Goal: Task Accomplishment & Management: Use online tool/utility

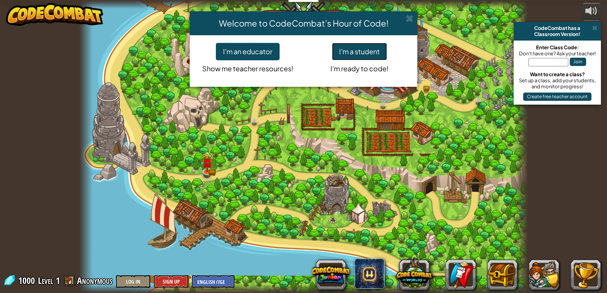
click at [351, 48] on button "I'm a student" at bounding box center [359, 51] width 55 height 17
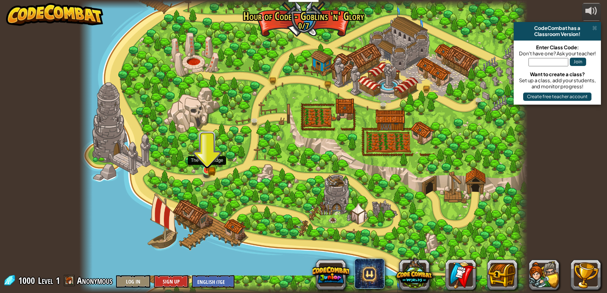
click at [202, 155] on img at bounding box center [206, 158] width 11 height 25
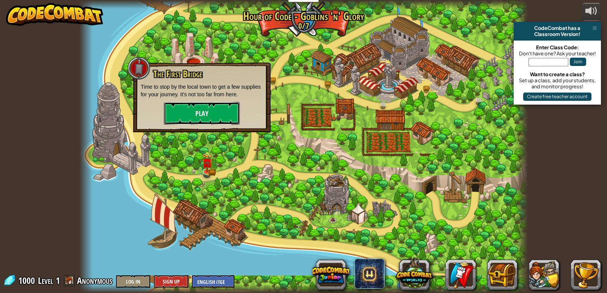
click at [195, 112] on button "Play" at bounding box center [202, 113] width 76 height 23
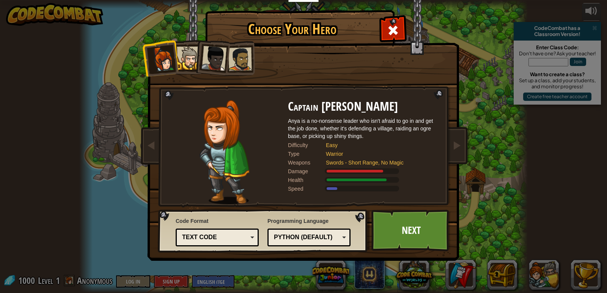
click at [188, 58] on div at bounding box center [188, 58] width 23 height 23
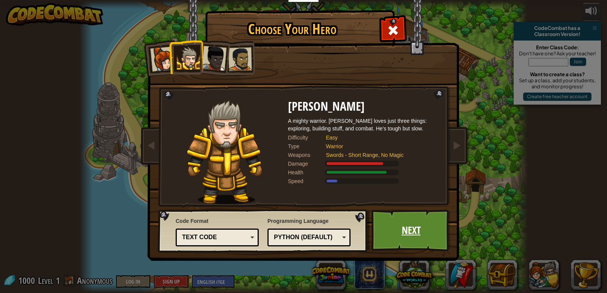
click at [418, 231] on link "Next" at bounding box center [410, 231] width 79 height 42
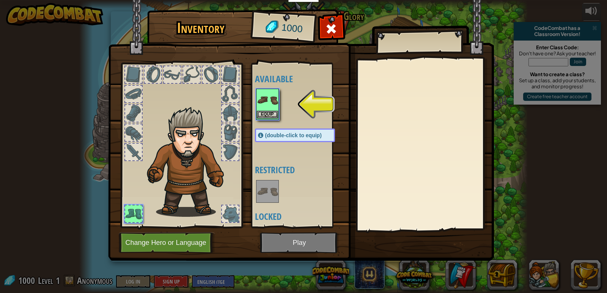
click at [271, 109] on img at bounding box center [267, 100] width 21 height 21
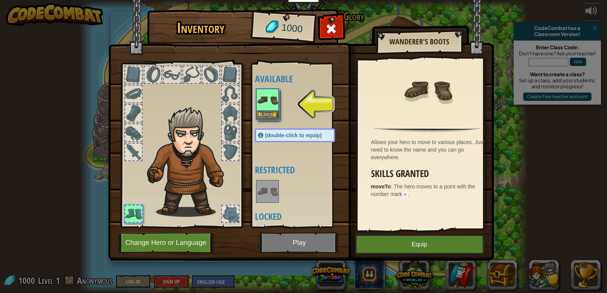
click at [271, 109] on img at bounding box center [267, 100] width 21 height 21
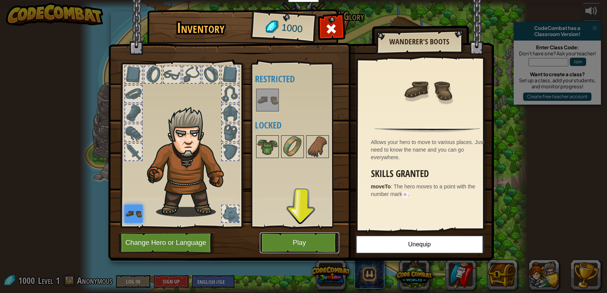
click at [284, 240] on button "Play" at bounding box center [299, 243] width 79 height 21
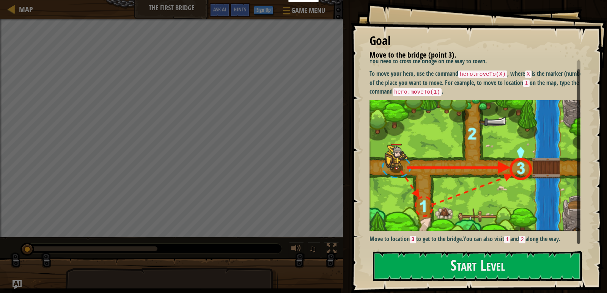
scroll to position [4, 0]
click at [467, 258] on button "Start Level" at bounding box center [477, 266] width 209 height 30
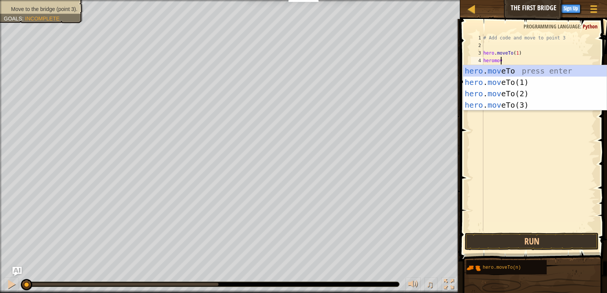
scroll to position [3, 1]
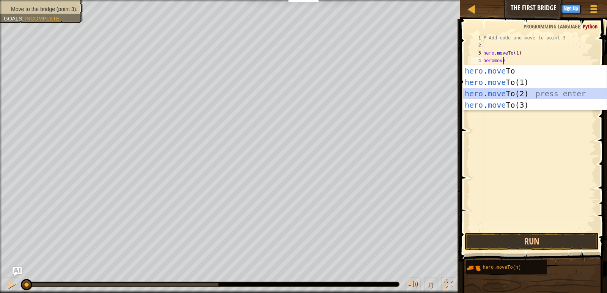
click at [526, 90] on div "hero . move To press enter hero . move To(1) press enter hero . move To(2) pres…" at bounding box center [534, 99] width 143 height 68
type textarea "hero.moveTo(2)"
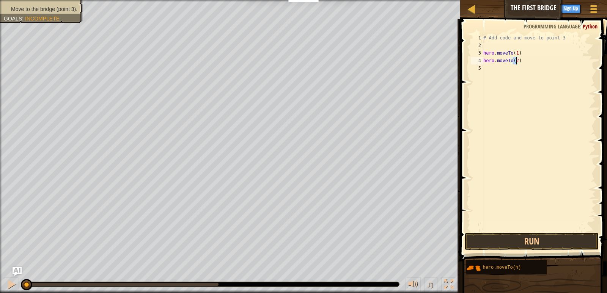
click at [489, 72] on div "# Add code and move to point 3 hero . moveTo ( 1 ) hero . moveTo ( 2 )" at bounding box center [539, 140] width 114 height 212
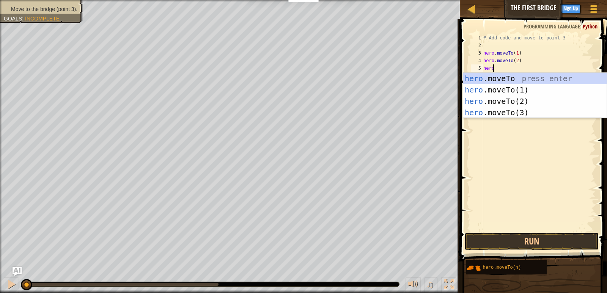
scroll to position [3, 0]
click at [517, 109] on div "hero .moveTo press enter hero .moveTo(1) press enter hero .moveTo(2) press ente…" at bounding box center [534, 107] width 143 height 68
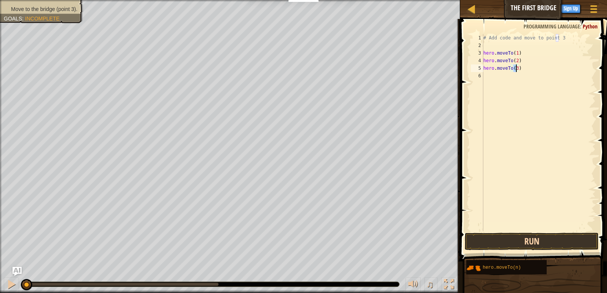
type textarea "hero.moveTo(3)"
click at [526, 244] on button "Run" at bounding box center [532, 241] width 134 height 17
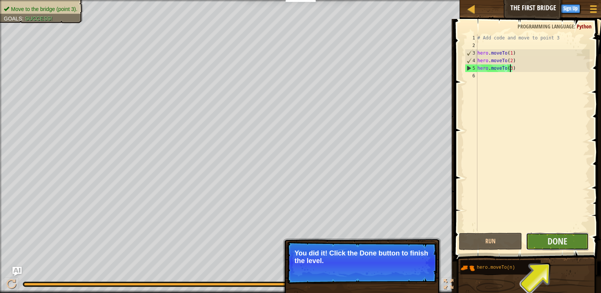
click at [544, 244] on button "Done" at bounding box center [557, 241] width 63 height 17
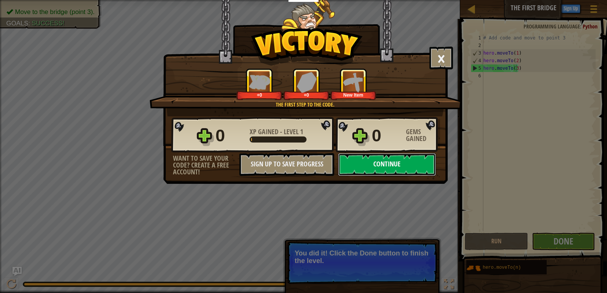
click at [407, 163] on button "Continue" at bounding box center [387, 164] width 98 height 23
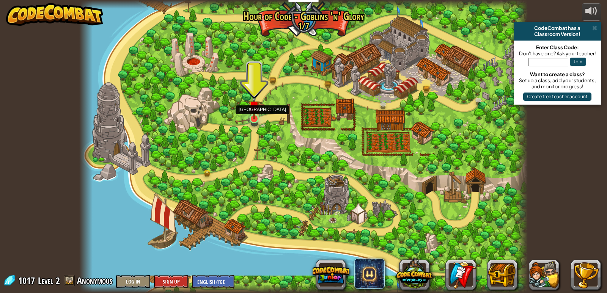
click at [254, 118] on img at bounding box center [253, 106] width 11 height 26
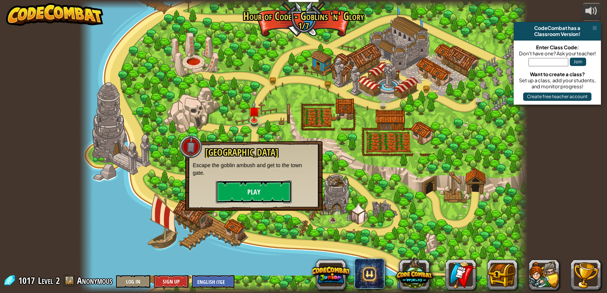
click at [256, 183] on button "Play" at bounding box center [254, 192] width 76 height 23
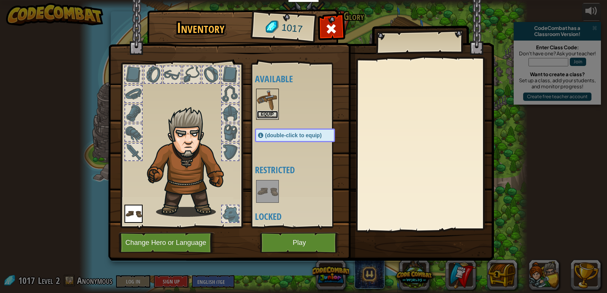
click at [259, 117] on button "Equip" at bounding box center [267, 115] width 21 height 8
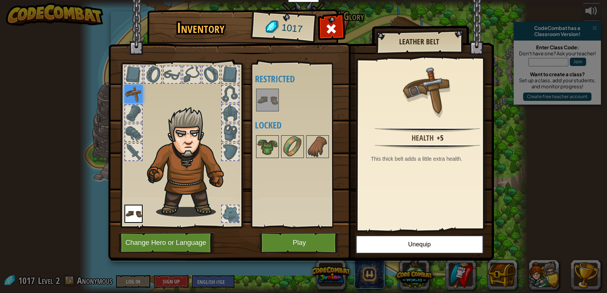
click at [228, 146] on div at bounding box center [230, 152] width 17 height 17
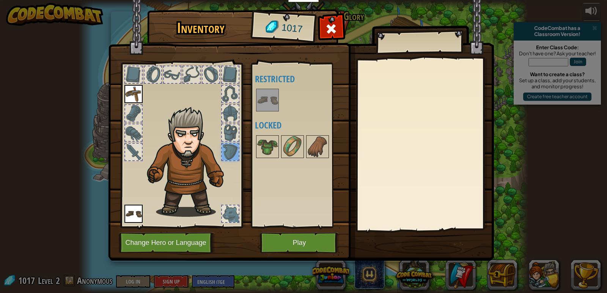
click at [227, 129] on div at bounding box center [230, 132] width 17 height 17
click at [227, 111] on div at bounding box center [230, 113] width 17 height 17
click at [227, 96] on div at bounding box center [230, 94] width 17 height 17
click at [227, 75] on div at bounding box center [230, 74] width 17 height 17
click at [212, 76] on div at bounding box center [211, 74] width 17 height 17
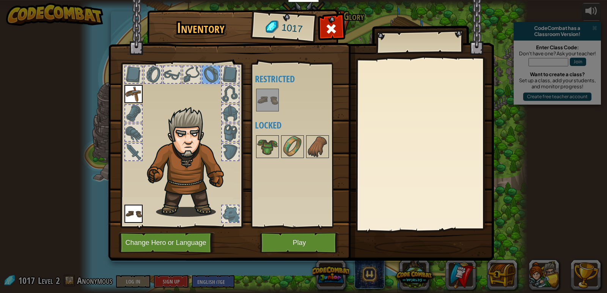
click at [184, 76] on div at bounding box center [191, 74] width 17 height 17
click at [171, 76] on div at bounding box center [172, 74] width 17 height 17
click at [159, 76] on div at bounding box center [153, 74] width 17 height 17
click at [130, 75] on div at bounding box center [133, 74] width 17 height 17
click at [128, 116] on div at bounding box center [133, 113] width 17 height 17
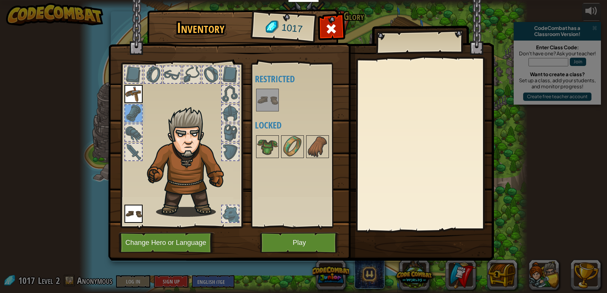
click at [129, 133] on div at bounding box center [133, 132] width 17 height 17
click at [137, 155] on div at bounding box center [133, 152] width 17 height 17
click at [319, 235] on button "Play" at bounding box center [299, 243] width 79 height 21
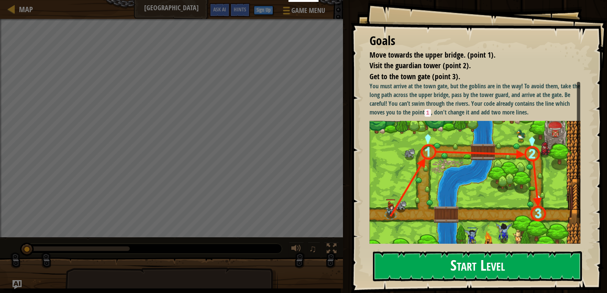
click at [441, 261] on button "Start Level" at bounding box center [477, 266] width 209 height 30
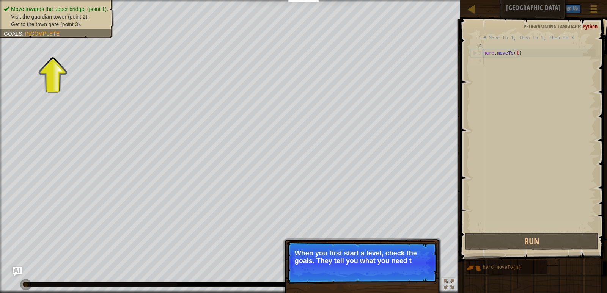
click at [386, 267] on p "Skip (esc) Continue When you first start a level, check the goals. They tell yo…" at bounding box center [362, 263] width 151 height 42
click at [423, 263] on p "When you first start a level, check the goals. They tell you what you need to d…" at bounding box center [362, 257] width 135 height 15
click at [418, 274] on button "Continue" at bounding box center [415, 271] width 31 height 10
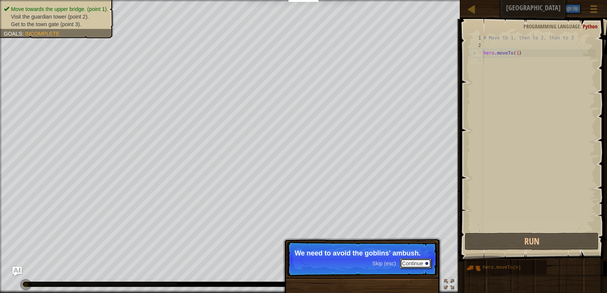
click at [418, 263] on button "Continue" at bounding box center [415, 264] width 31 height 10
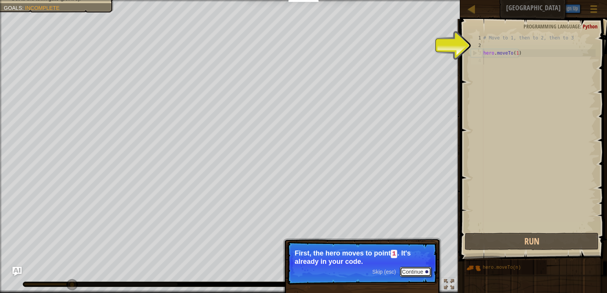
click at [412, 271] on button "Continue" at bounding box center [415, 272] width 31 height 10
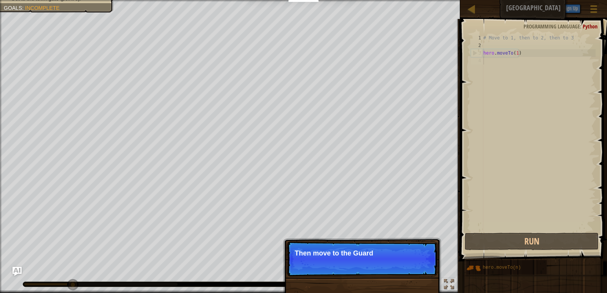
click at [414, 270] on p "Skip (esc) Continue Then move to the Guard" at bounding box center [362, 259] width 151 height 35
click at [411, 255] on p "Then move to the Guard tower (" at bounding box center [362, 254] width 135 height 8
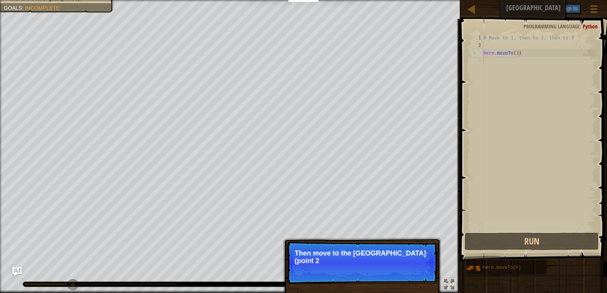
click at [411, 255] on p "Then move to the Guard tower (point 2" at bounding box center [362, 257] width 135 height 15
click at [421, 273] on button "Continue" at bounding box center [415, 271] width 31 height 10
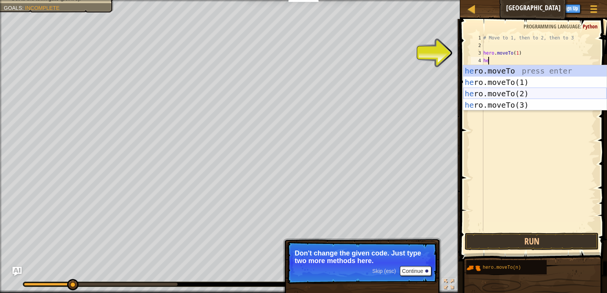
click at [518, 94] on div "he ro.moveTo press enter he ro.moveTo(1) press enter he ro.moveTo(2) press ente…" at bounding box center [534, 99] width 143 height 68
type textarea "hero.moveTo(2)"
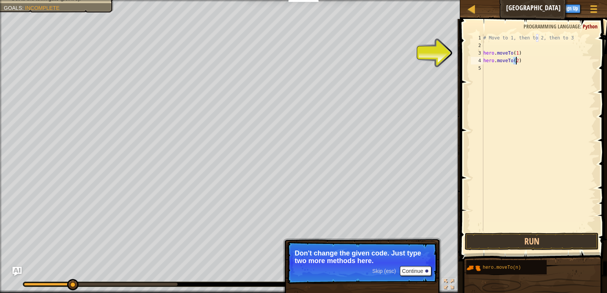
click at [491, 79] on div "# Move to 1, then to 2, then to 3 hero . moveTo ( 1 ) hero . moveTo ( 2 )" at bounding box center [539, 140] width 114 height 212
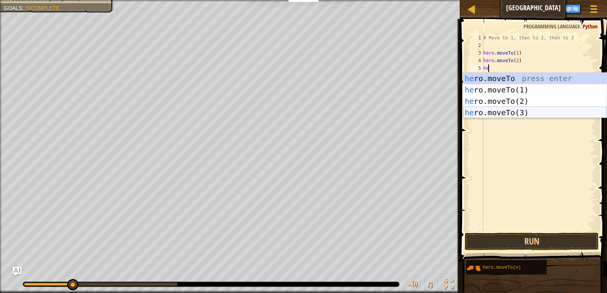
click at [518, 112] on div "he ro.moveTo press enter he ro.moveTo(1) press enter he ro.moveTo(2) press ente…" at bounding box center [534, 107] width 143 height 68
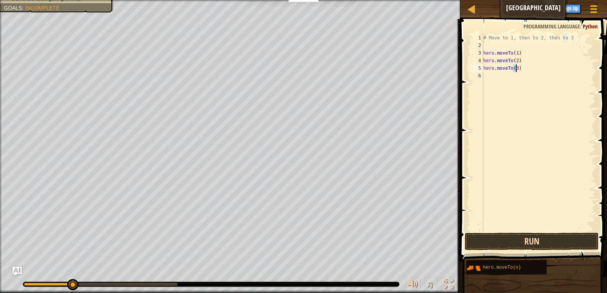
type textarea "hero.moveTo(3)"
click at [536, 238] on button "Run" at bounding box center [532, 241] width 134 height 17
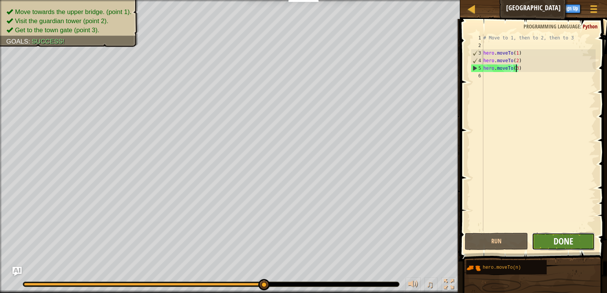
click at [556, 245] on span "Done" at bounding box center [563, 241] width 20 height 12
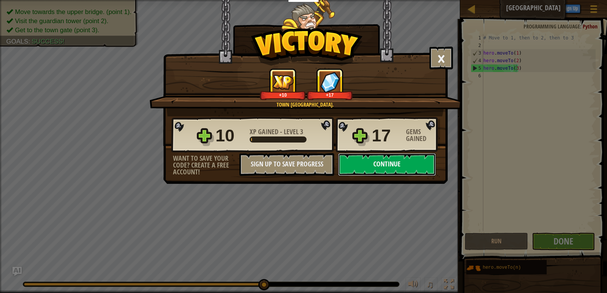
click at [367, 159] on button "Continue" at bounding box center [387, 164] width 98 height 23
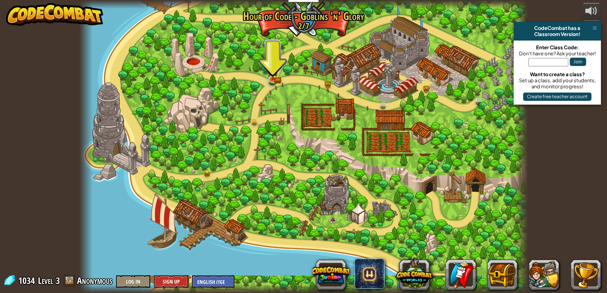
drag, startPoint x: 428, startPoint y: 81, endPoint x: 405, endPoint y: 104, distance: 32.5
click at [405, 104] on div at bounding box center [303, 146] width 449 height 293
click at [272, 74] on img at bounding box center [272, 65] width 11 height 25
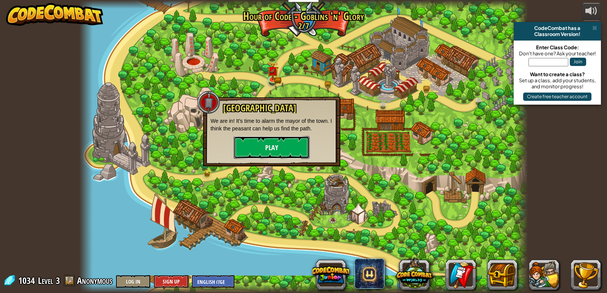
click at [292, 153] on button "Play" at bounding box center [272, 147] width 76 height 23
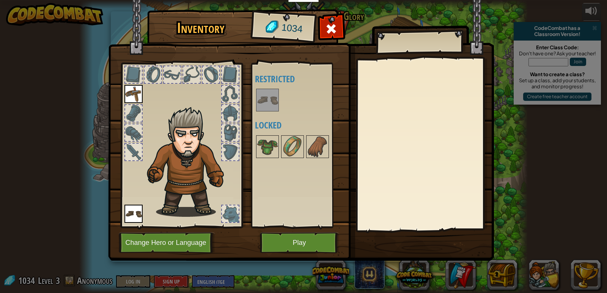
click at [129, 113] on div at bounding box center [133, 113] width 17 height 17
click at [132, 136] on div at bounding box center [133, 132] width 17 height 17
click at [132, 152] on div at bounding box center [133, 152] width 17 height 17
click at [128, 75] on div at bounding box center [133, 74] width 17 height 17
click at [146, 74] on div at bounding box center [153, 74] width 17 height 17
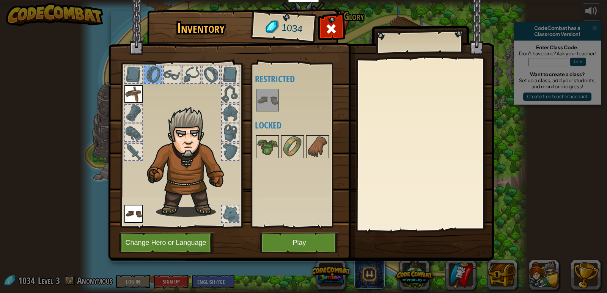
click at [168, 74] on div at bounding box center [172, 74] width 17 height 17
click at [196, 74] on div at bounding box center [191, 74] width 17 height 17
click at [220, 73] on div at bounding box center [211, 75] width 18 height 18
click at [223, 73] on div at bounding box center [230, 74] width 17 height 17
click at [221, 92] on div at bounding box center [230, 94] width 18 height 18
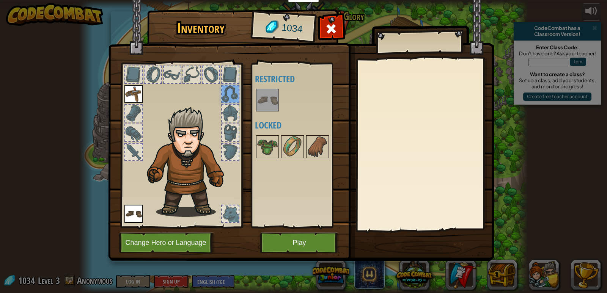
click at [229, 114] on div at bounding box center [230, 113] width 17 height 17
click at [229, 127] on div at bounding box center [230, 132] width 17 height 17
click at [226, 149] on div at bounding box center [230, 152] width 17 height 17
click at [231, 214] on div at bounding box center [230, 214] width 17 height 17
click at [277, 239] on button "Play" at bounding box center [299, 243] width 79 height 21
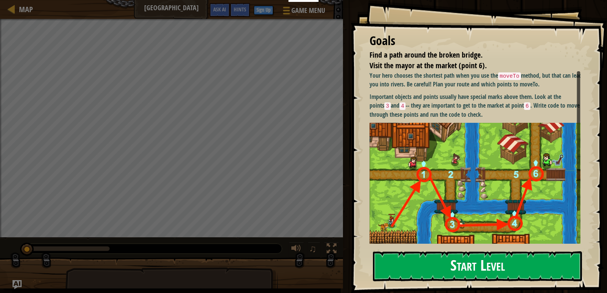
click at [436, 265] on button "Start Level" at bounding box center [477, 266] width 209 height 30
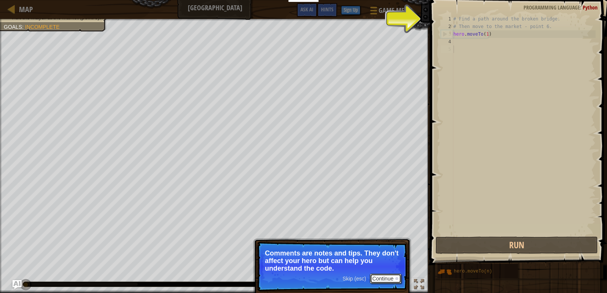
click at [385, 280] on button "Continue" at bounding box center [385, 279] width 31 height 10
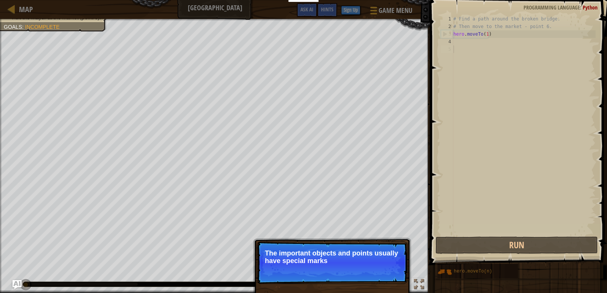
click at [383, 268] on p "Skip (esc) Continue The important objects and points usually have special marks" at bounding box center [332, 263] width 151 height 42
click at [383, 270] on p "Skip (esc) Continue The important objects and points usually have special marks…" at bounding box center [332, 263] width 151 height 42
click at [0, 0] on button "Continue" at bounding box center [0, 0] width 0 height 0
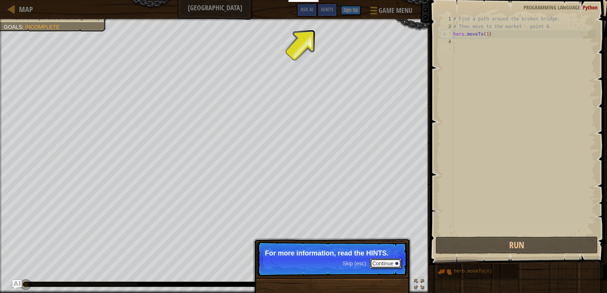
click at [388, 266] on button "Continue" at bounding box center [385, 264] width 31 height 10
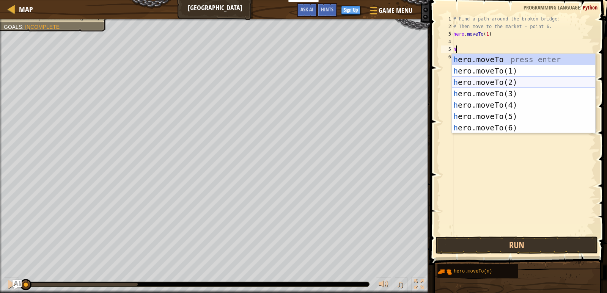
click at [511, 83] on div "h ero.moveTo press enter h ero.moveTo(1) press enter h ero.moveTo(2) press ente…" at bounding box center [523, 105] width 143 height 102
type textarea "hero.moveTo(2)"
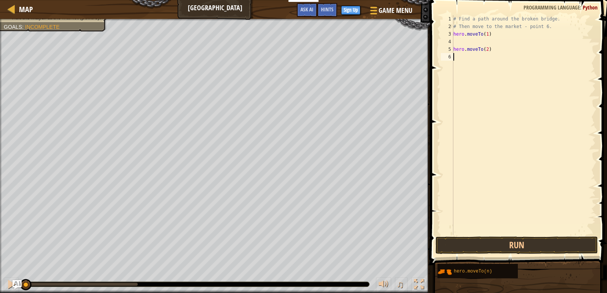
click at [454, 63] on div "# Find a path around the broken bridge. # Then move to the market - point 6. he…" at bounding box center [524, 132] width 144 height 235
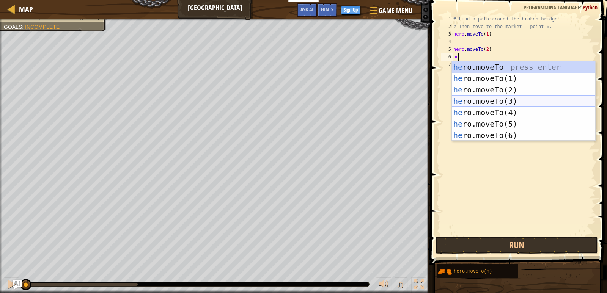
click at [515, 96] on div "he ro.moveTo press enter he ro.moveTo(1) press enter he ro.moveTo(2) press ente…" at bounding box center [523, 112] width 143 height 102
type textarea "hero.moveTo(3)"
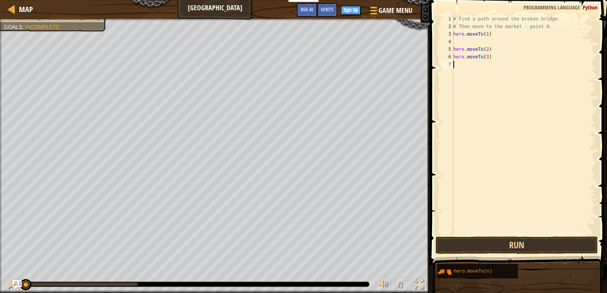
click at [467, 85] on div "# Find a path around the broken bridge. # Then move to the market - point 6. he…" at bounding box center [524, 132] width 144 height 235
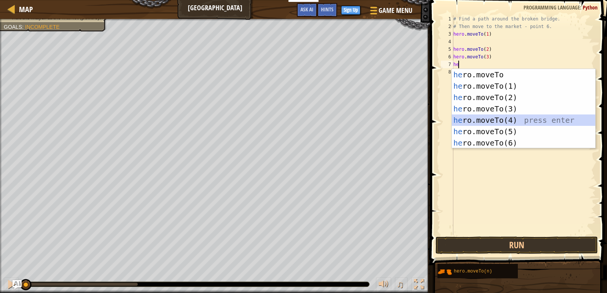
click at [504, 123] on div "he ro.moveTo press enter he ro.moveTo(1) press enter he ro.moveTo(2) press ente…" at bounding box center [523, 120] width 143 height 102
type textarea "hero.moveTo(4)"
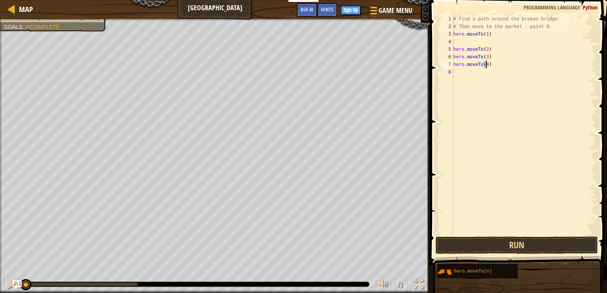
click at [465, 102] on div "# Find a path around the broken bridge. # Then move to the market - point 6. he…" at bounding box center [524, 132] width 144 height 235
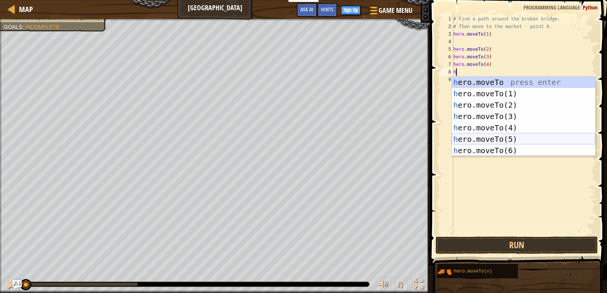
click at [502, 136] on div "h ero.moveTo press enter h ero.moveTo(1) press enter h ero.moveTo(2) press ente…" at bounding box center [523, 128] width 143 height 102
type textarea "hero.moveTo(5)"
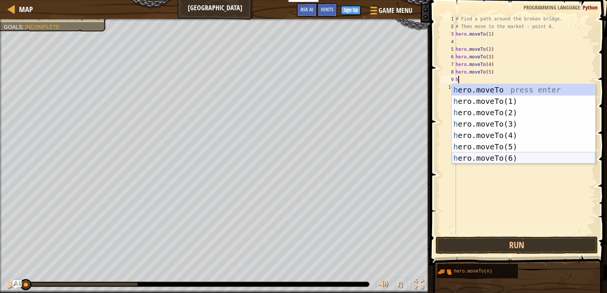
click at [500, 160] on div "h ero.moveTo press enter h ero.moveTo(1) press enter h ero.moveTo(2) press ente…" at bounding box center [523, 135] width 143 height 102
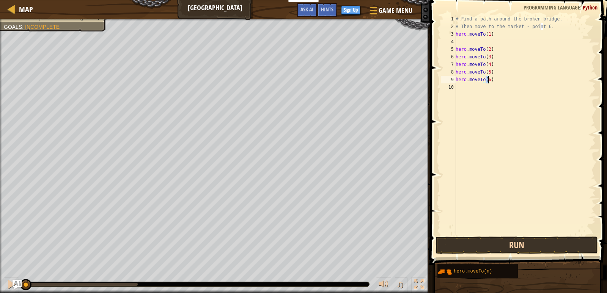
type textarea "hero.moveTo(6)"
click at [533, 247] on button "Run" at bounding box center [516, 245] width 163 height 17
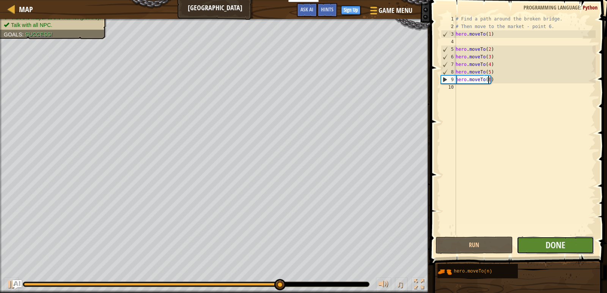
click at [536, 249] on button "Done" at bounding box center [555, 245] width 77 height 17
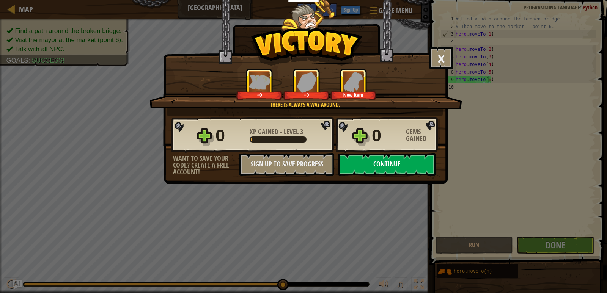
click at [394, 167] on button "Continue" at bounding box center [387, 164] width 98 height 23
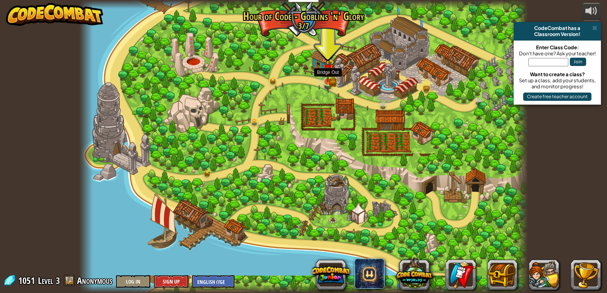
click at [323, 80] on img at bounding box center [327, 69] width 11 height 25
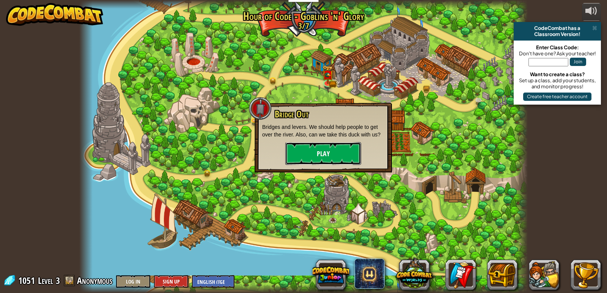
click at [339, 154] on button "Play" at bounding box center [323, 153] width 76 height 23
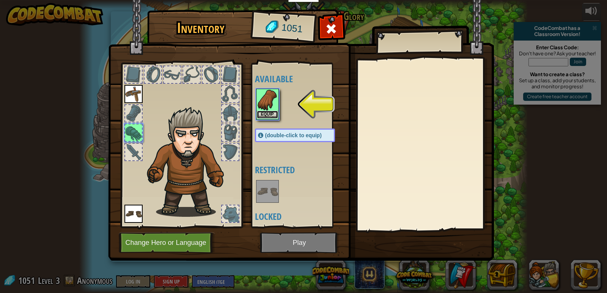
click at [274, 113] on button "Equip" at bounding box center [267, 115] width 21 height 8
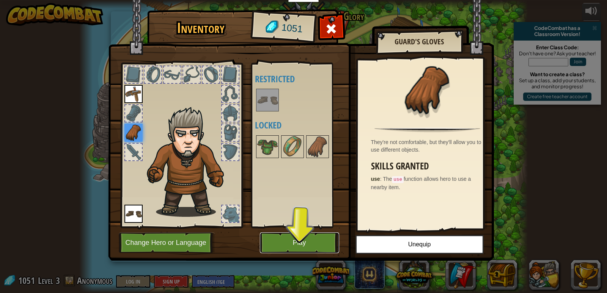
click at [282, 240] on button "Play" at bounding box center [299, 243] width 79 height 21
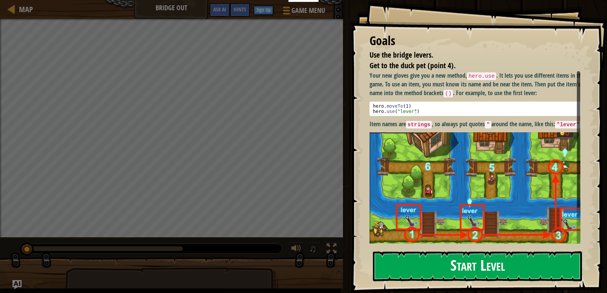
click at [450, 264] on button "Start Level" at bounding box center [477, 266] width 209 height 30
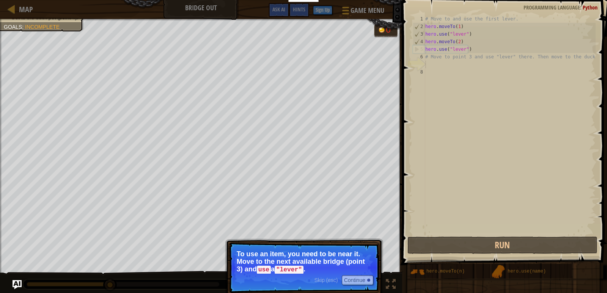
click at [446, 68] on div "# Move to and use the first lever. hero . moveTo ( 1 ) hero . use ( "lever" ) h…" at bounding box center [510, 132] width 172 height 235
click at [432, 59] on div "# Move to and use the first lever. hero . moveTo ( 1 ) hero . use ( "lever" ) h…" at bounding box center [510, 132] width 172 height 235
type textarea "# Move to point 3 and use "lever" there. Then move to the duck."
click at [435, 61] on div "# Move to and use the first lever. hero . moveTo ( 1 ) hero . use ( "lever" ) h…" at bounding box center [510, 132] width 172 height 235
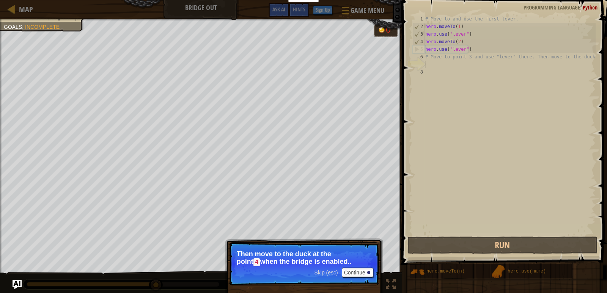
click at [328, 271] on span "Skip (esc)" at bounding box center [326, 273] width 24 height 6
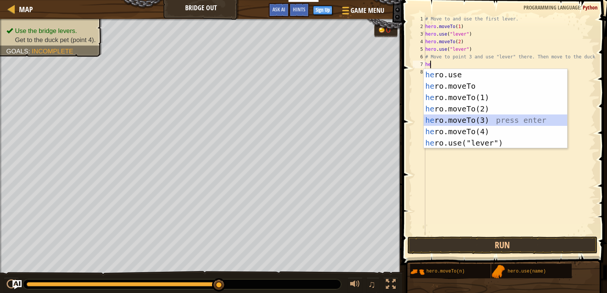
click at [488, 119] on div "he ro.use press enter he ro.moveTo press enter he ro.moveTo(1) press enter he r…" at bounding box center [495, 120] width 143 height 102
type textarea "hero.moveTo(3)"
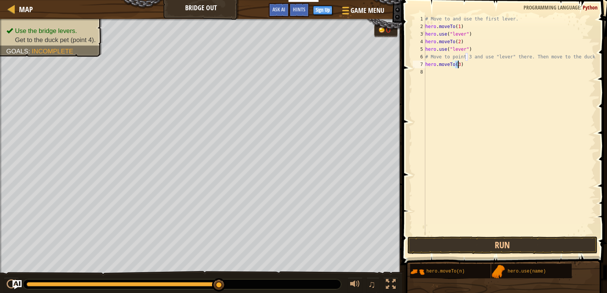
click at [427, 78] on div "# Move to and use the first lever. hero . moveTo ( 1 ) hero . use ( "lever" ) h…" at bounding box center [510, 132] width 172 height 235
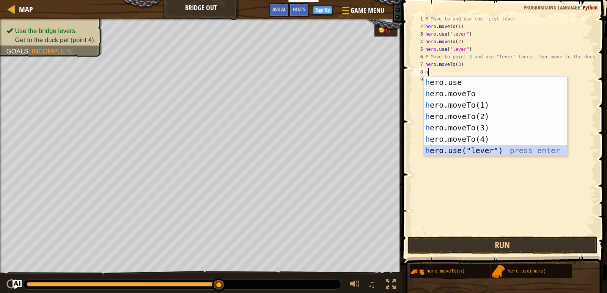
click at [462, 152] on div "h ero.use press enter h ero.moveTo press enter h ero.moveTo(1) press enter h er…" at bounding box center [495, 128] width 143 height 102
type textarea "hero.use("lever")"
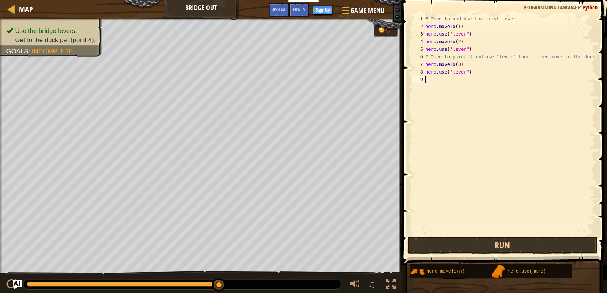
click at [432, 90] on div "# Move to and use the first lever. hero . moveTo ( 1 ) hero . use ( "lever" ) h…" at bounding box center [510, 132] width 172 height 235
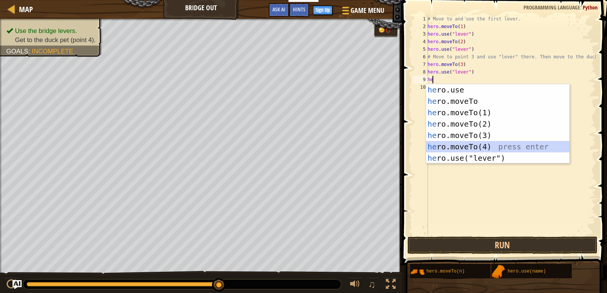
click at [482, 146] on div "he ro.use press enter he ro.moveTo press enter he ro.moveTo(1) press enter he r…" at bounding box center [497, 135] width 143 height 102
type textarea "hero.moveTo(4)"
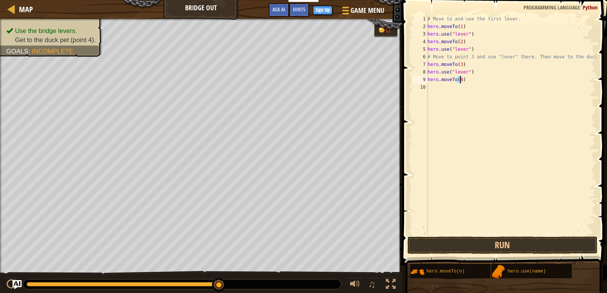
click at [435, 91] on div "# Move to and use the first lever. hero . moveTo ( 1 ) hero . use ( "lever" ) h…" at bounding box center [511, 132] width 170 height 235
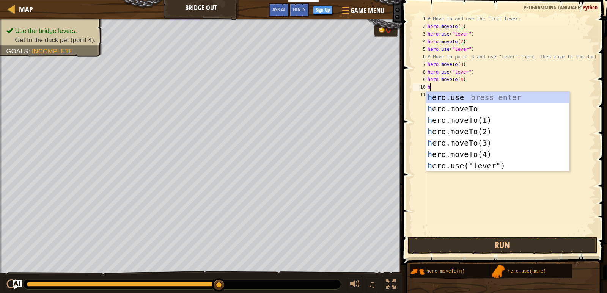
type textarea "he"
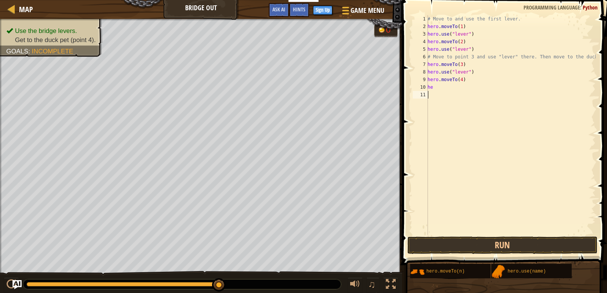
click at [490, 185] on div "# Move to and use the first lever. hero . moveTo ( 1 ) hero . use ( "lever" ) h…" at bounding box center [511, 132] width 170 height 235
click at [477, 248] on button "Run" at bounding box center [502, 245] width 190 height 17
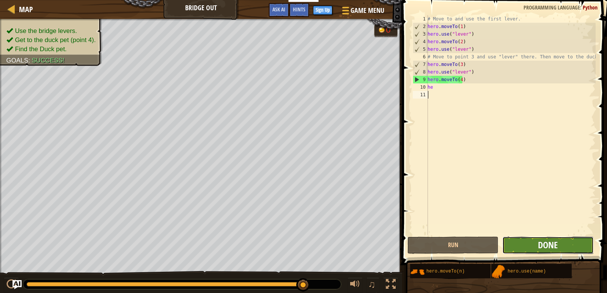
click at [542, 239] on button "Done" at bounding box center [547, 245] width 91 height 17
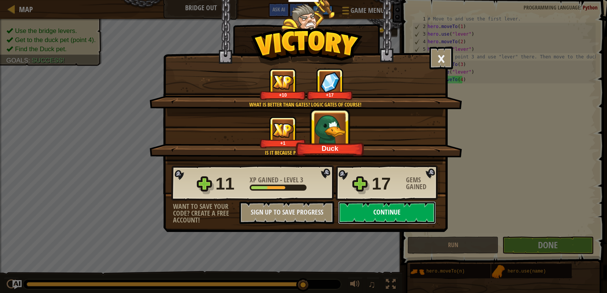
click at [384, 213] on button "Continue" at bounding box center [387, 212] width 98 height 23
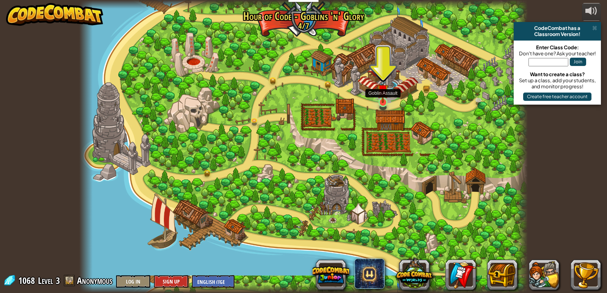
click at [380, 94] on img at bounding box center [382, 90] width 11 height 26
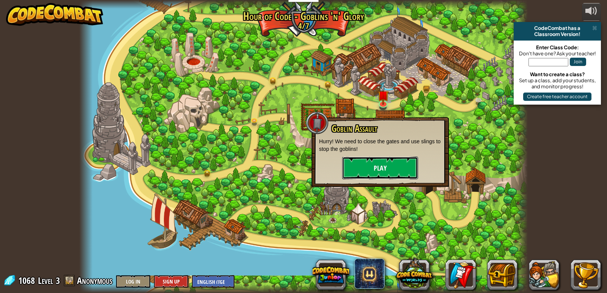
click at [386, 173] on button "Play" at bounding box center [380, 168] width 76 height 23
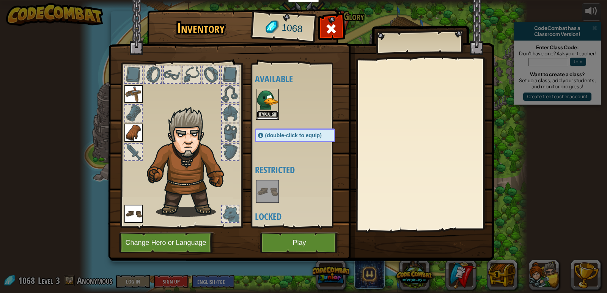
click at [270, 113] on button "Equip" at bounding box center [267, 115] width 21 height 8
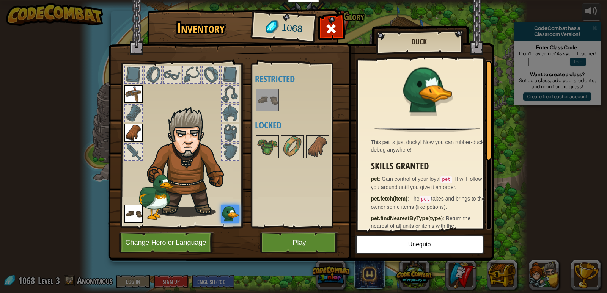
click at [226, 154] on div at bounding box center [230, 152] width 17 height 17
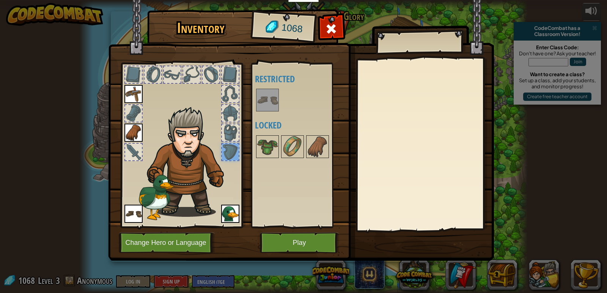
click at [230, 133] on div at bounding box center [230, 132] width 17 height 17
click at [229, 115] on div at bounding box center [230, 113] width 17 height 17
click at [227, 80] on div at bounding box center [230, 74] width 17 height 17
click at [230, 87] on div at bounding box center [230, 94] width 17 height 17
click at [206, 74] on div at bounding box center [211, 74] width 17 height 17
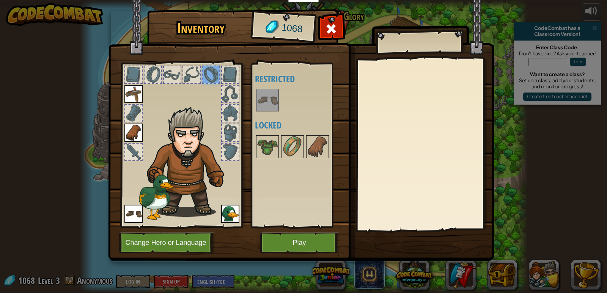
click at [194, 74] on div at bounding box center [191, 74] width 17 height 17
click at [167, 75] on div at bounding box center [172, 74] width 17 height 17
click at [151, 74] on div at bounding box center [153, 74] width 17 height 17
click at [134, 73] on div at bounding box center [133, 74] width 17 height 17
click at [134, 98] on img at bounding box center [133, 94] width 18 height 18
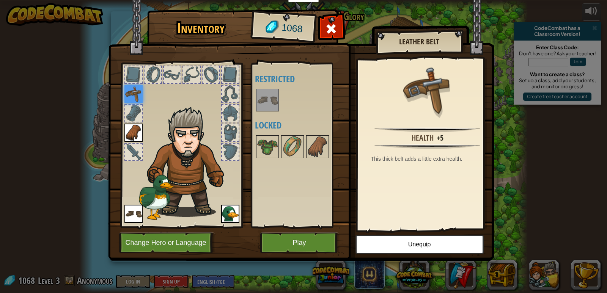
click at [134, 106] on div at bounding box center [133, 113] width 17 height 17
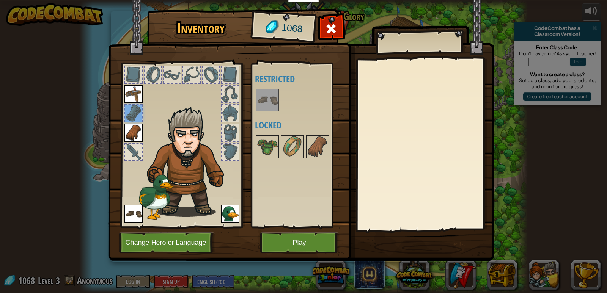
click at [136, 152] on div at bounding box center [133, 152] width 17 height 17
click at [303, 244] on button "Play" at bounding box center [299, 243] width 79 height 21
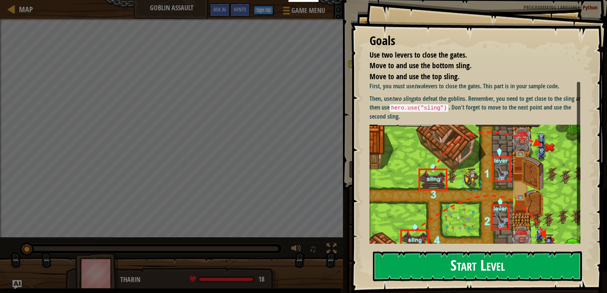
click at [454, 270] on button "Start Level" at bounding box center [477, 266] width 209 height 30
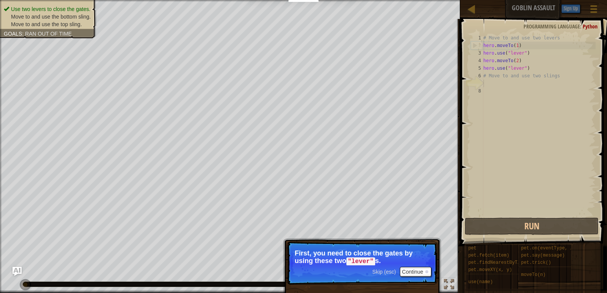
click at [388, 272] on span "Skip (esc)" at bounding box center [384, 272] width 24 height 6
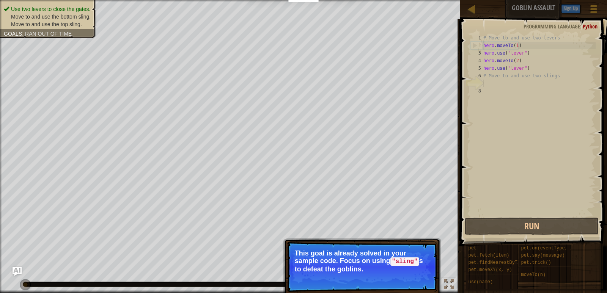
click at [507, 83] on div "# Move to and use two levers hero . moveTo ( 1 ) hero . use ( "lever" ) hero . …" at bounding box center [539, 132] width 114 height 197
click at [382, 278] on span "Skip (esc)" at bounding box center [384, 280] width 24 height 6
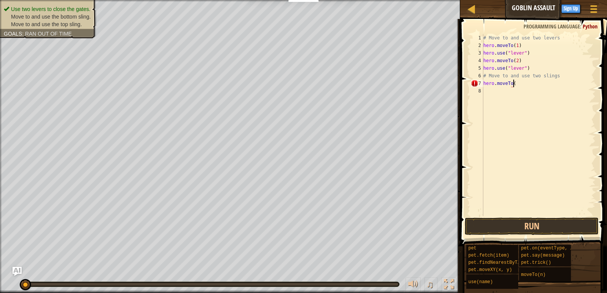
scroll to position [3, 2]
type textarea "hero.moveTo(3)"
click at [490, 94] on div "# Move to and use two levers hero . moveTo ( 1 ) hero . use ( "lever" ) hero . …" at bounding box center [539, 132] width 114 height 197
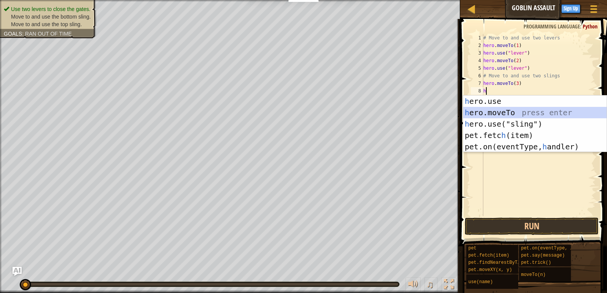
click at [522, 112] on div "h ero.use press enter h ero.moveTo press enter h ero.use("sling") press enter p…" at bounding box center [534, 136] width 143 height 80
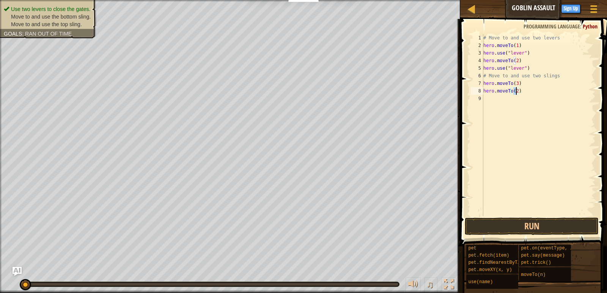
type textarea "hero.moveTo()"
drag, startPoint x: 523, startPoint y: 93, endPoint x: 478, endPoint y: 89, distance: 45.7
click at [478, 89] on div "hero.moveTo() 1 2 3 4 5 6 7 8 9 # Move to and use two levers hero . moveTo ( 1 …" at bounding box center [532, 125] width 126 height 182
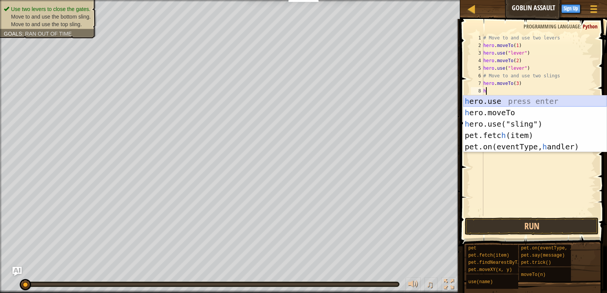
click at [537, 102] on div "h ero.use press enter h ero.moveTo press enter h ero.use("sling") press enter p…" at bounding box center [534, 136] width 143 height 80
type textarea "hero.use("sling")"
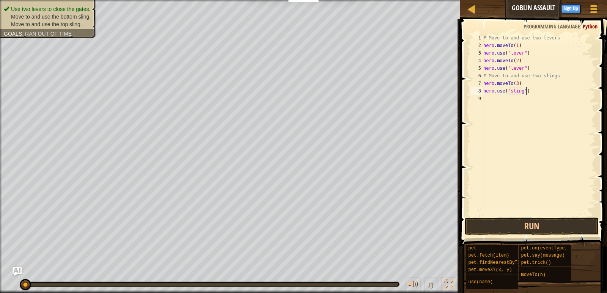
click at [531, 94] on div "# Move to and use two levers hero . moveTo ( 1 ) hero . use ( "lever" ) hero . …" at bounding box center [539, 132] width 114 height 197
click at [491, 103] on div "# Move to and use two levers hero . moveTo ( 1 ) hero . use ( "lever" ) hero . …" at bounding box center [539, 132] width 114 height 197
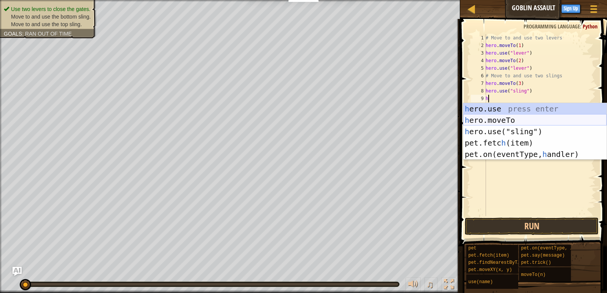
click at [517, 117] on div "h ero.use press enter h ero.moveTo press enter h ero.use("sling") press enter p…" at bounding box center [534, 143] width 143 height 80
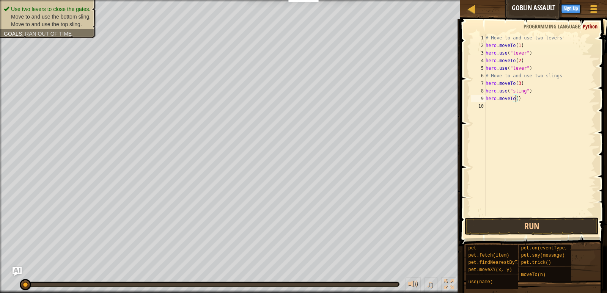
type textarea "hero.moveTo(4)"
click at [501, 111] on div "# Move to and use two levers hero . moveTo ( 1 ) hero . use ( "lever" ) hero . …" at bounding box center [540, 132] width 112 height 197
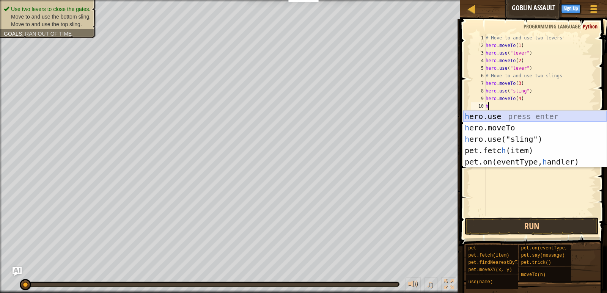
click at [515, 120] on div "h ero.use press enter h ero.moveTo press enter h ero.use("sling") press enter p…" at bounding box center [534, 151] width 143 height 80
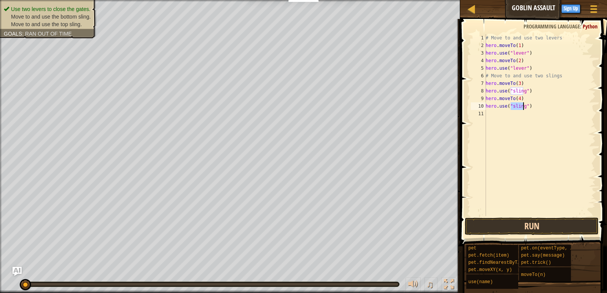
type textarea "hero.use("sling")"
click at [561, 225] on button "Run" at bounding box center [532, 226] width 134 height 17
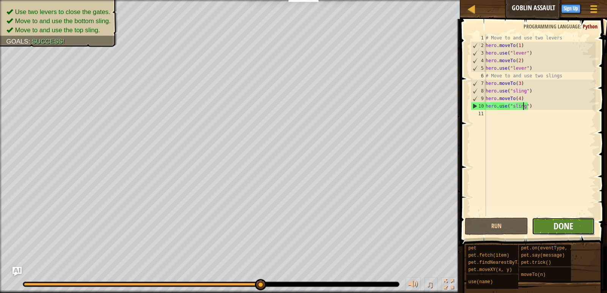
click at [561, 224] on span "Done" at bounding box center [563, 226] width 20 height 12
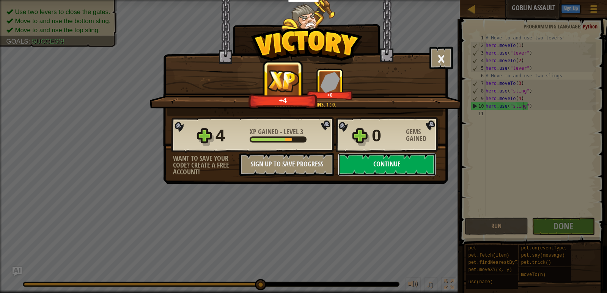
click at [364, 160] on button "Continue" at bounding box center [387, 164] width 98 height 23
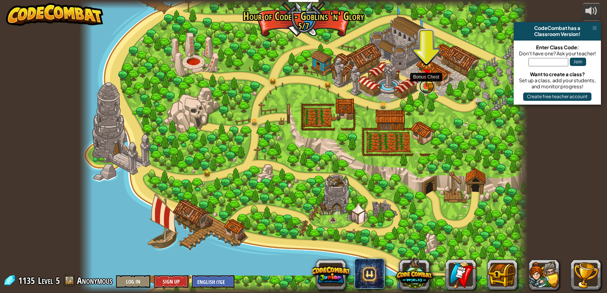
click at [427, 88] on link at bounding box center [426, 86] width 15 height 15
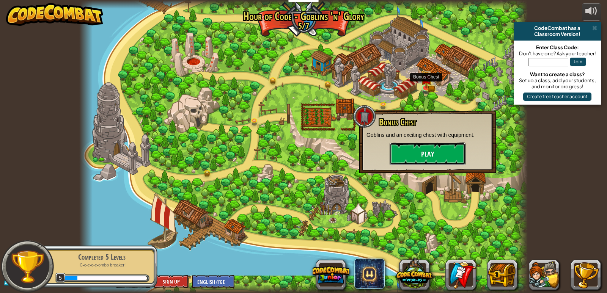
click at [429, 152] on button "Play" at bounding box center [428, 154] width 76 height 23
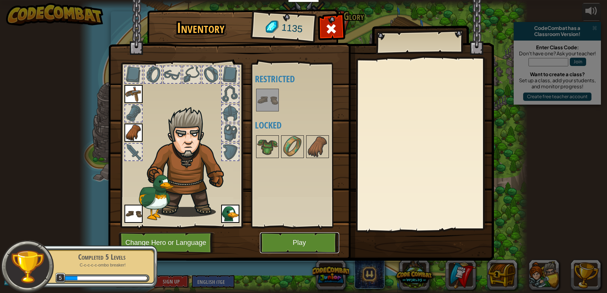
click at [293, 236] on button "Play" at bounding box center [299, 243] width 79 height 21
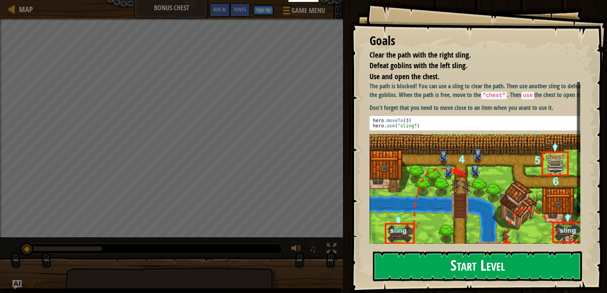
click at [425, 261] on button "Start Level" at bounding box center [477, 266] width 209 height 30
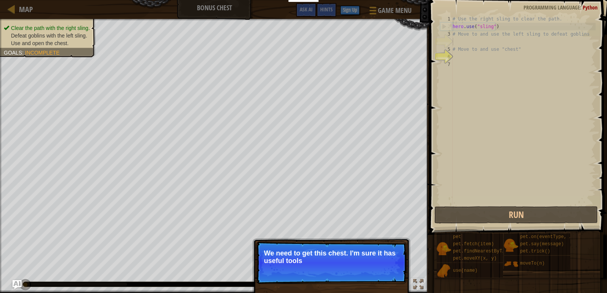
click at [478, 46] on div "# Use the right sling to clear the path. hero . use ( "sling" ) # Move to and u…" at bounding box center [523, 117] width 145 height 205
type textarea "# Move to and use "chest""
click at [352, 270] on span "Skip (esc)" at bounding box center [353, 271] width 24 height 6
click at [348, 270] on span "Skip (esc)" at bounding box center [353, 271] width 24 height 6
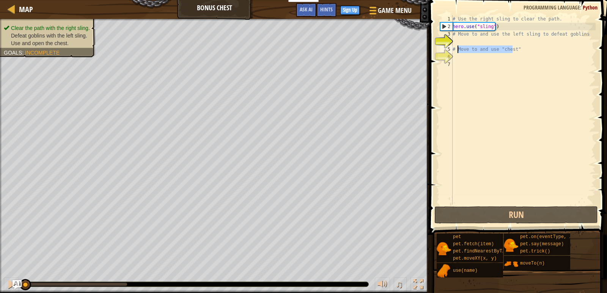
drag, startPoint x: 514, startPoint y: 50, endPoint x: 465, endPoint y: 51, distance: 48.6
click at [461, 52] on div "# Use the right sling to clear the path. hero . use ( "sling" ) # Move to and u…" at bounding box center [523, 117] width 145 height 205
click at [460, 38] on div "# Use the right sling to clear the path. hero . use ( "sling" ) # Move to and u…" at bounding box center [523, 117] width 145 height 205
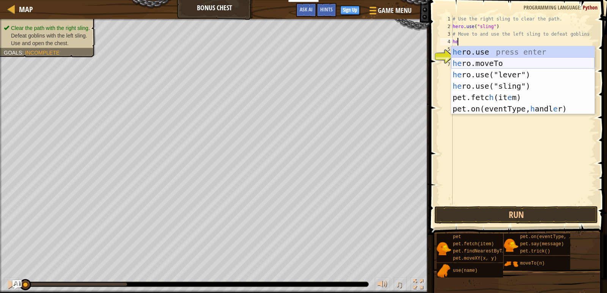
click at [506, 60] on div "he ro.use press enter he ro.moveTo press enter he ro.use("lever") press enter h…" at bounding box center [522, 91] width 143 height 91
type textarea "hero.moveTo(2)"
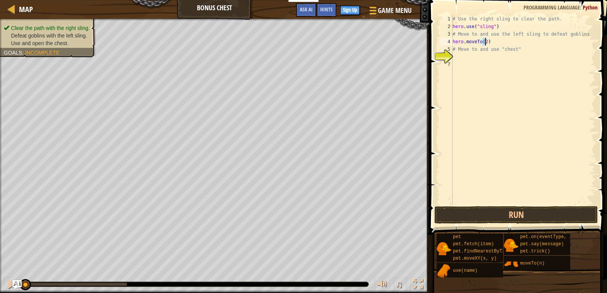
click at [475, 59] on div "# Use the right sling to clear the path. hero . use ( "sling" ) # Move to and u…" at bounding box center [523, 117] width 145 height 205
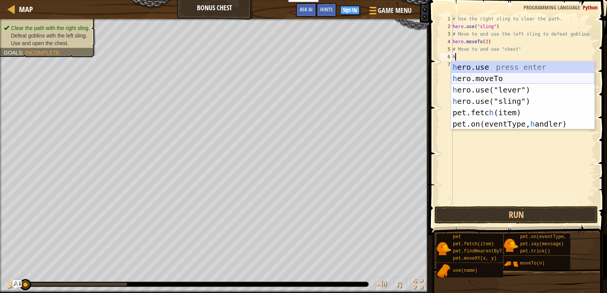
click at [493, 79] on div "h ero.use press enter h ero.moveTo press enter h ero.use("lever") press enter h…" at bounding box center [522, 106] width 143 height 91
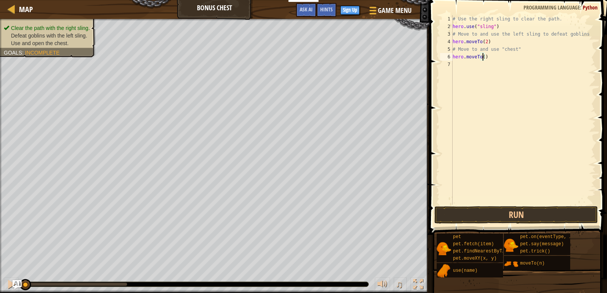
type textarea "hero.moveTo(3)"
click at [458, 68] on div "# Use the right sling to clear the path. hero . use ( "sling" ) # Move to and u…" at bounding box center [523, 117] width 145 height 205
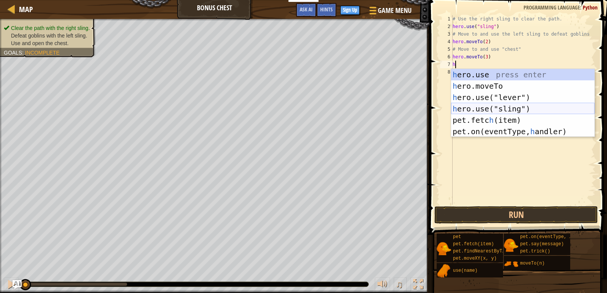
click at [522, 110] on div "h ero.use press enter h ero.moveTo press enter h ero.use("lever") press enter h…" at bounding box center [522, 114] width 143 height 91
type textarea "hero.use("sling")"
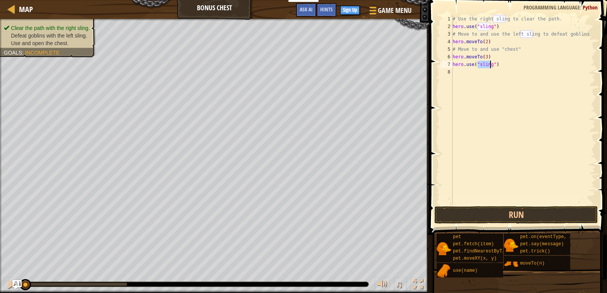
click at [462, 80] on div "# Use the right sling to clear the path. hero . use ( "sling" ) # Move to and u…" at bounding box center [523, 117] width 145 height 205
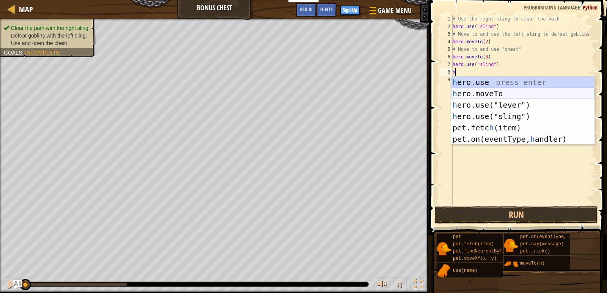
click at [485, 93] on div "h ero.use press enter h ero.moveTo press enter h ero.use("lever") press enter h…" at bounding box center [522, 122] width 143 height 91
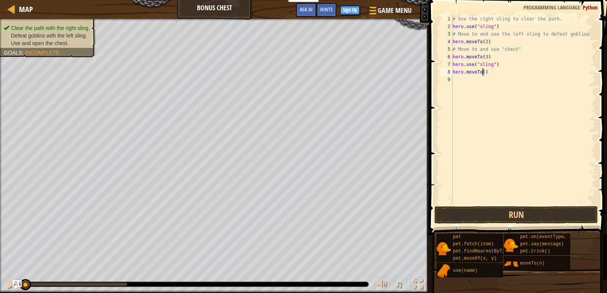
type textarea "hero.moveTo(4)"
click at [461, 79] on div "# Use the right sling to clear the path. hero . use ( "sling" ) # Move to and u…" at bounding box center [523, 117] width 145 height 205
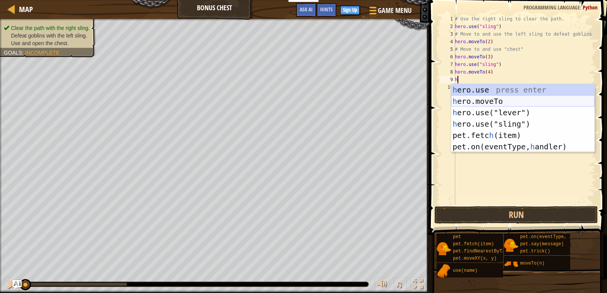
click at [490, 104] on div "h ero.use press enter h ero.moveTo press enter h ero.use("lever") press enter h…" at bounding box center [522, 129] width 143 height 91
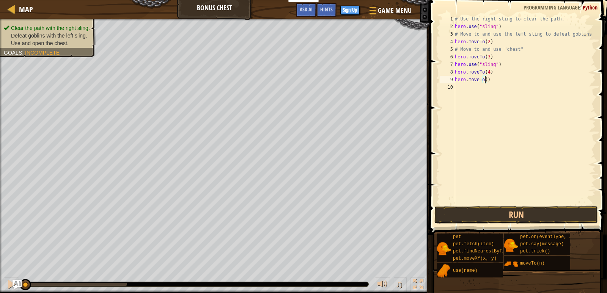
type textarea "hero.moveTo(5)"
click at [471, 96] on div "# Use the right sling to clear the path. hero . use ( "sling" ) # Move to and u…" at bounding box center [524, 117] width 142 height 205
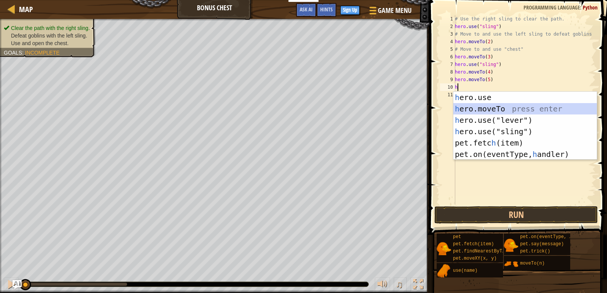
click at [503, 108] on div "h ero.use press enter h ero.moveTo press enter h ero.use("lever") press enter h…" at bounding box center [524, 137] width 143 height 91
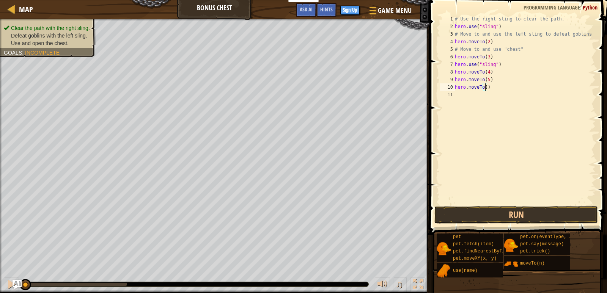
type textarea "hero.moveTo(6)"
click at [462, 94] on div "# Use the right sling to clear the path. hero . use ( "sling" ) # Move to and u…" at bounding box center [524, 117] width 142 height 205
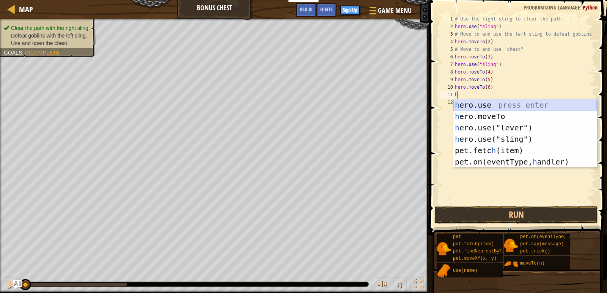
click at [479, 104] on div "h ero.use press enter h ero.moveTo press enter h ero.use("lever") press enter h…" at bounding box center [524, 144] width 143 height 91
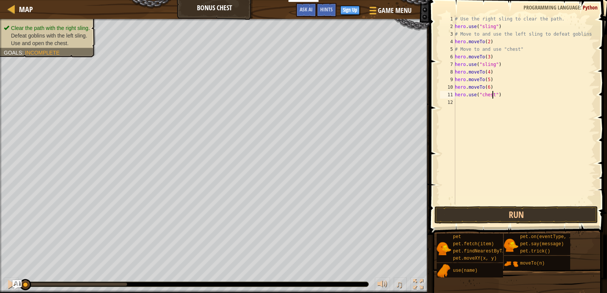
scroll to position [3, 3]
click at [544, 210] on button "Run" at bounding box center [515, 214] width 163 height 17
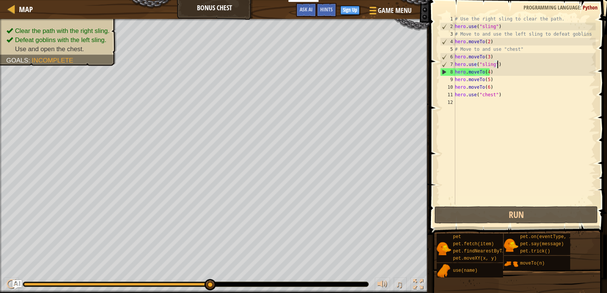
click at [504, 64] on div "# Use the right sling to clear the path. hero . use ( "sling" ) # Move to and u…" at bounding box center [524, 117] width 142 height 205
type textarea "hero.use("sling")"
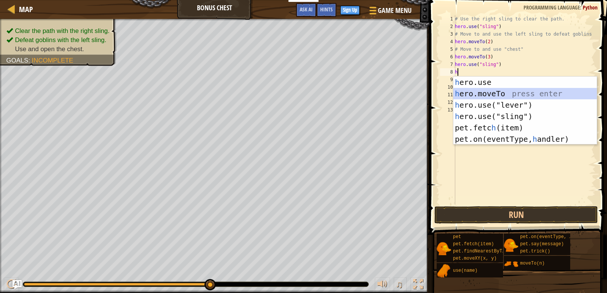
click at [504, 91] on div "h ero.use press enter h ero.moveTo press enter h ero.use("lever") press enter h…" at bounding box center [524, 122] width 143 height 91
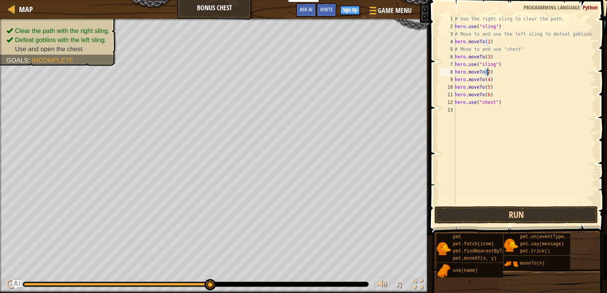
type textarea "hero.moveTo(2)"
click at [501, 214] on button "Run" at bounding box center [515, 214] width 163 height 17
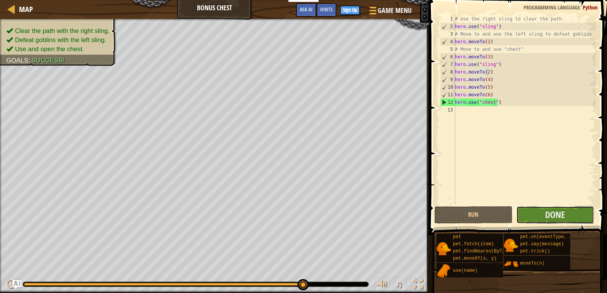
click at [545, 208] on button "Done" at bounding box center [555, 214] width 78 height 17
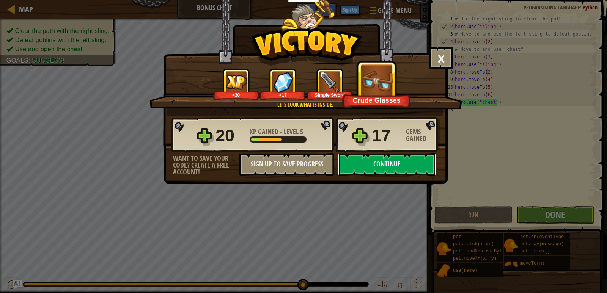
click at [370, 163] on button "Continue" at bounding box center [387, 164] width 98 height 23
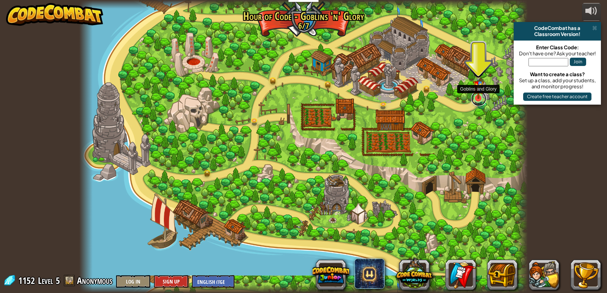
click at [476, 100] on link at bounding box center [478, 98] width 15 height 15
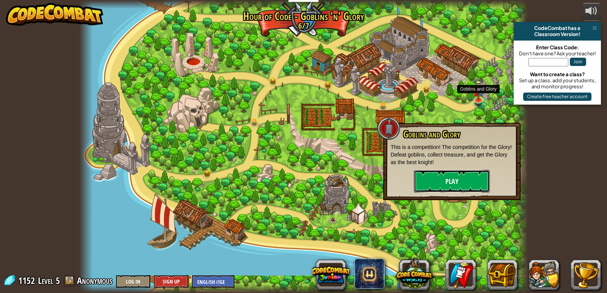
click at [437, 179] on button "Play" at bounding box center [452, 181] width 76 height 23
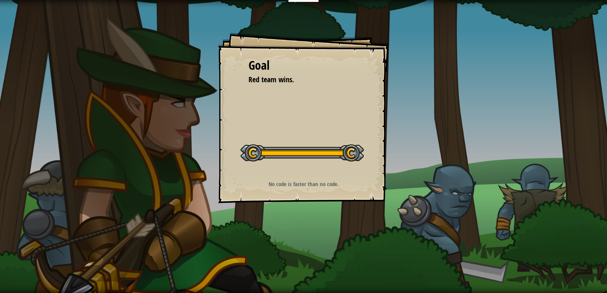
click at [328, 184] on strong "No code is faster than no code." at bounding box center [304, 184] width 70 height 8
drag, startPoint x: 310, startPoint y: 157, endPoint x: 295, endPoint y: 158, distance: 14.8
click at [301, 158] on div at bounding box center [301, 153] width 123 height 17
click at [279, 77] on span "Red team wins." at bounding box center [271, 79] width 46 height 10
drag, startPoint x: 279, startPoint y: 77, endPoint x: 285, endPoint y: 80, distance: 6.8
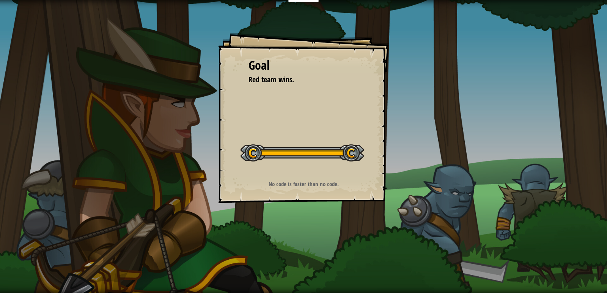
click at [280, 79] on span "Red team wins." at bounding box center [271, 79] width 46 height 10
click at [286, 80] on span "Red team wins." at bounding box center [271, 79] width 46 height 10
drag, startPoint x: 300, startPoint y: 80, endPoint x: 237, endPoint y: 86, distance: 62.9
click at [237, 86] on div "Goal Red team wins. Start Level Error loading from server. Try refreshing the p…" at bounding box center [303, 118] width 171 height 171
drag, startPoint x: 152, startPoint y: 39, endPoint x: 0, endPoint y: 5, distance: 156.3
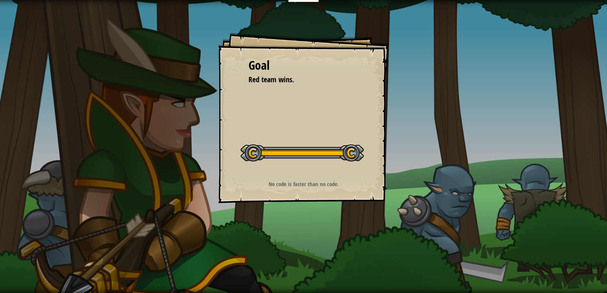
click at [146, 39] on div "Goal Red team wins. Start Level Error loading from server. Try refreshing the p…" at bounding box center [303, 146] width 607 height 293
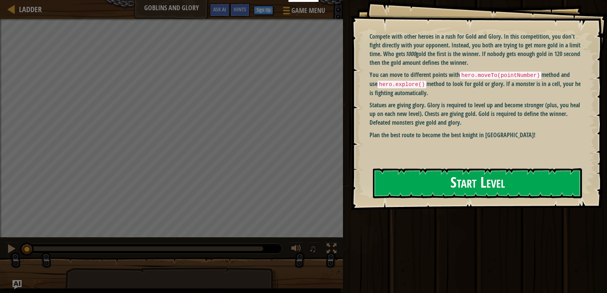
click at [449, 186] on button "Start Level" at bounding box center [477, 183] width 209 height 30
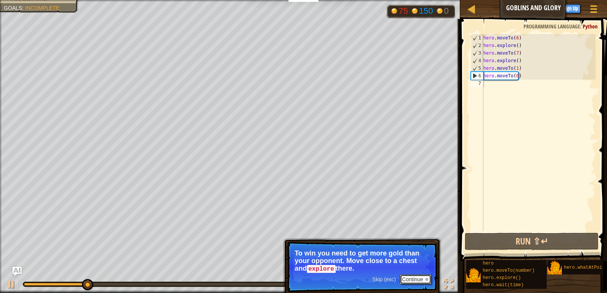
click at [418, 280] on button "Continue" at bounding box center [415, 280] width 31 height 10
click at [412, 280] on button "Continue" at bounding box center [415, 280] width 31 height 10
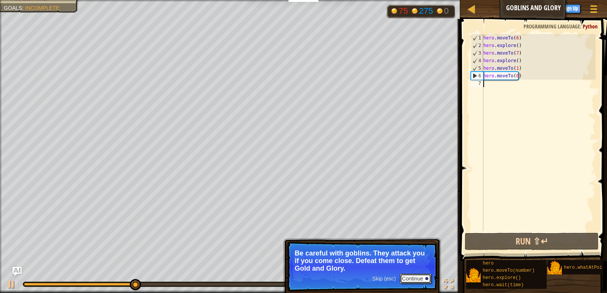
click at [411, 275] on button "Continue" at bounding box center [415, 279] width 31 height 10
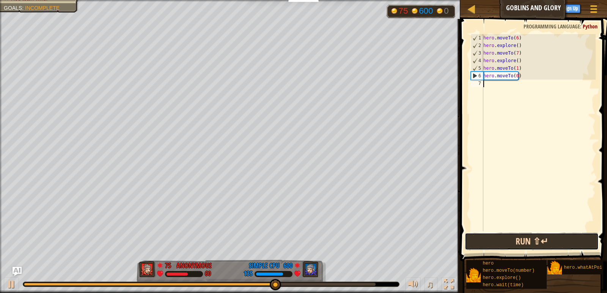
click at [536, 246] on button "Run ⇧↵" at bounding box center [532, 241] width 134 height 17
click at [523, 237] on button "Run ⇧↵" at bounding box center [532, 241] width 134 height 17
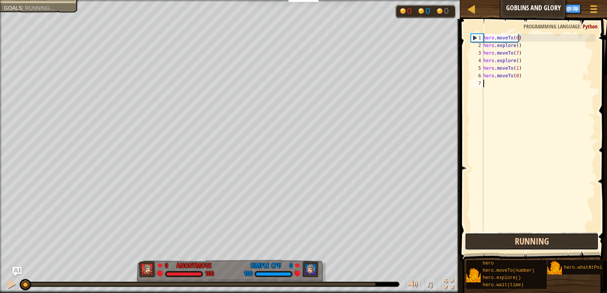
click at [523, 237] on button "Running" at bounding box center [532, 241] width 134 height 17
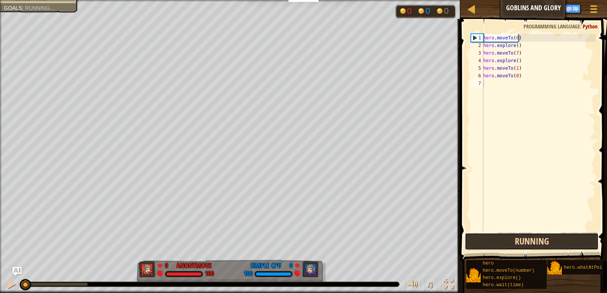
click at [523, 237] on button "Running" at bounding box center [532, 241] width 134 height 17
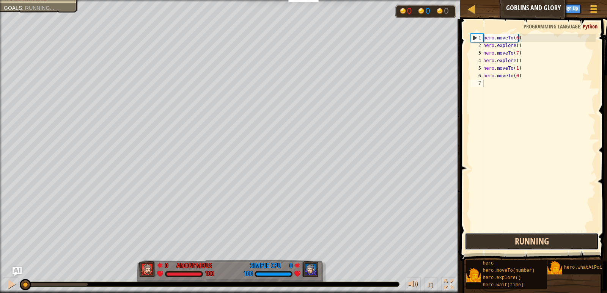
click at [523, 237] on button "Running" at bounding box center [532, 241] width 134 height 17
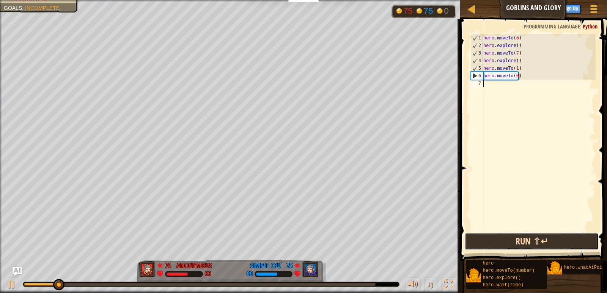
click at [508, 241] on button "Run ⇧↵" at bounding box center [532, 241] width 134 height 17
click at [529, 236] on button "Run ⇧↵" at bounding box center [532, 241] width 134 height 17
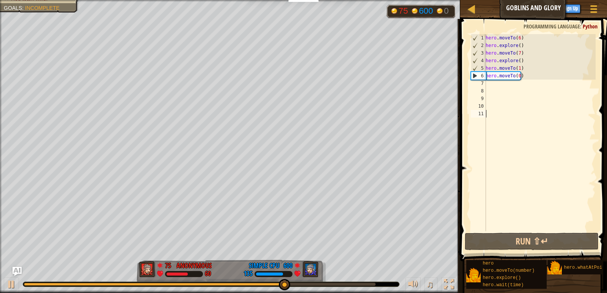
click at [490, 85] on div "hero . moveTo ( 6 ) hero . explore ( ) hero . moveTo ( 7 ) hero . explore ( ) h…" at bounding box center [540, 140] width 112 height 212
type textarea "h"
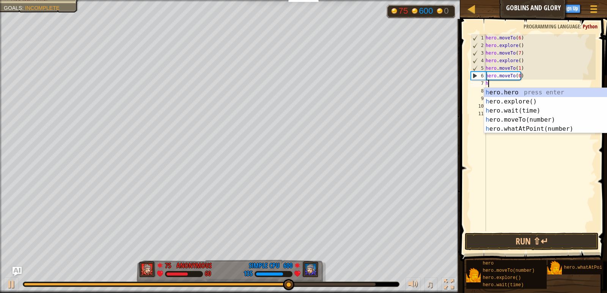
scroll to position [3, 0]
click at [556, 186] on div "hero . moveTo ( 6 ) hero . explore ( ) hero . moveTo ( 7 ) hero . explore ( ) h…" at bounding box center [540, 140] width 112 height 212
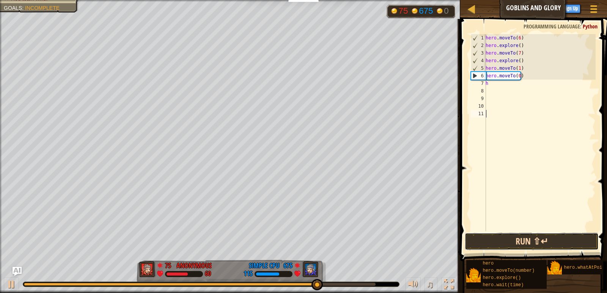
click at [526, 242] on button "Run ⇧↵" at bounding box center [532, 241] width 134 height 17
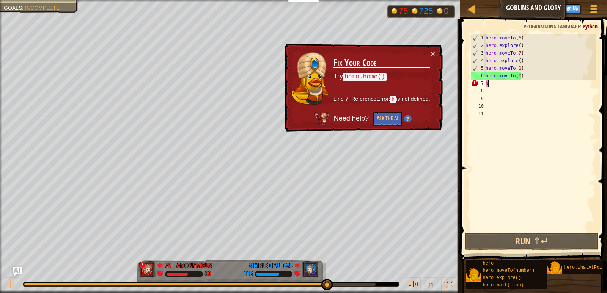
click at [498, 83] on div "hero . moveTo ( 6 ) hero . explore ( ) hero . moveTo ( 7 ) hero . explore ( ) h…" at bounding box center [540, 140] width 112 height 212
type textarea "h"
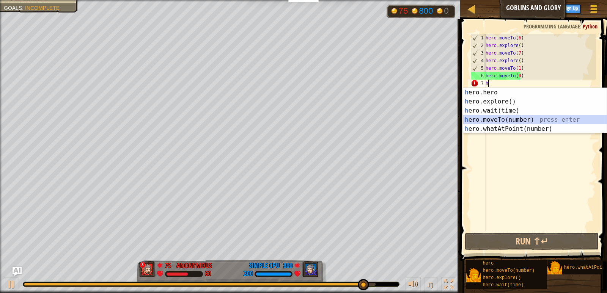
click at [486, 119] on div "h ero.hero press enter h ero.explore() press enter h ero.wait(time) press enter…" at bounding box center [534, 120] width 143 height 64
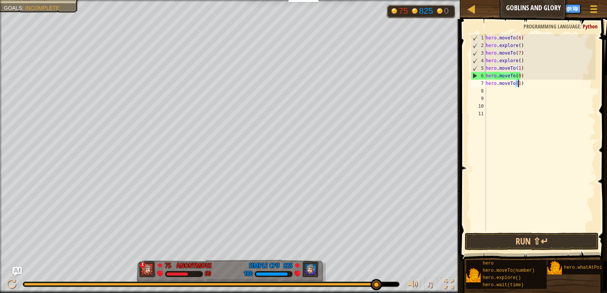
type textarea "hero.moveTo(12)"
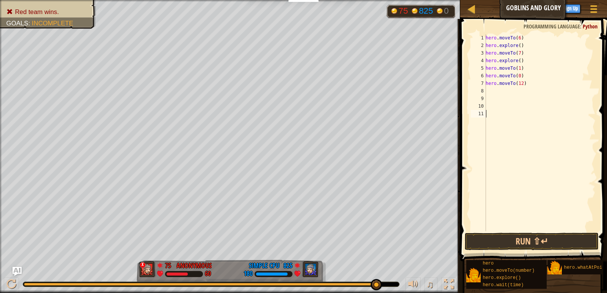
click at [507, 144] on div "hero . moveTo ( 6 ) hero . explore ( ) hero . moveTo ( 7 ) hero . explore ( ) h…" at bounding box center [540, 140] width 112 height 212
click at [530, 240] on button "Run ⇧↵" at bounding box center [532, 241] width 134 height 17
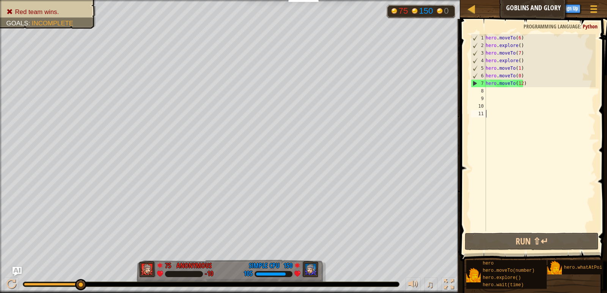
click at [517, 83] on div "hero . moveTo ( 6 ) hero . explore ( ) hero . moveTo ( 7 ) hero . explore ( ) h…" at bounding box center [540, 140] width 112 height 212
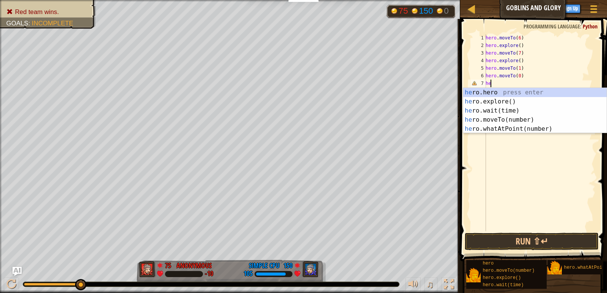
type textarea "h"
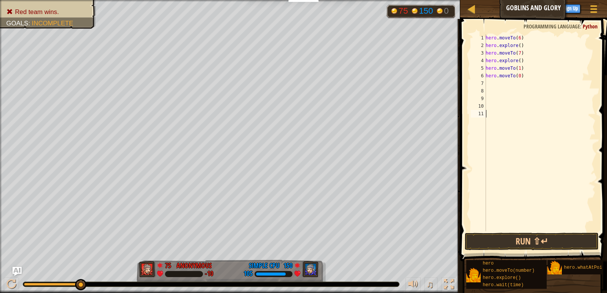
click at [506, 173] on div "hero . moveTo ( 6 ) hero . explore ( ) hero . moveTo ( 7 ) hero . explore ( ) h…" at bounding box center [540, 140] width 112 height 212
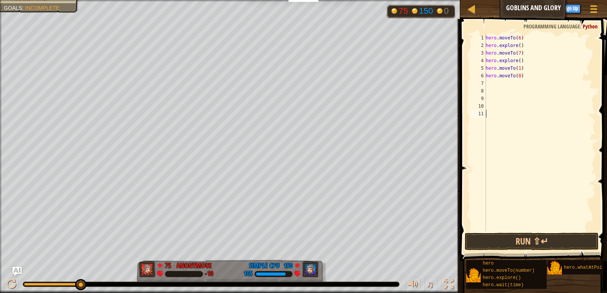
click at [548, 55] on div "hero . moveTo ( 6 ) hero . explore ( ) hero . moveTo ( 7 ) hero . explore ( ) h…" at bounding box center [540, 140] width 112 height 212
click at [339, 275] on div "♫" at bounding box center [230, 282] width 460 height 23
click at [517, 77] on div "hero . moveTo ( 6 ) hero . explore ( ) hero . moveTo ( 7 ) hero . explore ( ) h…" at bounding box center [540, 140] width 112 height 212
type textarea "hero.moveTo(2)"
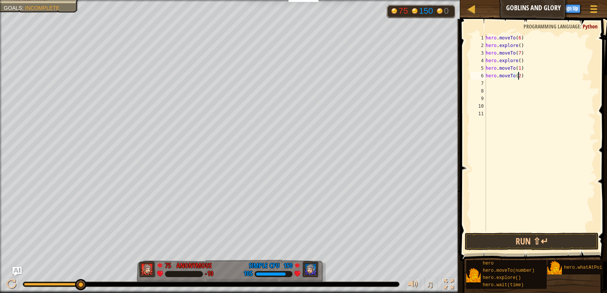
click at [501, 82] on div "hero . moveTo ( 6 ) hero . explore ( ) hero . moveTo ( 7 ) hero . explore ( ) h…" at bounding box center [540, 140] width 112 height 212
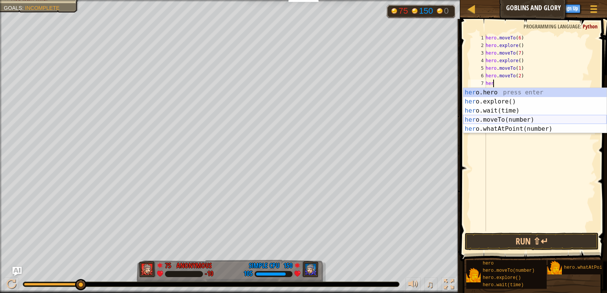
click at [491, 119] on div "her o.hero press enter her o.explore() press enter her o.wait(time) press enter…" at bounding box center [534, 120] width 143 height 64
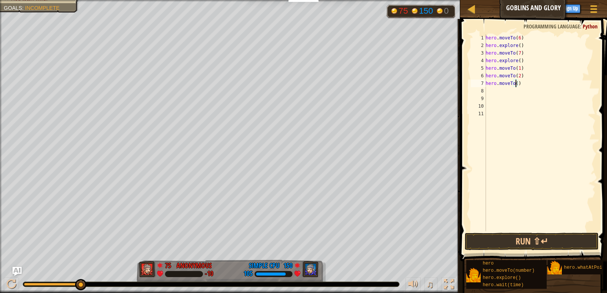
type textarea "hero.moveTo(4)"
click at [499, 92] on div "hero . moveTo ( 6 ) hero . explore ( ) hero . moveTo ( 7 ) hero . explore ( ) h…" at bounding box center [540, 140] width 112 height 212
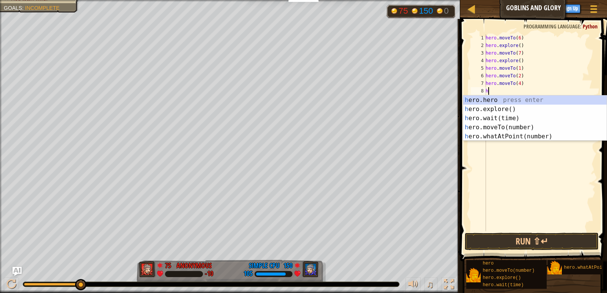
type textarea "her"
click at [497, 108] on div "her o.hero press enter her o.explore() press enter her o.wait(time) press enter…" at bounding box center [534, 128] width 143 height 64
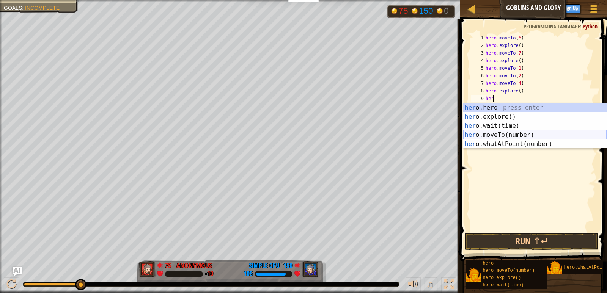
click at [494, 135] on div "her o.hero press enter her o.explore() press enter her o.wait(time) press enter…" at bounding box center [534, 135] width 143 height 64
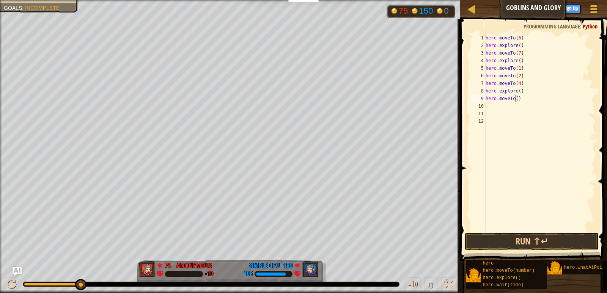
type textarea "hero.moveTo(5)"
click at [496, 106] on div "hero . moveTo ( 6 ) hero . explore ( ) hero . moveTo ( 7 ) hero . explore ( ) h…" at bounding box center [540, 140] width 112 height 212
click at [516, 240] on button "Run ⇧↵" at bounding box center [532, 241] width 134 height 17
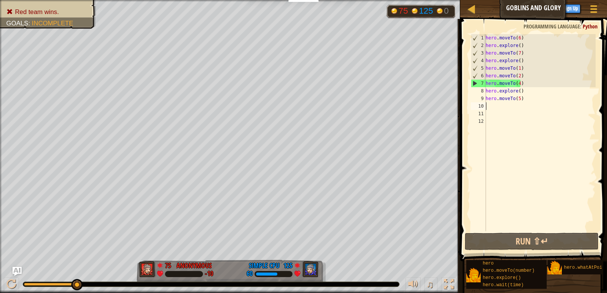
click at [516, 84] on div "hero . moveTo ( 6 ) hero . explore ( ) hero . moveTo ( 7 ) hero . explore ( ) h…" at bounding box center [540, 140] width 112 height 212
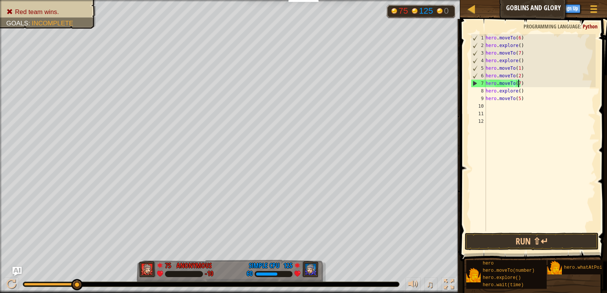
scroll to position [3, 2]
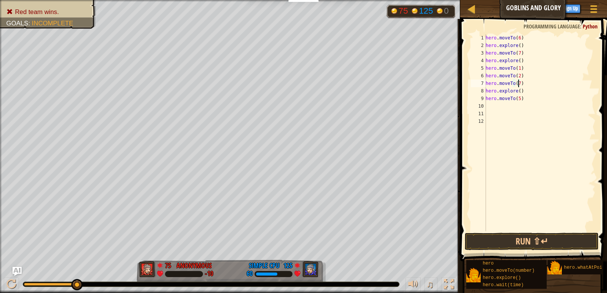
click at [515, 99] on div "hero . moveTo ( 6 ) hero . explore ( ) hero . moveTo ( 7 ) hero . explore ( ) h…" at bounding box center [540, 140] width 112 height 212
type textarea "hero.moveTo(5)"
click at [515, 98] on div "hero . moveTo ( 6 ) hero . explore ( ) hero . moveTo ( 7 ) hero . explore ( ) h…" at bounding box center [540, 140] width 112 height 212
type textarea "hero.moveTo(8)"
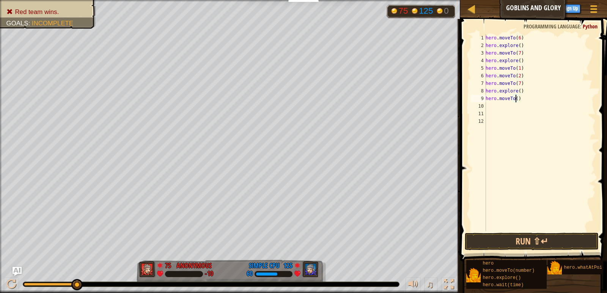
scroll to position [3, 2]
click at [537, 174] on div "hero . moveTo ( 6 ) hero . explore ( ) hero . moveTo ( 7 ) hero . explore ( ) h…" at bounding box center [540, 140] width 112 height 212
click at [528, 240] on button "Run ⇧↵" at bounding box center [532, 241] width 134 height 17
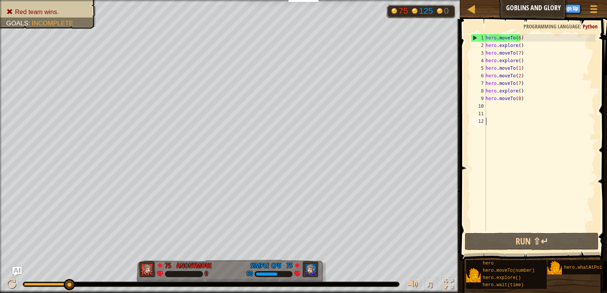
click at [498, 107] on div "hero . moveTo ( 6 ) hero . explore ( ) hero . moveTo ( 7 ) hero . explore ( ) h…" at bounding box center [540, 140] width 112 height 212
click at [518, 82] on div "hero . moveTo ( 6 ) hero . explore ( ) hero . moveTo ( 7 ) hero . explore ( ) h…" at bounding box center [540, 140] width 112 height 212
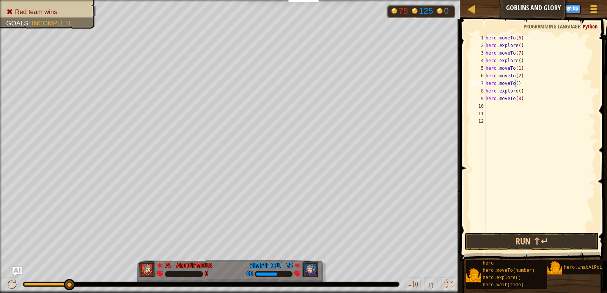
click at [517, 98] on div "hero . moveTo ( 6 ) hero . explore ( ) hero . moveTo ( 7 ) hero . explore ( ) h…" at bounding box center [540, 140] width 112 height 212
click at [514, 85] on div "hero . moveTo ( 6 ) hero . explore ( ) hero . moveTo ( 7 ) hero . explore ( ) h…" at bounding box center [540, 140] width 112 height 212
click at [515, 99] on div "hero . moveTo ( 6 ) hero . explore ( ) hero . moveTo ( 7 ) hero . explore ( ) h…" at bounding box center [540, 140] width 112 height 212
type textarea "hero.moveTo(7)"
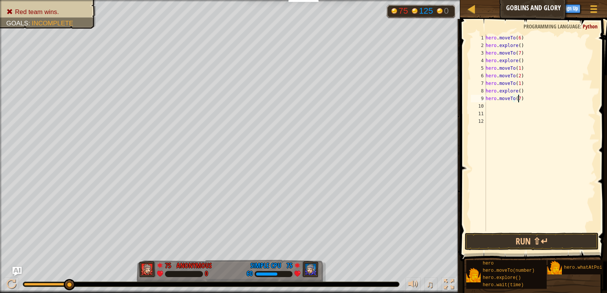
click at [500, 104] on div "hero . moveTo ( 6 ) hero . explore ( ) hero . moveTo ( 7 ) hero . explore ( ) h…" at bounding box center [540, 140] width 112 height 212
type textarea "h"
click at [522, 94] on div "hero . moveTo ( 6 ) hero . explore ( ) hero . moveTo ( 7 ) hero . explore ( ) h…" at bounding box center [540, 140] width 112 height 212
click at [523, 82] on div "hero . moveTo ( 6 ) hero . explore ( ) hero . moveTo ( 7 ) hero . explore ( ) h…" at bounding box center [540, 140] width 112 height 212
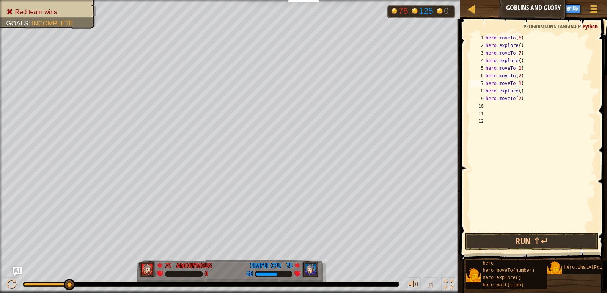
type textarea "hero.moveTo(1)"
drag, startPoint x: 520, startPoint y: 105, endPoint x: 483, endPoint y: 103, distance: 36.9
click at [483, 103] on div "1 2 3 4 5 6 7 8 9 10 11 12 13 hero . moveTo ( 6 ) hero . explore ( ) hero . mov…" at bounding box center [532, 132] width 126 height 197
drag, startPoint x: 497, startPoint y: 105, endPoint x: 536, endPoint y: 108, distance: 39.5
click at [536, 108] on div "hero . moveTo ( 6 ) hero . explore ( ) hero . moveTo ( 7 ) hero . explore ( ) h…" at bounding box center [540, 132] width 112 height 197
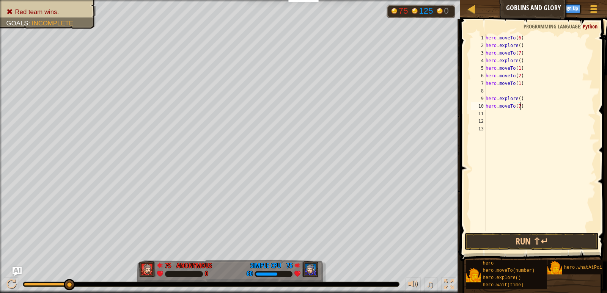
click at [529, 86] on div "hero . moveTo ( 6 ) hero . explore ( ) hero . moveTo ( 7 ) hero . explore ( ) h…" at bounding box center [540, 140] width 112 height 212
click at [528, 100] on div "hero . moveTo ( 6 ) hero . explore ( ) hero . moveTo ( 7 ) hero . explore ( ) h…" at bounding box center [540, 140] width 112 height 212
type textarea "hero.explore()"
click at [498, 89] on div "hero . moveTo ( 6 ) hero . explore ( ) hero . moveTo ( 7 ) hero . explore ( ) h…" at bounding box center [540, 140] width 112 height 212
click at [534, 244] on button "Run ⇧↵" at bounding box center [532, 241] width 134 height 17
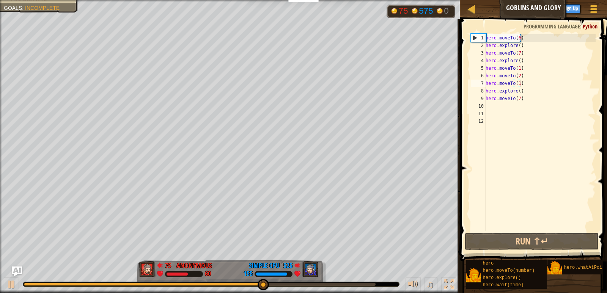
click at [15, 271] on img "Ask AI" at bounding box center [17, 272] width 10 height 10
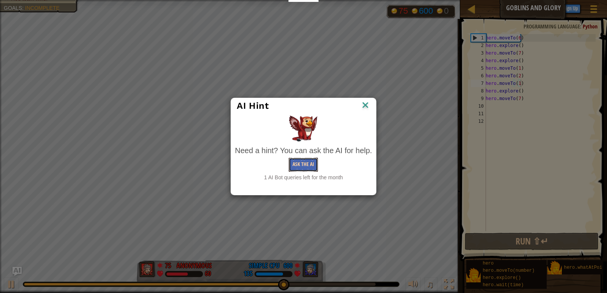
click at [303, 166] on button "Ask the AI" at bounding box center [303, 165] width 29 height 14
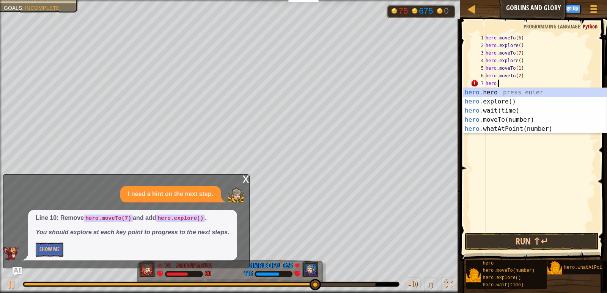
type textarea "hero"
click at [504, 100] on div "hero .hero press enter hero .explore() press enter hero .wait(time) press enter…" at bounding box center [534, 120] width 143 height 64
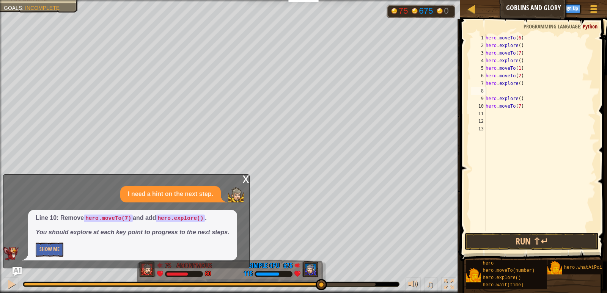
click at [247, 176] on div "x" at bounding box center [245, 179] width 7 height 8
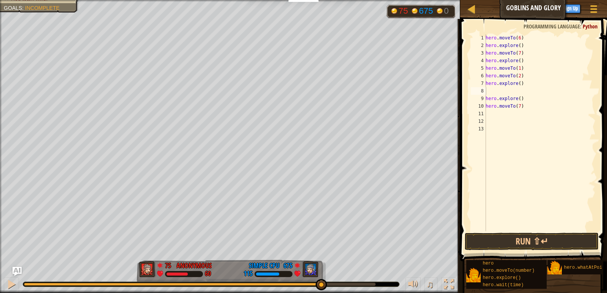
type textarea "hero.moveTo(1)"
click at [523, 70] on div "hero . moveTo ( 6 ) hero . explore ( ) hero . moveTo ( 7 ) hero . explore ( ) h…" at bounding box center [540, 140] width 112 height 212
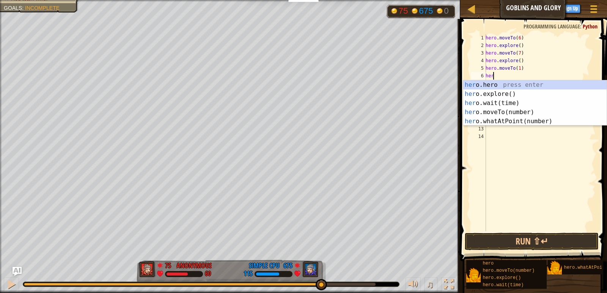
type textarea "hero"
click at [496, 90] on div "hero .hero press enter hero .explore() press enter hero .wait(time) press enter…" at bounding box center [534, 112] width 143 height 64
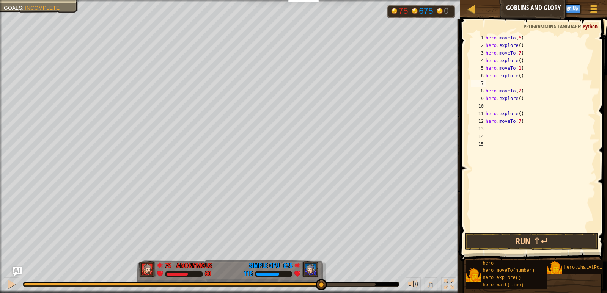
scroll to position [3, 0]
type textarea "hero.moveTo(2)"
click at [495, 97] on div "hero . moveTo ( 6 ) hero . explore ( ) hero . moveTo ( 7 ) hero . explore ( ) h…" at bounding box center [540, 140] width 112 height 212
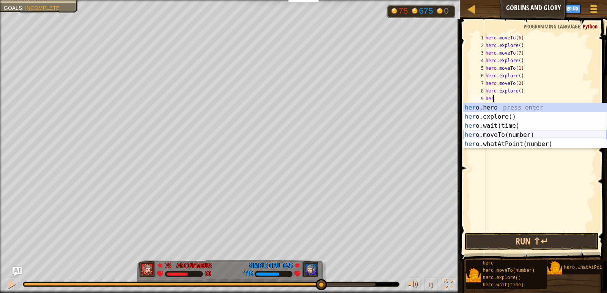
click at [493, 134] on div "her o.hero press enter her o.explore() press enter her o.wait(time) press enter…" at bounding box center [534, 135] width 143 height 64
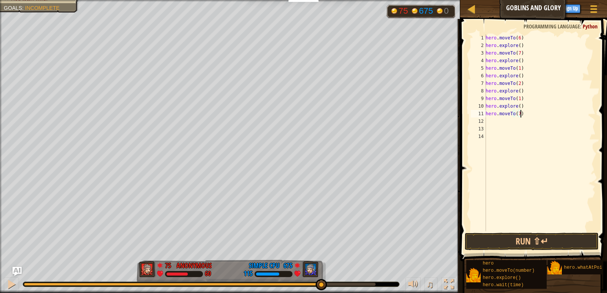
click at [530, 115] on div "hero . moveTo ( 6 ) hero . explore ( ) hero . moveTo ( 7 ) hero . explore ( ) h…" at bounding box center [540, 140] width 112 height 212
type textarea "hero.moveTo(7)"
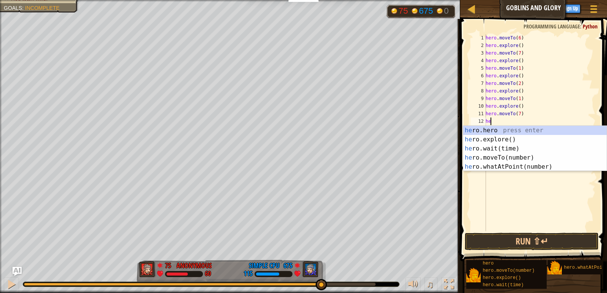
type textarea "her"
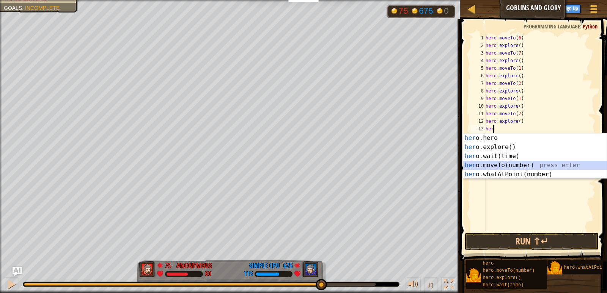
type textarea "hero.moveTo(1)"
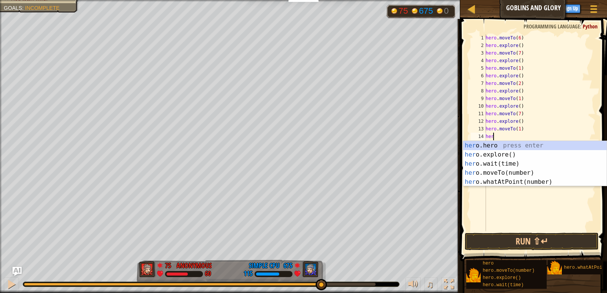
scroll to position [3, 0]
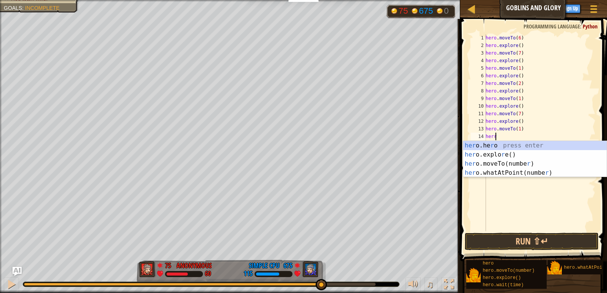
type textarea "her"
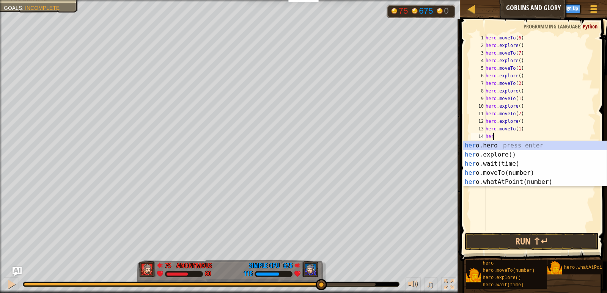
scroll to position [3, 0]
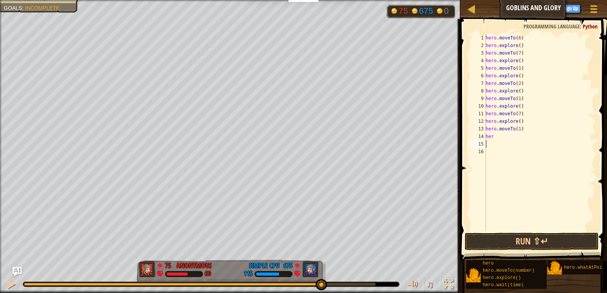
type textarea "her"
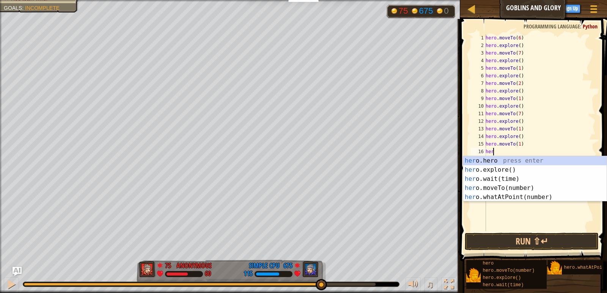
scroll to position [3, 3]
type textarea "hero"
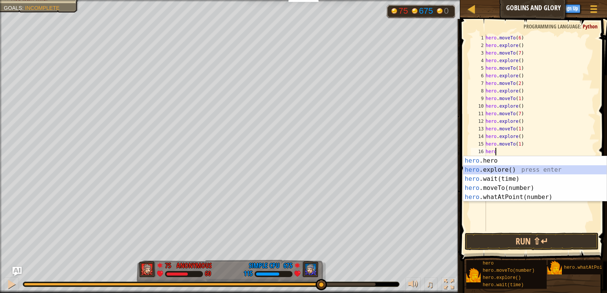
scroll to position [3, 0]
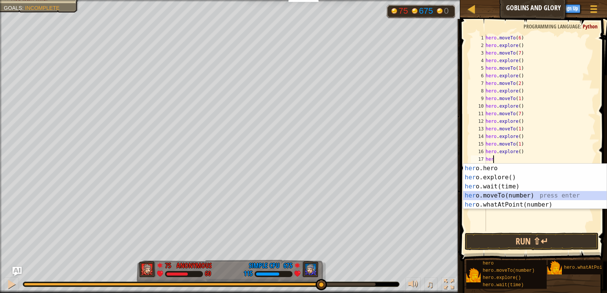
type textarea "hero.moveTo(1)"
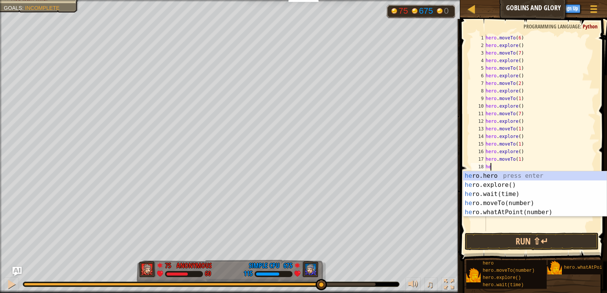
type textarea "her"
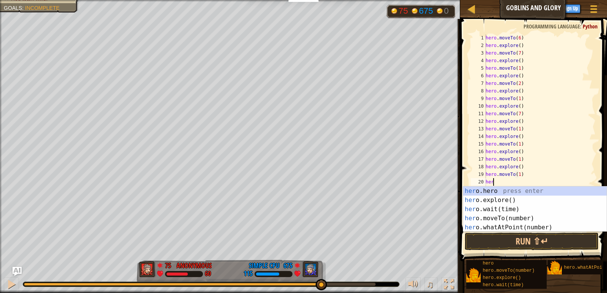
scroll to position [3, 3]
type textarea "hero"
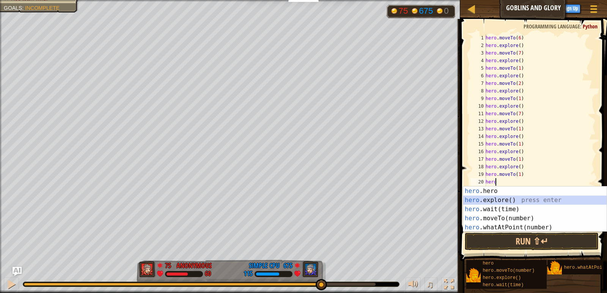
scroll to position [3, 0]
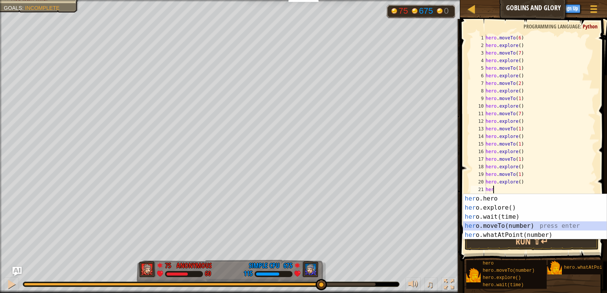
type textarea "hero.moveTo(1)"
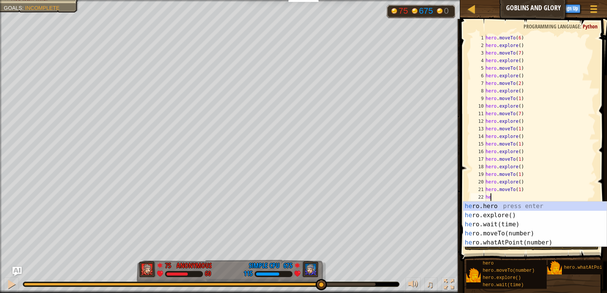
type textarea "her"
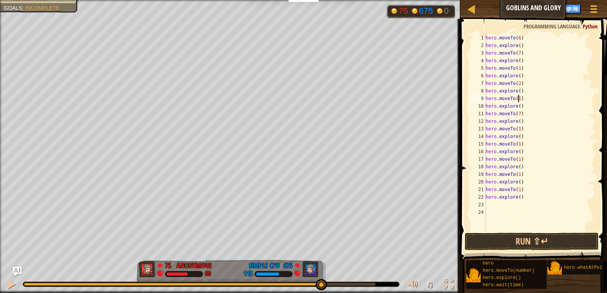
click at [518, 99] on div "hero . moveTo ( 6 ) hero . explore ( ) hero . moveTo ( 7 ) hero . explore ( ) h…" at bounding box center [540, 140] width 112 height 212
click at [517, 115] on div "hero . moveTo ( 6 ) hero . explore ( ) hero . moveTo ( 7 ) hero . explore ( ) h…" at bounding box center [540, 140] width 112 height 212
click at [518, 130] on div "hero . moveTo ( 6 ) hero . explore ( ) hero . moveTo ( 7 ) hero . explore ( ) h…" at bounding box center [540, 140] width 112 height 212
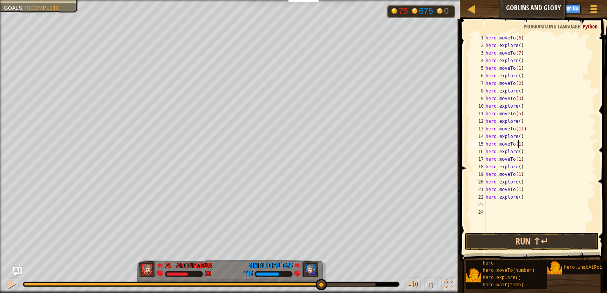
click at [517, 144] on div "hero . moveTo ( 6 ) hero . explore ( ) hero . moveTo ( 7 ) hero . explore ( ) h…" at bounding box center [540, 140] width 112 height 212
click at [518, 158] on div "hero . moveTo ( 6 ) hero . explore ( ) hero . moveTo ( 7 ) hero . explore ( ) h…" at bounding box center [540, 140] width 112 height 212
click at [522, 106] on div "hero . moveTo ( 6 ) hero . explore ( ) hero . moveTo ( 7 ) hero . explore ( ) h…" at bounding box center [540, 140] width 112 height 212
type textarea "hero.explore()"
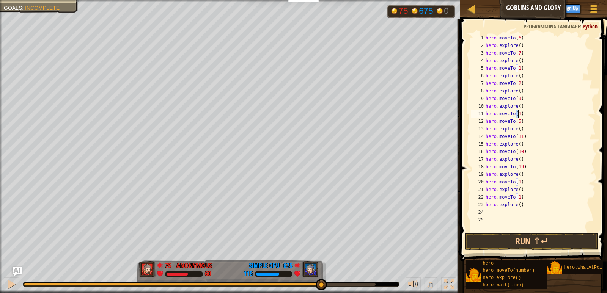
type textarea "hero.moveTo(4)"
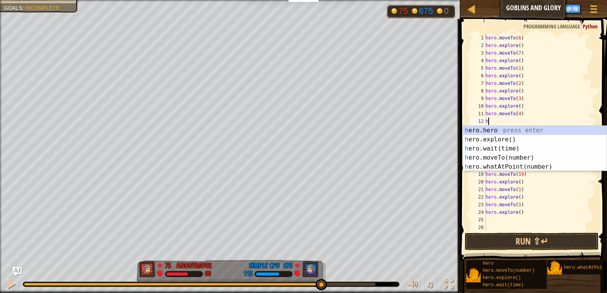
type textarea "her"
click at [505, 142] on div "her o.hero press enter her o.explore() press enter her o.wait(time) press enter…" at bounding box center [534, 158] width 143 height 64
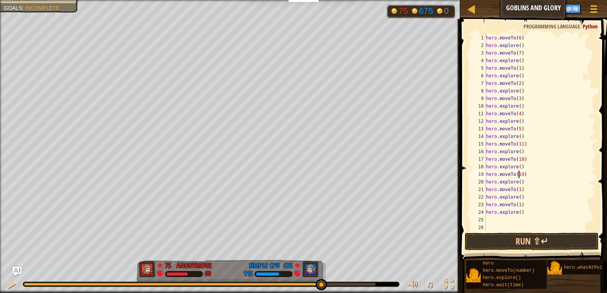
click at [518, 175] on div "hero . moveTo ( 6 ) hero . explore ( ) hero . moveTo ( 7 ) hero . explore ( ) h…" at bounding box center [539, 140] width 111 height 212
click at [518, 188] on div "hero . moveTo ( 6 ) hero . explore ( ) hero . moveTo ( 7 ) hero . explore ( ) h…" at bounding box center [539, 140] width 111 height 212
click at [518, 205] on div "hero . moveTo ( 6 ) hero . explore ( ) hero . moveTo ( 7 ) hero . explore ( ) h…" at bounding box center [539, 140] width 111 height 212
type textarea "hero.moveTo(7)"
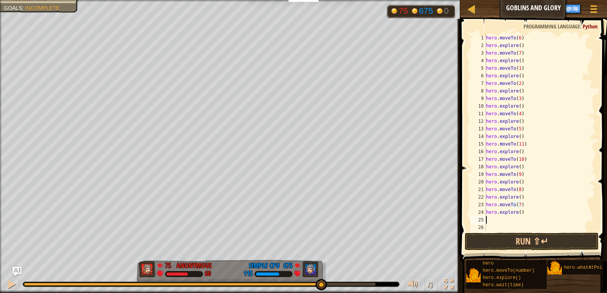
click at [511, 217] on div "hero . moveTo ( 6 ) hero . explore ( ) hero . moveTo ( 7 ) hero . explore ( ) h…" at bounding box center [539, 140] width 111 height 212
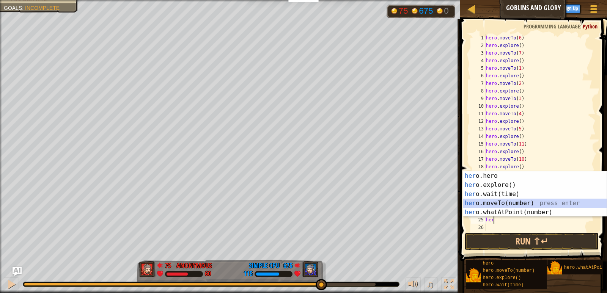
click at [496, 201] on div "her o.hero press enter her o.explore() press enter her o.wait(time) press enter…" at bounding box center [534, 203] width 143 height 64
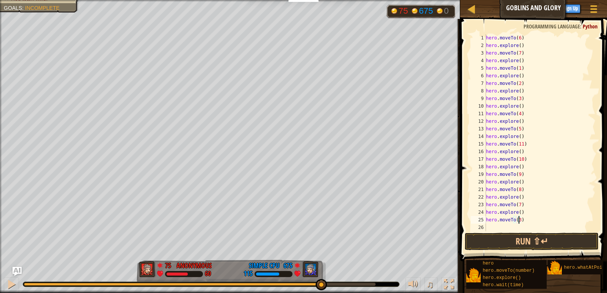
scroll to position [3, 2]
type textarea "hero.moveTo(13)"
click at [507, 225] on div "hero . moveTo ( 6 ) hero . explore ( ) hero . moveTo ( 7 ) hero . explore ( ) h…" at bounding box center [539, 140] width 111 height 212
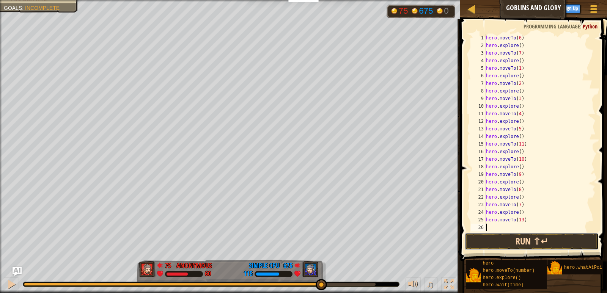
click at [529, 238] on button "Run ⇧↵" at bounding box center [532, 241] width 134 height 17
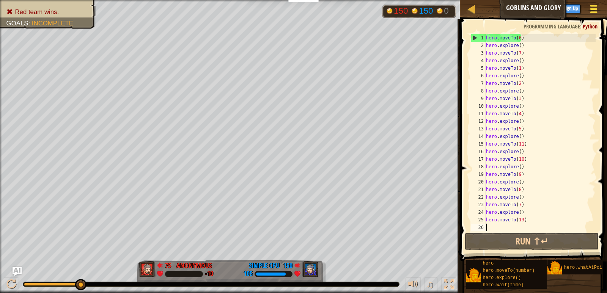
click at [593, 9] on span at bounding box center [593, 9] width 7 height 2
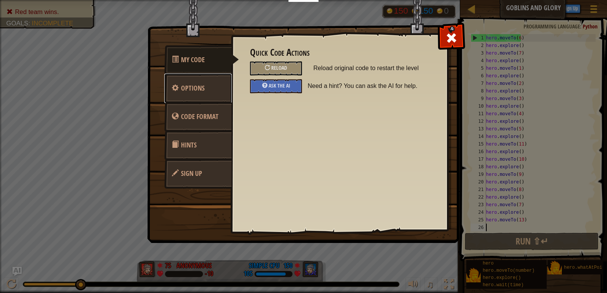
click at [187, 91] on span "Options" at bounding box center [193, 87] width 24 height 9
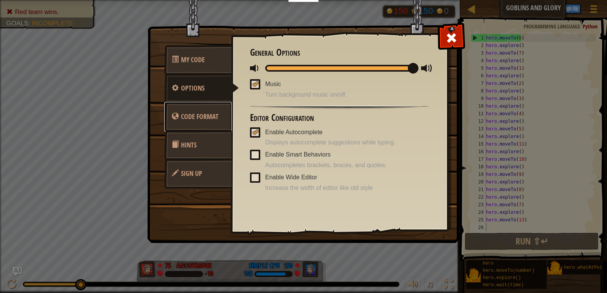
click at [189, 118] on span "Code Format" at bounding box center [200, 116] width 38 height 9
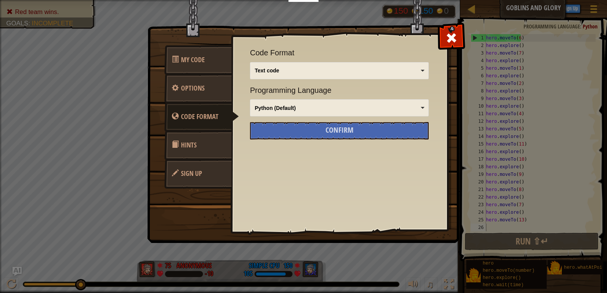
click at [191, 147] on span "Hints" at bounding box center [189, 144] width 16 height 9
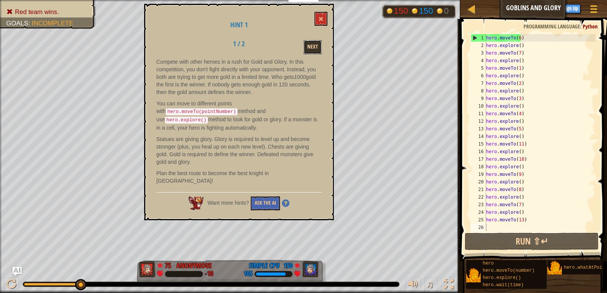
click at [310, 44] on button "Next" at bounding box center [312, 47] width 18 height 14
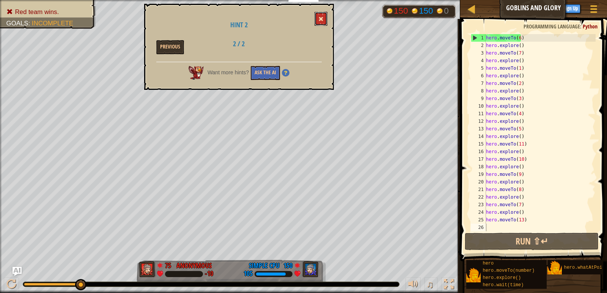
click at [320, 15] on button at bounding box center [320, 19] width 13 height 14
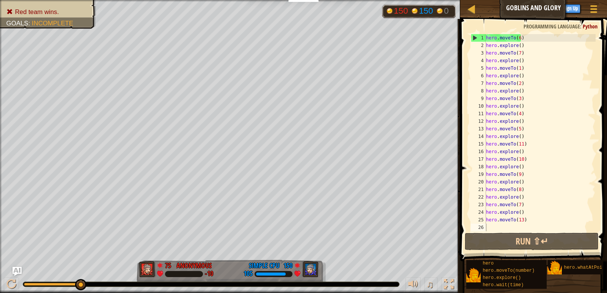
click at [516, 37] on div "hero . moveTo ( 6 ) hero . explore ( ) hero . moveTo ( 7 ) hero . explore ( ) h…" at bounding box center [539, 140] width 111 height 212
click at [515, 70] on div "hero . moveTo ( 6 ) hero . explore ( ) hero . moveTo ( 7 ) hero . explore ( ) h…" at bounding box center [539, 140] width 111 height 212
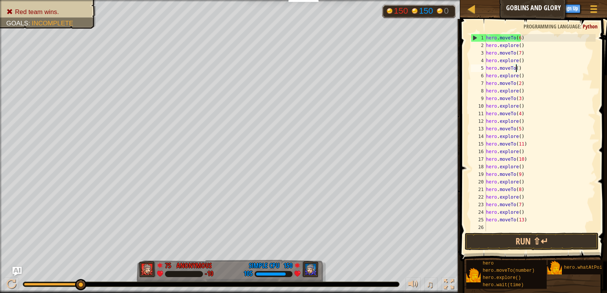
scroll to position [3, 2]
click at [517, 84] on div "hero . moveTo ( 6 ) hero . explore ( ) hero . moveTo ( 7 ) hero . explore ( ) h…" at bounding box center [539, 140] width 111 height 212
click at [516, 99] on div "hero . moveTo ( 6 ) hero . explore ( ) hero . moveTo ( 7 ) hero . explore ( ) h…" at bounding box center [539, 140] width 111 height 212
click at [515, 113] on div "hero . moveTo ( 6 ) hero . explore ( ) hero . moveTo ( 7 ) hero . explore ( ) h…" at bounding box center [539, 140] width 111 height 212
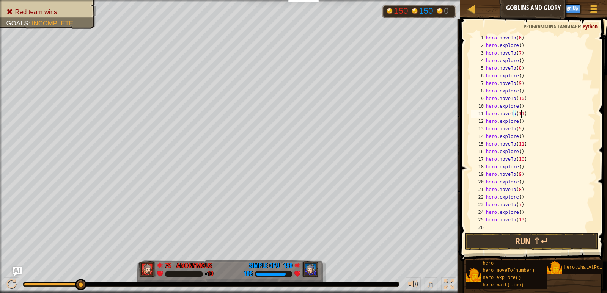
click at [517, 146] on div "hero . moveTo ( 6 ) hero . explore ( ) hero . moveTo ( 7 ) hero . explore ( ) h…" at bounding box center [539, 140] width 111 height 212
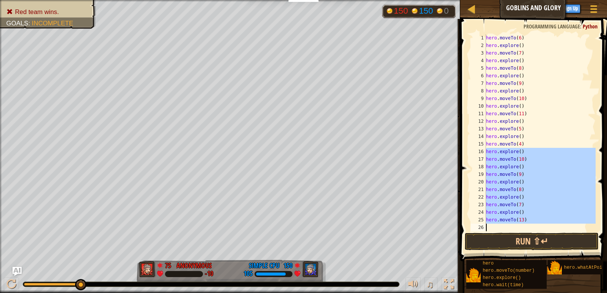
drag, startPoint x: 486, startPoint y: 152, endPoint x: 531, endPoint y: 226, distance: 86.6
click at [531, 226] on div "hero . moveTo ( 6 ) hero . explore ( ) hero . moveTo ( 7 ) hero . explore ( ) h…" at bounding box center [539, 140] width 111 height 212
type textarea "hero.moveTo(13)"
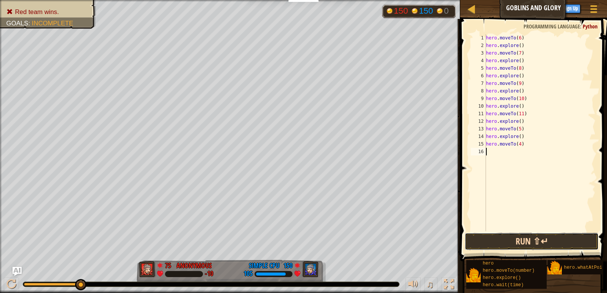
click at [530, 241] on button "Run ⇧↵" at bounding box center [532, 241] width 134 height 17
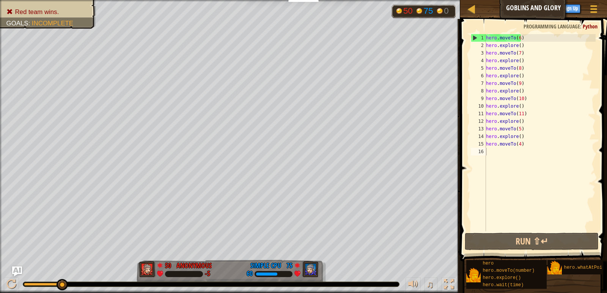
click at [18, 269] on img "Ask AI" at bounding box center [17, 272] width 10 height 10
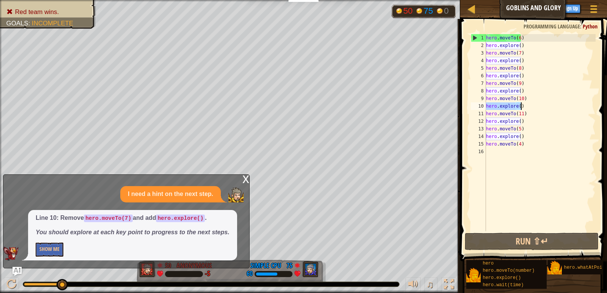
drag, startPoint x: 486, startPoint y: 106, endPoint x: 521, endPoint y: 107, distance: 34.9
click at [521, 107] on div "hero . moveTo ( 6 ) hero . explore ( ) hero . moveTo ( 7 ) hero . explore ( ) h…" at bounding box center [539, 140] width 111 height 212
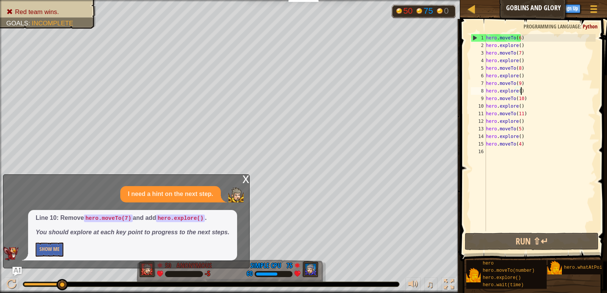
click at [528, 93] on div "hero . moveTo ( 6 ) hero . explore ( ) hero . moveTo ( 7 ) hero . explore ( ) h…" at bounding box center [539, 140] width 111 height 212
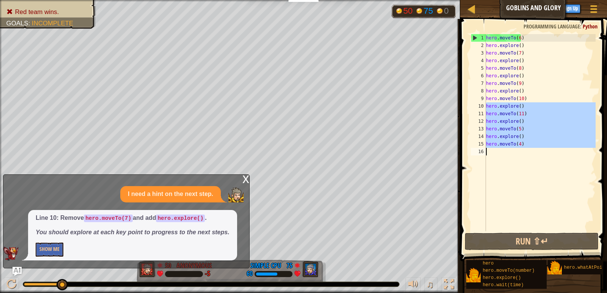
drag, startPoint x: 487, startPoint y: 107, endPoint x: 533, endPoint y: 162, distance: 71.9
click at [533, 162] on div "hero . moveTo ( 6 ) hero . explore ( ) hero . moveTo ( 7 ) hero . explore ( ) h…" at bounding box center [539, 140] width 111 height 212
type textarea "hero.moveTo(4)"
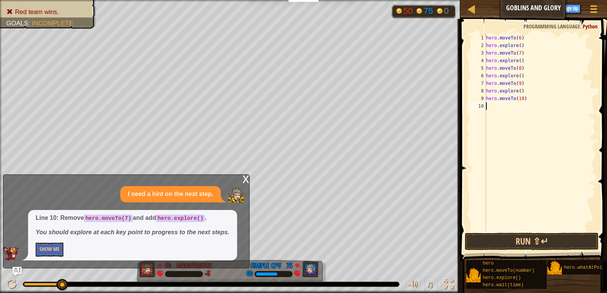
click at [533, 162] on div "hero . moveTo ( 6 ) hero . explore ( ) hero . moveTo ( 7 ) hero . explore ( ) h…" at bounding box center [539, 140] width 111 height 212
click at [536, 243] on button "Run ⇧↵" at bounding box center [532, 241] width 134 height 17
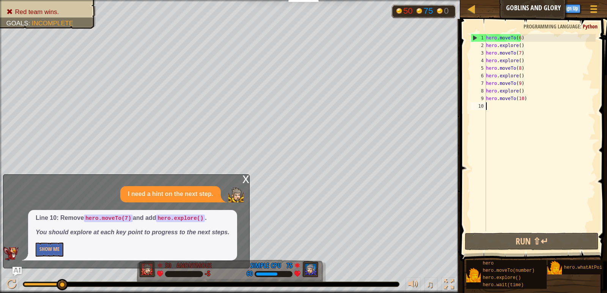
click at [245, 178] on div "x" at bounding box center [245, 179] width 7 height 8
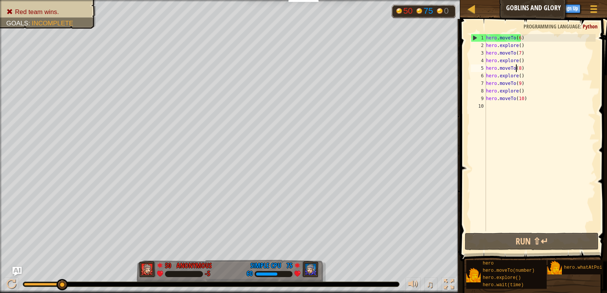
click at [516, 71] on div "hero . moveTo ( 6 ) hero . explore ( ) hero . moveTo ( 7 ) hero . explore ( ) h…" at bounding box center [539, 140] width 111 height 212
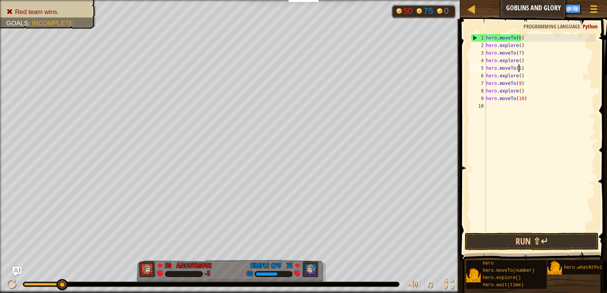
scroll to position [3, 3]
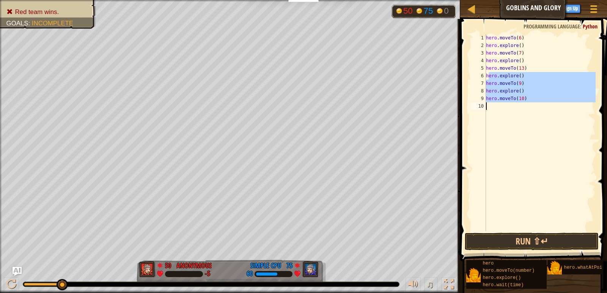
drag, startPoint x: 487, startPoint y: 75, endPoint x: 540, endPoint y: 122, distance: 70.6
click at [540, 122] on div "hero . moveTo ( 6 ) hero . explore ( ) hero . moveTo ( 7 ) hero . explore ( ) h…" at bounding box center [539, 140] width 111 height 212
type textarea "h"
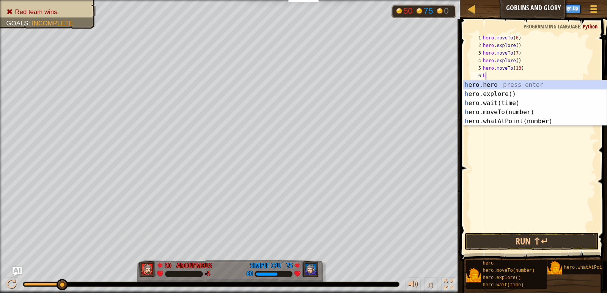
scroll to position [3, 0]
type textarea "her"
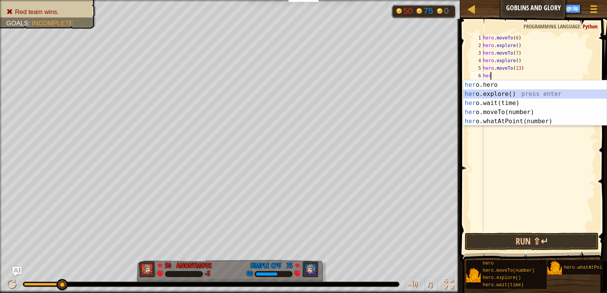
click at [489, 94] on div "her o.hero press enter her o.explore() press enter her o.wait(time) press enter…" at bounding box center [534, 112] width 143 height 64
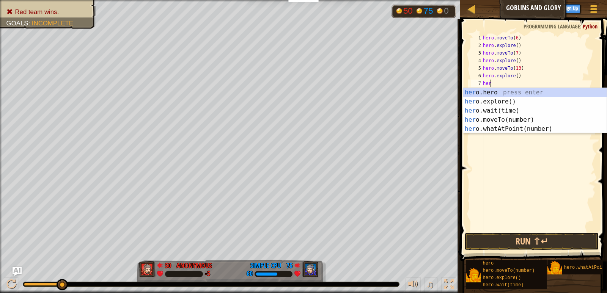
scroll to position [3, 0]
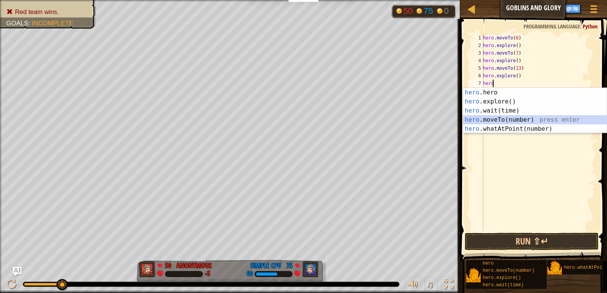
click at [493, 121] on div "hero .hero press enter hero .explore() press enter hero .wait(time) press enter…" at bounding box center [534, 120] width 143 height 64
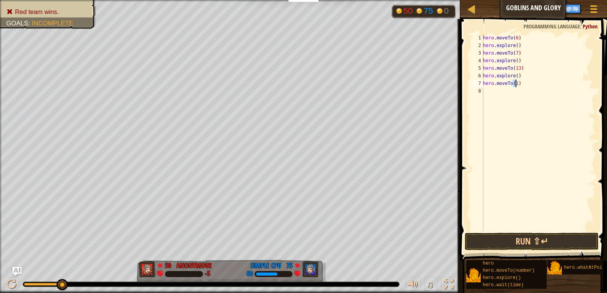
scroll to position [3, 2]
type textarea "hero.moveTo(19)"
click at [499, 147] on div "hero . moveTo ( 6 ) hero . explore ( ) hero . moveTo ( 7 ) hero . explore ( ) h…" at bounding box center [538, 140] width 114 height 212
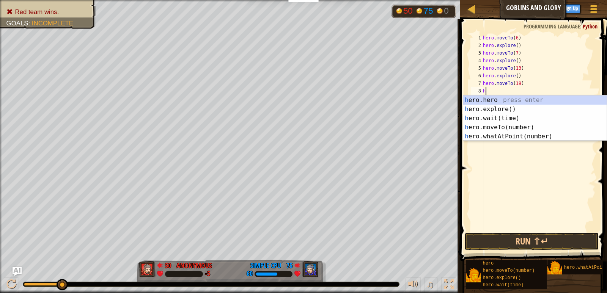
type textarea "hr"
click at [490, 108] on div "h e r o.hero press enter h e r o.explore() press enter h e r o.wait(time) press…" at bounding box center [534, 128] width 143 height 64
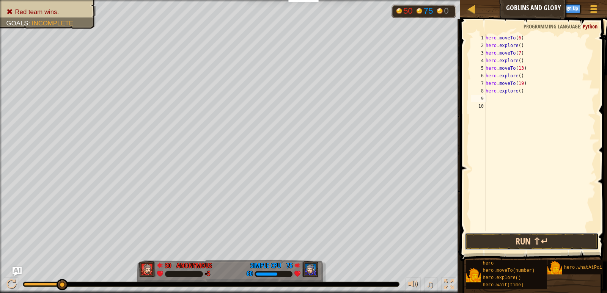
click at [523, 240] on button "Run ⇧↵" at bounding box center [532, 241] width 134 height 17
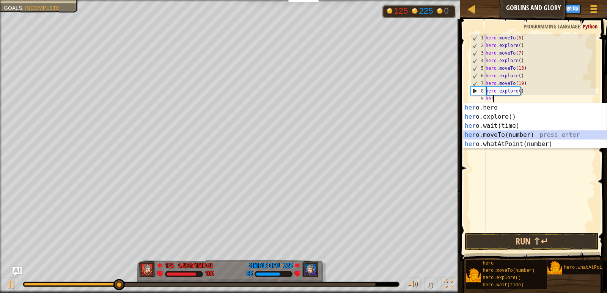
click at [487, 136] on div "her o.hero press enter her o.explore() press enter her o.wait(time) press enter…" at bounding box center [534, 135] width 143 height 64
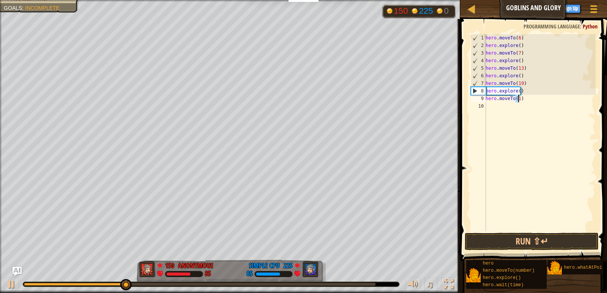
scroll to position [3, 2]
type textarea "hero.moveTo(18)"
click at [496, 105] on div "hero . moveTo ( 6 ) hero . explore ( ) hero . moveTo ( 7 ) hero . explore ( ) h…" at bounding box center [540, 140] width 112 height 212
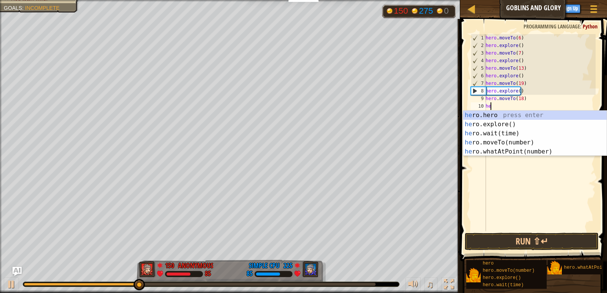
type textarea "her"
click at [491, 122] on div "her o.hero press enter her o.explore() press enter her o.wait(time) press enter…" at bounding box center [534, 143] width 143 height 64
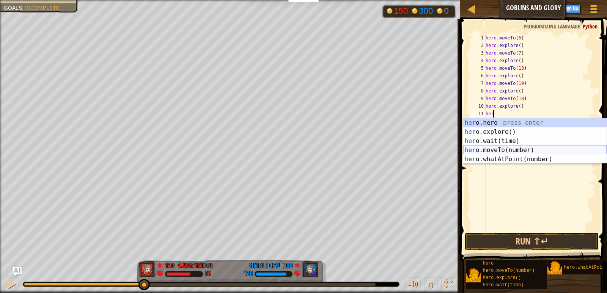
click at [482, 150] on div "her o.hero press enter her o.explore() press enter her o.wait(time) press enter…" at bounding box center [534, 150] width 143 height 64
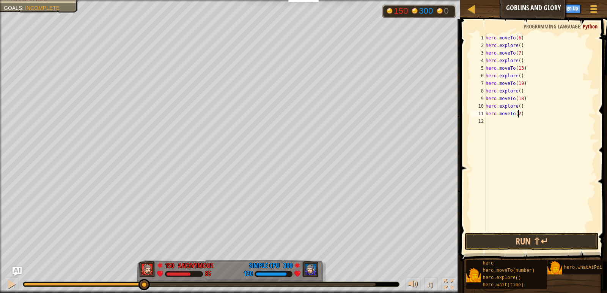
type textarea "hero.moveTo(24)"
click at [494, 124] on div "hero . moveTo ( 6 ) hero . explore ( ) hero . moveTo ( 7 ) hero . explore ( ) h…" at bounding box center [540, 140] width 112 height 212
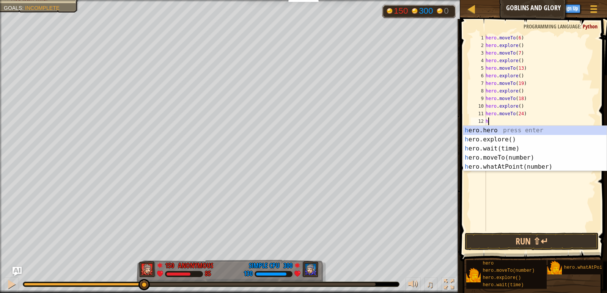
type textarea "her"
click at [486, 142] on div "her o.hero press enter her o.explore() press enter her o.wait(time) press enter…" at bounding box center [534, 158] width 143 height 64
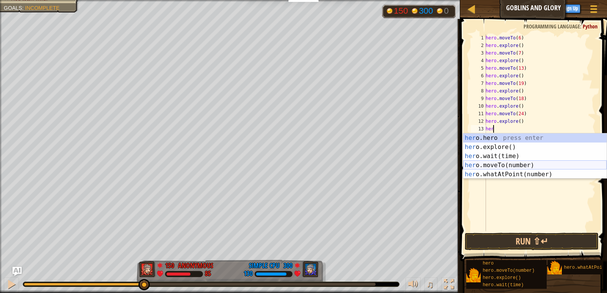
click at [483, 163] on div "her o.hero press enter her o.explore() press enter her o.wait(time) press enter…" at bounding box center [534, 166] width 143 height 64
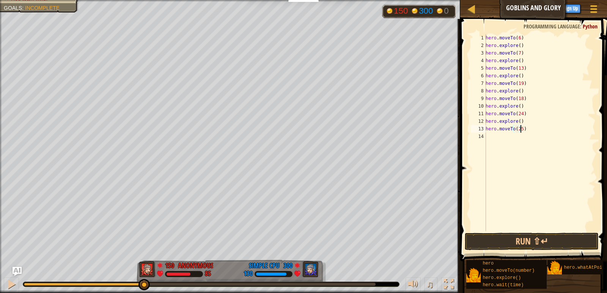
type textarea "hero.moveTo(25)"
click at [496, 139] on div "hero . moveTo ( 6 ) hero . explore ( ) hero . moveTo ( 7 ) hero . explore ( ) h…" at bounding box center [540, 140] width 112 height 212
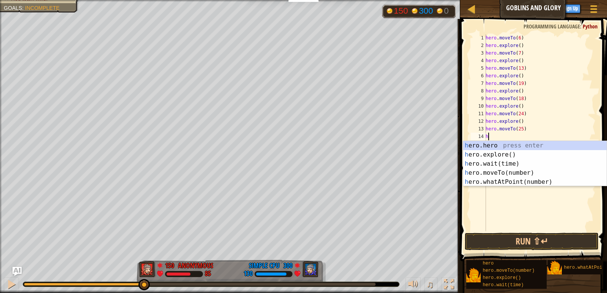
type textarea "her"
click at [490, 154] on div "her o.hero press enter her o.explore() press enter her o.wait(time) press enter…" at bounding box center [534, 173] width 143 height 64
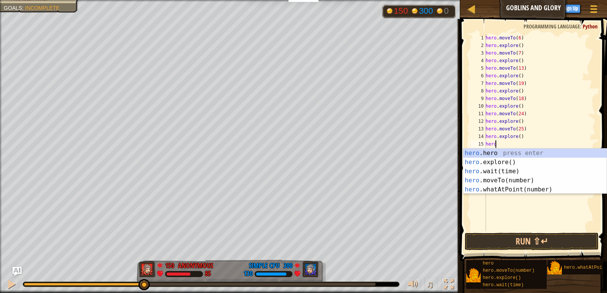
scroll to position [3, 0]
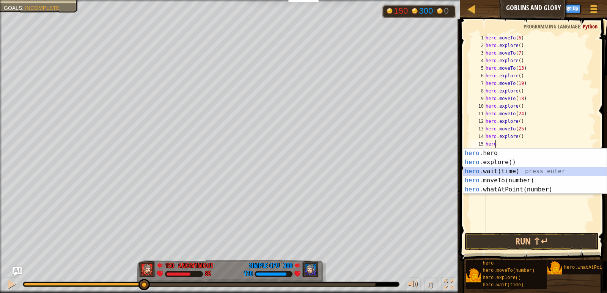
click at [484, 176] on div "hero .hero press enter hero .explore() press enter hero .wait(time) press enter…" at bounding box center [534, 181] width 143 height 64
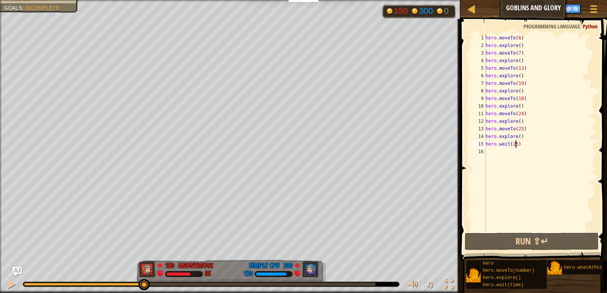
scroll to position [3, 2]
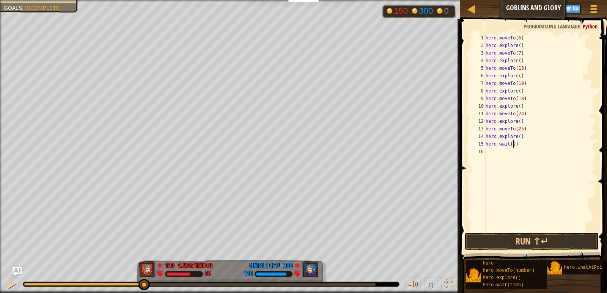
type textarea "hero.wait(26)"
click at [498, 149] on div "hero . moveTo ( 6 ) hero . explore ( ) hero . moveTo ( 7 ) hero . explore ( ) h…" at bounding box center [540, 140] width 112 height 212
click at [510, 242] on button "Run ⇧↵" at bounding box center [532, 241] width 134 height 17
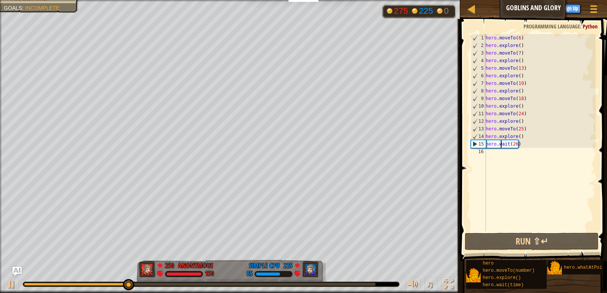
click at [501, 146] on div "hero . moveTo ( 6 ) hero . explore ( ) hero . moveTo ( 7 ) hero . explore ( ) h…" at bounding box center [540, 140] width 112 height 212
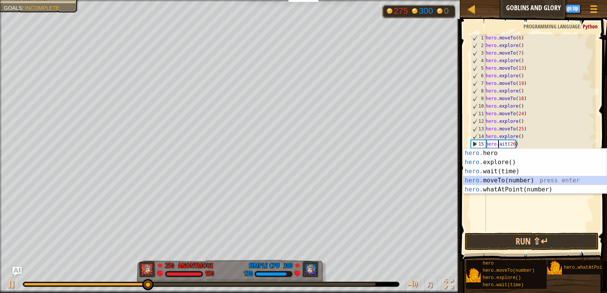
click at [486, 180] on div "hero. hero press enter hero. explore() press enter hero. wait(time) press enter…" at bounding box center [534, 181] width 143 height 64
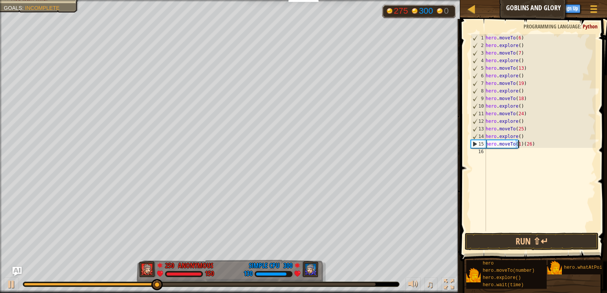
click at [536, 145] on div "hero . moveTo ( 6 ) hero . explore ( ) hero . moveTo ( 7 ) hero . explore ( ) h…" at bounding box center [540, 140] width 112 height 212
type textarea "hero.moveTo(26)"
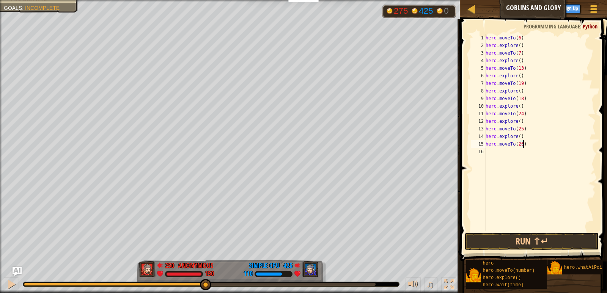
click at [509, 150] on div "hero . moveTo ( 6 ) hero . explore ( ) hero . moveTo ( 7 ) hero . explore ( ) h…" at bounding box center [540, 140] width 112 height 212
click at [531, 238] on button "Run ⇧↵" at bounding box center [532, 241] width 134 height 17
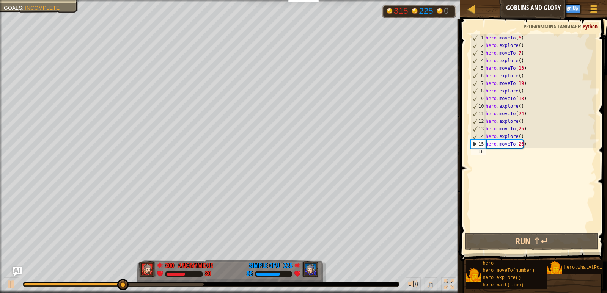
click at [496, 152] on div "hero . moveTo ( 6 ) hero . explore ( ) hero . moveTo ( 7 ) hero . explore ( ) h…" at bounding box center [540, 140] width 112 height 212
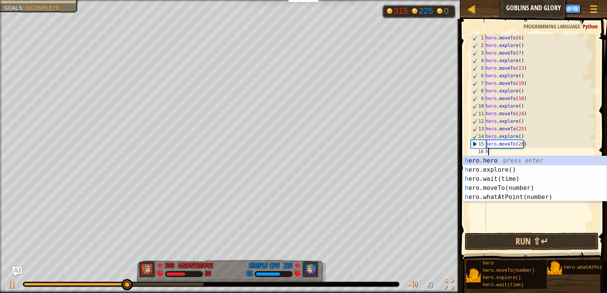
type textarea "her"
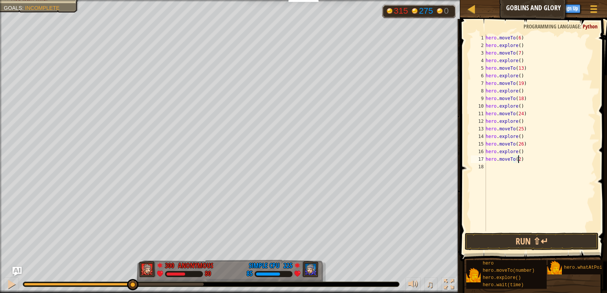
type textarea "hero.moveTo(27)"
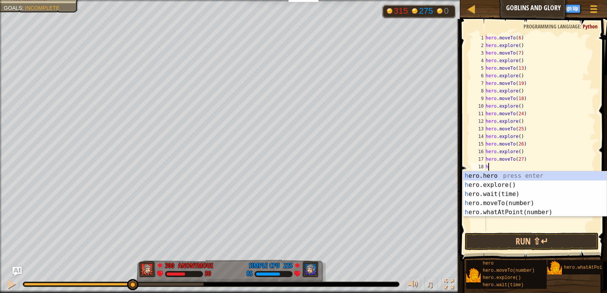
type textarea "her"
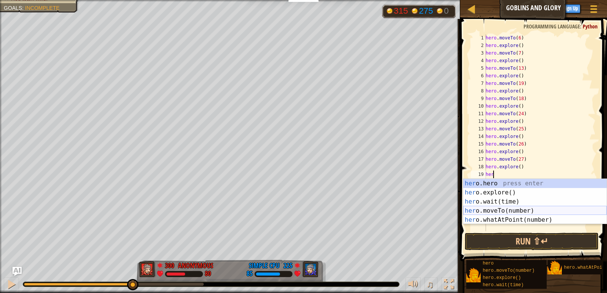
click at [498, 212] on div "her o.hero press enter her o.explore() press enter her o.wait(time) press enter…" at bounding box center [534, 211] width 143 height 64
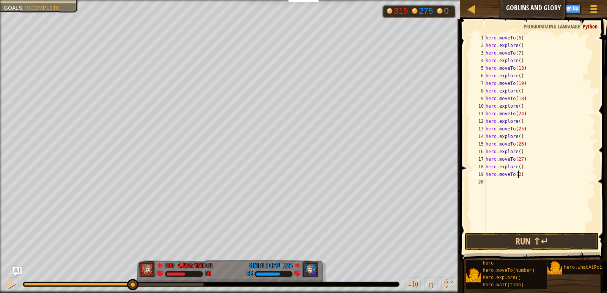
type textarea "hero.moveTo(28)"
click at [506, 181] on div "hero . moveTo ( 6 ) hero . explore ( ) hero . moveTo ( 7 ) hero . explore ( ) h…" at bounding box center [540, 140] width 112 height 212
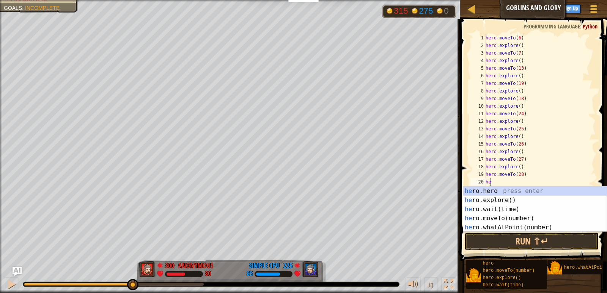
type textarea "her"
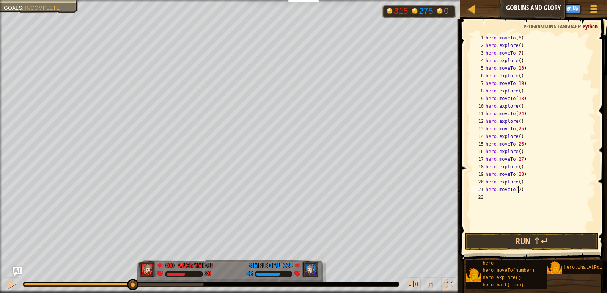
type textarea "hero.moveTo(22)"
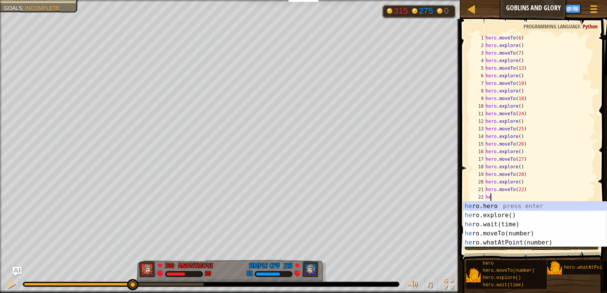
type textarea "her"
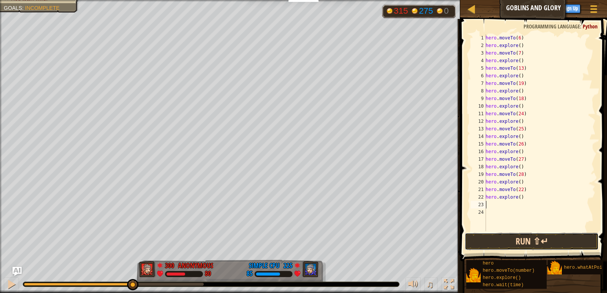
click at [529, 240] on button "Run ⇧↵" at bounding box center [532, 241] width 134 height 17
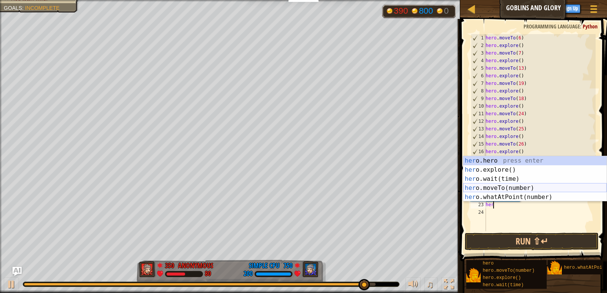
click at [509, 189] on div "her o.hero press enter her o.explore() press enter her o.wait(time) press enter…" at bounding box center [534, 188] width 143 height 64
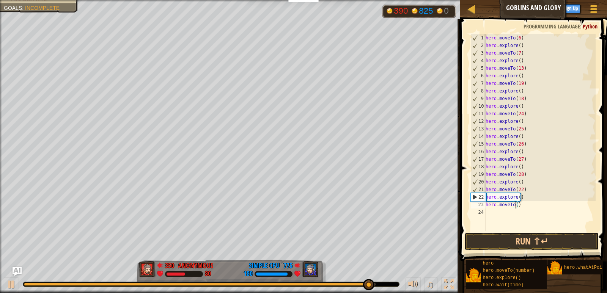
type textarea "hero.moveTo(21)"
click at [503, 213] on div "hero . moveTo ( 6 ) hero . explore ( ) hero . moveTo ( 7 ) hero . explore ( ) h…" at bounding box center [540, 140] width 112 height 212
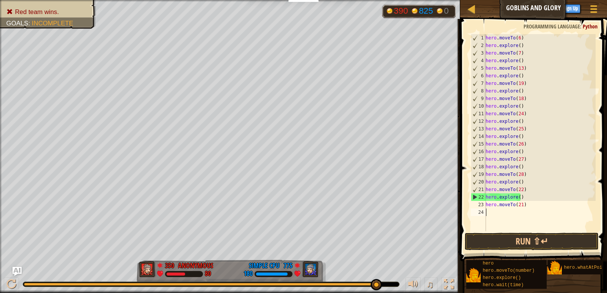
scroll to position [3, 0]
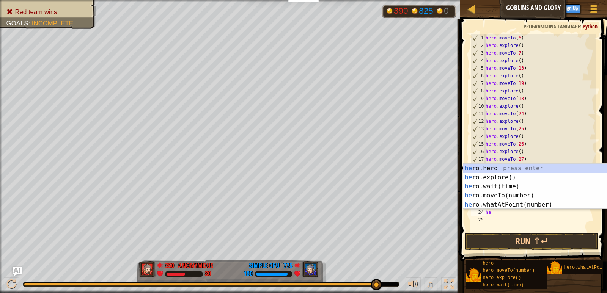
type textarea "her"
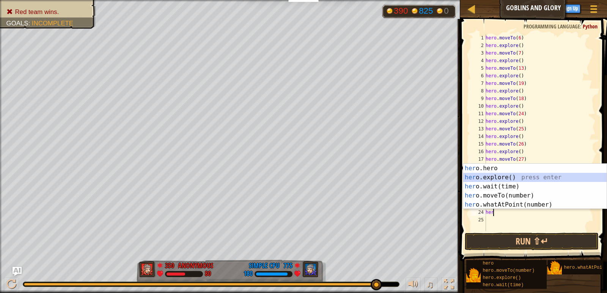
click at [487, 177] on div "her o.hero press enter her o.explore() press enter her o.wait(time) press enter…" at bounding box center [534, 196] width 143 height 64
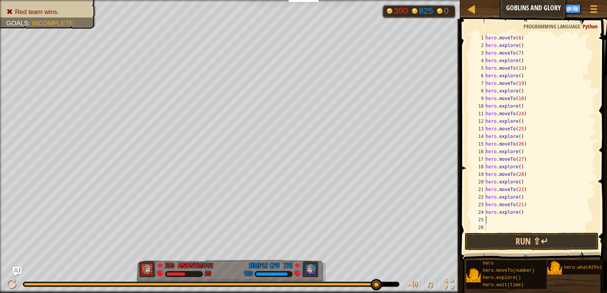
click at [518, 213] on div "hero . moveTo ( 6 ) hero . explore ( ) hero . moveTo ( 7 ) hero . explore ( ) h…" at bounding box center [540, 140] width 112 height 212
type textarea "hero.explore(20)"
click at [498, 220] on div "hero . moveTo ( 6 ) hero . explore ( ) hero . moveTo ( 7 ) hero . explore ( ) h…" at bounding box center [540, 140] width 112 height 212
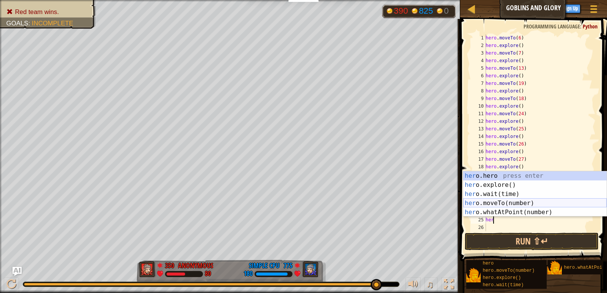
click at [487, 200] on div "her o.hero press enter her o.explore() press enter her o.wait(time) press enter…" at bounding box center [534, 203] width 143 height 64
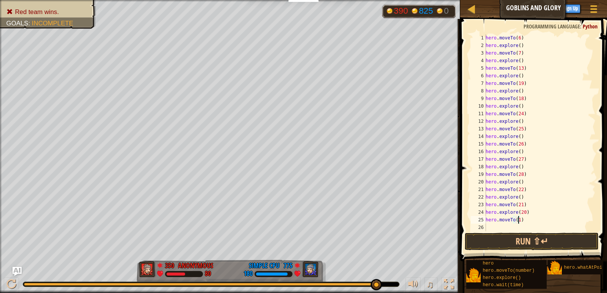
scroll to position [3, 3]
click at [531, 240] on button "Run ⇧↵" at bounding box center [532, 241] width 134 height 17
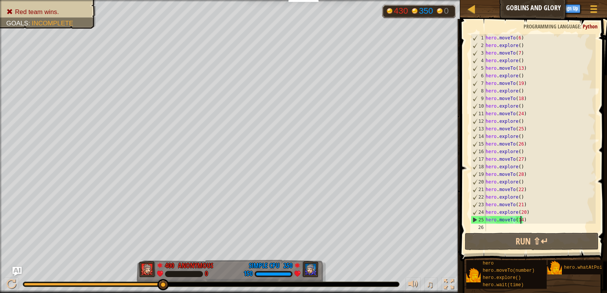
click at [531, 212] on div "hero . moveTo ( 6 ) hero . explore ( ) hero . moveTo ( 7 ) hero . explore ( ) h…" at bounding box center [540, 140] width 112 height 212
click at [526, 205] on div "hero . moveTo ( 6 ) hero . explore ( ) hero . moveTo ( 7 ) hero . explore ( ) h…" at bounding box center [540, 140] width 112 height 212
type textarea "hero.moveTo(21)"
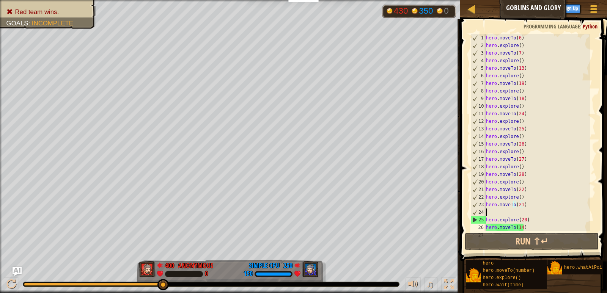
scroll to position [3, 0]
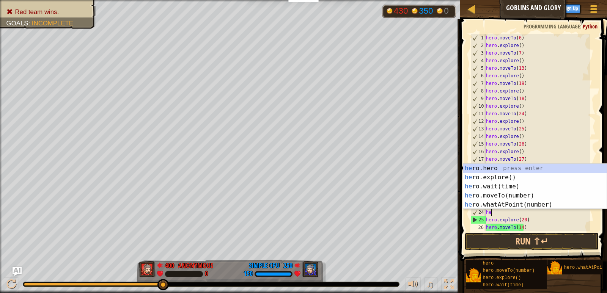
type textarea "her"
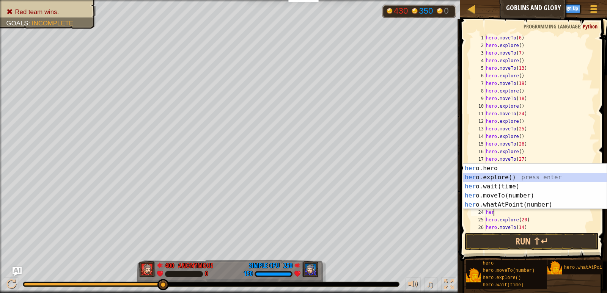
click at [500, 181] on div "her o.hero press enter her o.explore() press enter her o.wait(time) press enter…" at bounding box center [534, 196] width 143 height 64
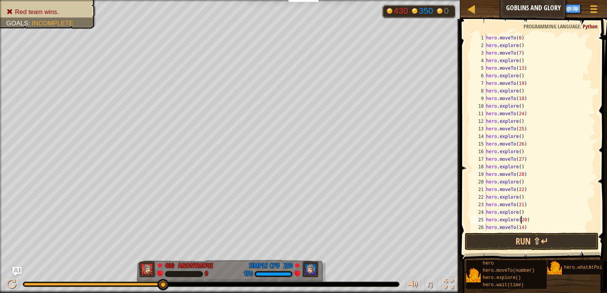
click at [522, 217] on div "hero . moveTo ( 6 ) hero . explore ( ) hero . moveTo ( 7 ) hero . explore ( ) h…" at bounding box center [536, 140] width 105 height 212
click at [526, 213] on div "hero . moveTo ( 6 ) hero . explore ( ) hero . moveTo ( 7 ) hero . explore ( ) h…" at bounding box center [536, 140] width 105 height 212
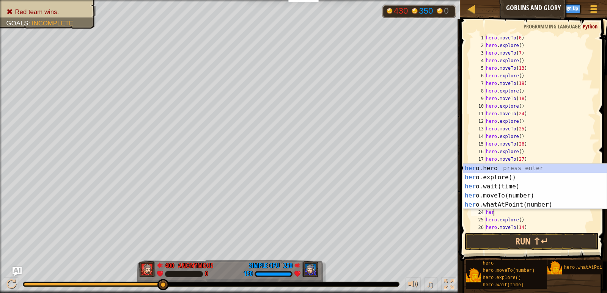
type textarea "h"
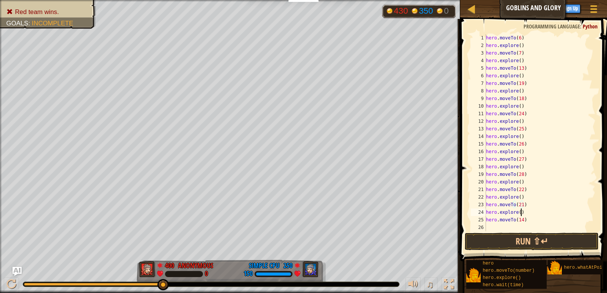
click at [526, 213] on div "hero . moveTo ( 6 ) hero . explore ( ) hero . moveTo ( 7 ) hero . explore ( ) h…" at bounding box center [539, 140] width 111 height 212
type textarea "hero.explore()"
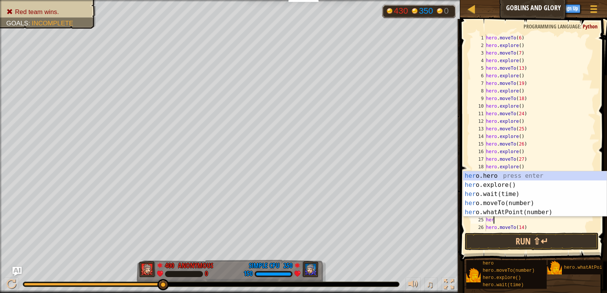
scroll to position [3, 0]
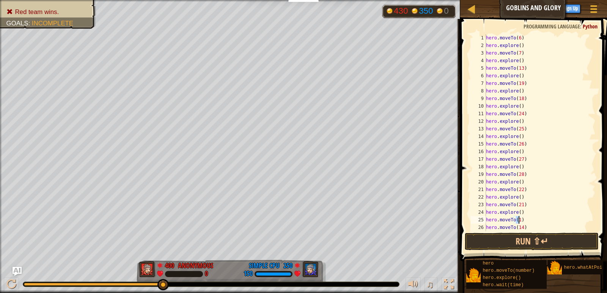
type textarea "hero.moveTo(20)"
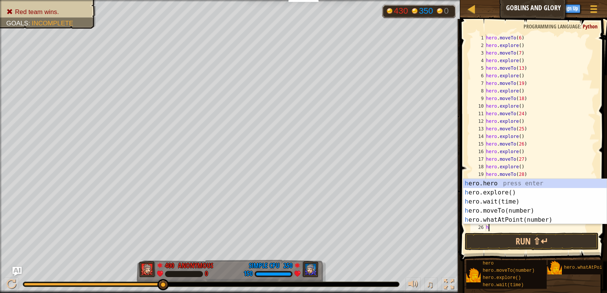
type textarea "her"
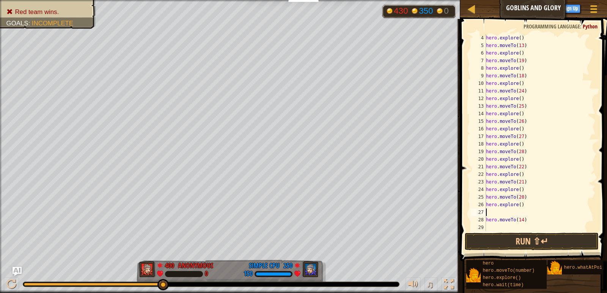
scroll to position [23, 0]
type textarea "hero.moveTo(14)"
click at [511, 227] on div "hero . moveTo ( 7 ) hero . explore ( ) hero . moveTo ( 13 ) hero . explore ( ) …" at bounding box center [536, 140] width 105 height 212
click at [517, 239] on button "Run ⇧↵" at bounding box center [532, 241] width 134 height 17
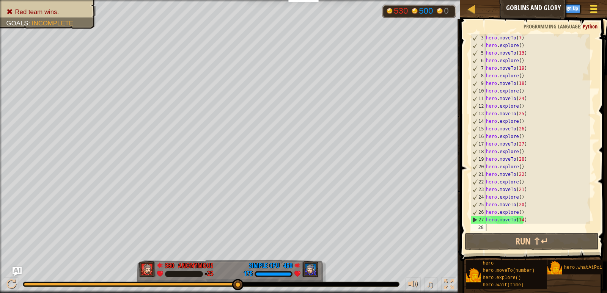
click at [592, 9] on span at bounding box center [593, 9] width 7 height 2
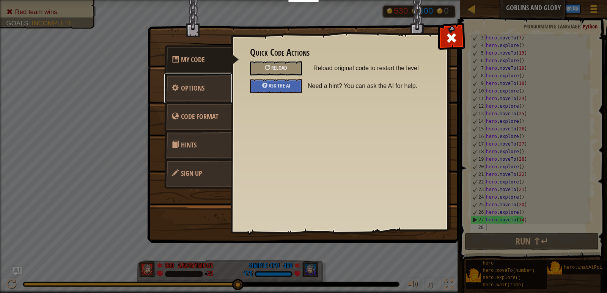
click at [180, 88] on link "Options" at bounding box center [198, 89] width 68 height 30
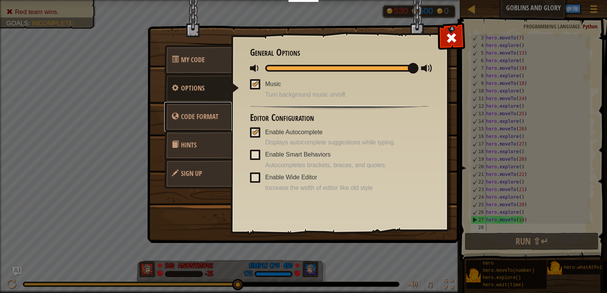
click at [182, 116] on span "Code Format" at bounding box center [200, 116] width 38 height 9
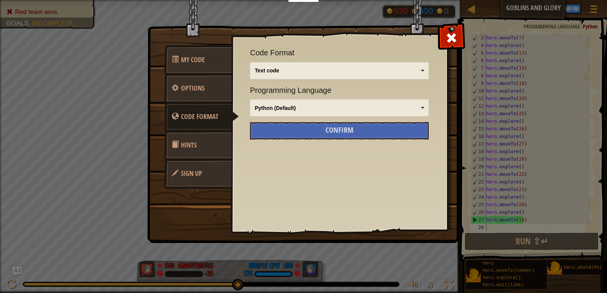
click at [183, 140] on link "Hints" at bounding box center [198, 145] width 68 height 30
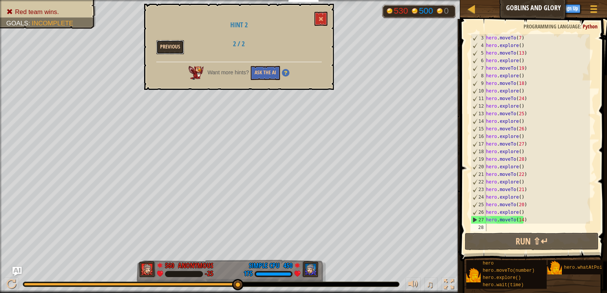
click at [165, 47] on button "Previous" at bounding box center [170, 47] width 28 height 14
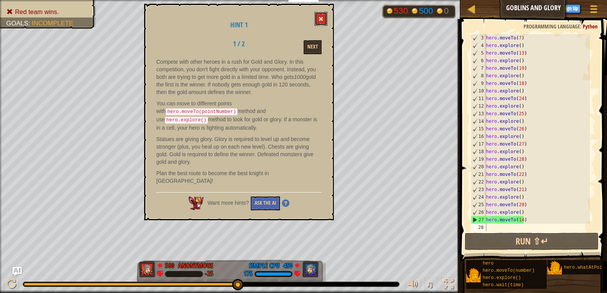
click at [321, 20] on span at bounding box center [320, 18] width 5 height 5
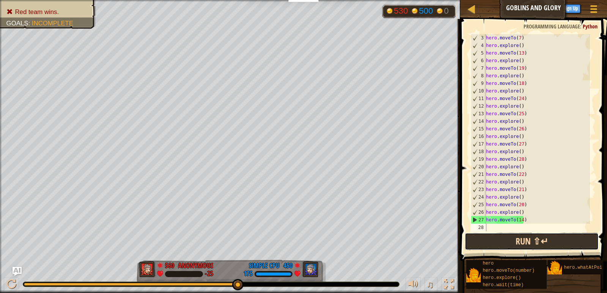
click at [536, 241] on button "Run ⇧↵" at bounding box center [532, 241] width 134 height 17
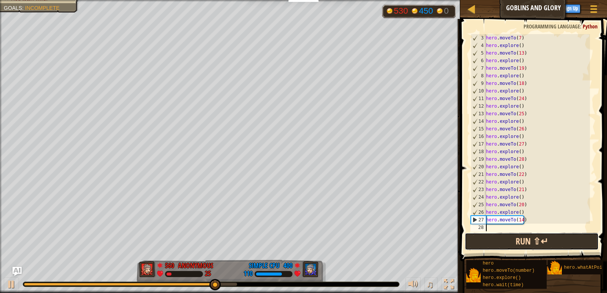
click at [536, 241] on button "Run ⇧↵" at bounding box center [532, 241] width 134 height 17
click at [508, 244] on button "Run ⇧↵" at bounding box center [532, 241] width 134 height 17
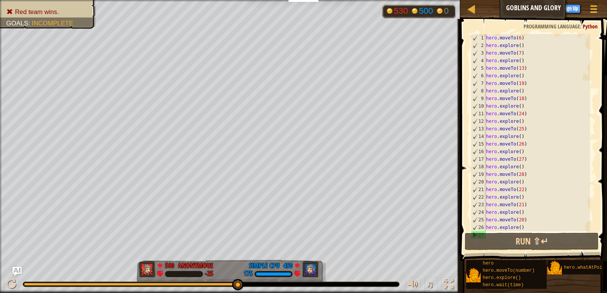
scroll to position [0, 0]
click at [516, 54] on div "hero . moveTo ( 6 ) hero . explore ( ) hero . moveTo ( 7 ) hero . explore ( ) h…" at bounding box center [536, 140] width 105 height 212
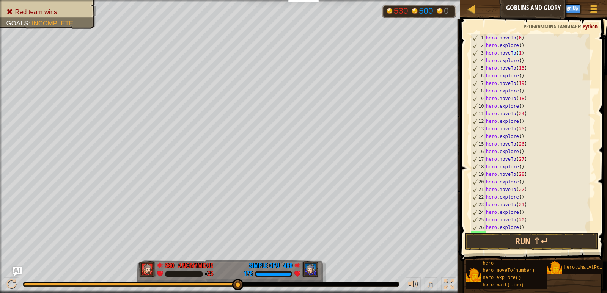
scroll to position [3, 3]
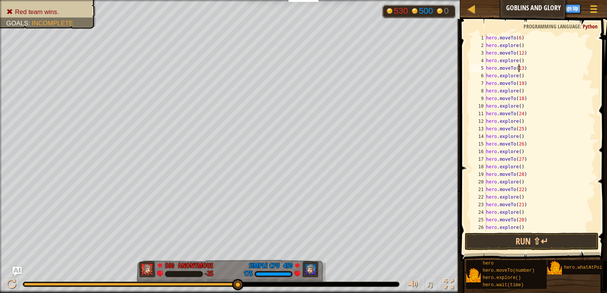
click at [518, 69] on div "hero . moveTo ( 6 ) hero . explore ( ) hero . moveTo ( 12 ) hero . explore ( ) …" at bounding box center [536, 140] width 105 height 212
click at [518, 85] on div "hero . moveTo ( 6 ) hero . explore ( ) hero . moveTo ( 12 ) hero . explore ( ) …" at bounding box center [536, 140] width 105 height 212
click at [518, 96] on div "hero . moveTo ( 6 ) hero . explore ( ) hero . moveTo ( 12 ) hero . explore ( ) …" at bounding box center [536, 140] width 105 height 212
click at [517, 116] on div "hero . moveTo ( 6 ) hero . explore ( ) hero . moveTo ( 12 ) hero . explore ( ) …" at bounding box center [536, 140] width 105 height 212
click at [517, 127] on div "hero . moveTo ( 6 ) hero . explore ( ) hero . moveTo ( 12 ) hero . explore ( ) …" at bounding box center [536, 140] width 105 height 212
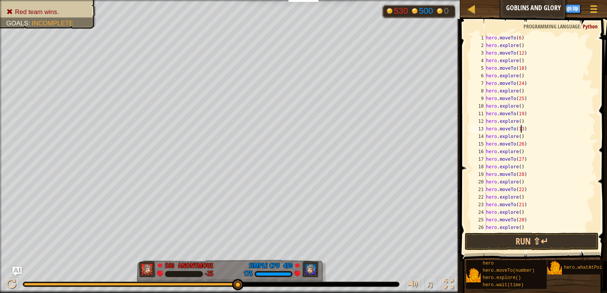
click at [518, 144] on div "hero . moveTo ( 6 ) hero . explore ( ) hero . moveTo ( 12 ) hero . explore ( ) …" at bounding box center [536, 140] width 105 height 212
click at [518, 160] on div "hero . moveTo ( 6 ) hero . explore ( ) hero . moveTo ( 12 ) hero . explore ( ) …" at bounding box center [536, 140] width 105 height 212
click at [515, 177] on div "hero . moveTo ( 6 ) hero . explore ( ) hero . moveTo ( 12 ) hero . explore ( ) …" at bounding box center [536, 140] width 105 height 212
click at [517, 189] on div "hero . moveTo ( 6 ) hero . explore ( ) hero . moveTo ( 12 ) hero . explore ( ) …" at bounding box center [536, 140] width 105 height 212
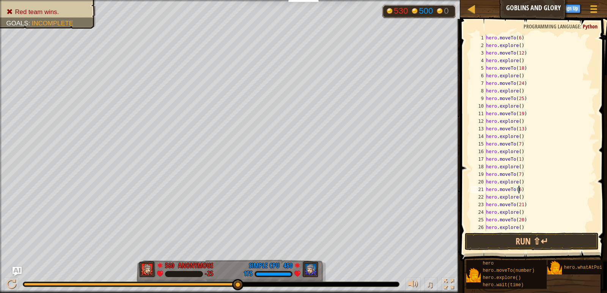
click at [516, 204] on div "hero . moveTo ( 6 ) hero . explore ( ) hero . moveTo ( 12 ) hero . explore ( ) …" at bounding box center [536, 140] width 105 height 212
click at [517, 207] on div "hero . moveTo ( 12 ) hero . explore ( ) hero . moveTo ( 18 ) hero . explore ( )…" at bounding box center [536, 140] width 105 height 212
click at [517, 220] on div "hero . moveTo ( 12 ) hero . explore ( ) hero . moveTo ( 18 ) hero . explore ( )…" at bounding box center [536, 140] width 105 height 212
drag, startPoint x: 487, startPoint y: 82, endPoint x: 524, endPoint y: 90, distance: 37.9
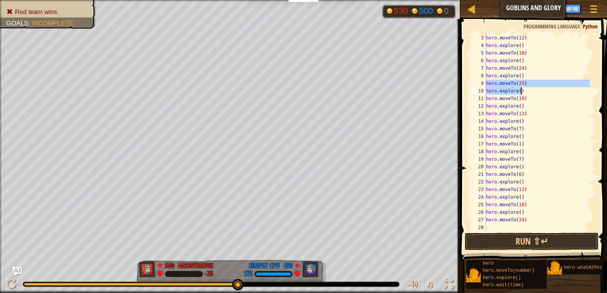
click at [524, 90] on div "hero . moveTo ( 12 ) hero . explore ( ) hero . moveTo ( 18 ) hero . explore ( )…" at bounding box center [536, 140] width 105 height 212
type textarea "hero.moveTo(25) hero.explore()"
click at [493, 227] on div "hero . moveTo ( 12 ) hero . explore ( ) hero . moveTo ( 18 ) hero . explore ( )…" at bounding box center [536, 140] width 105 height 212
paste textarea "hero.explore()"
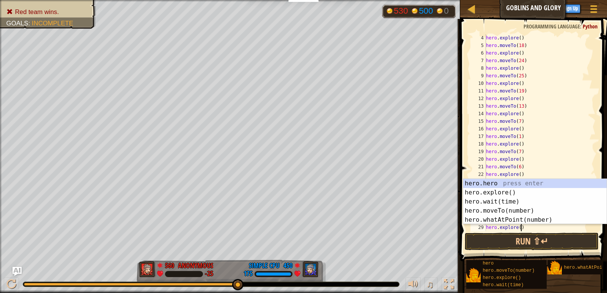
scroll to position [23, 0]
click at [543, 170] on div "hero . explore ( ) hero . moveTo ( 18 ) hero . explore ( ) hero . moveTo ( 24 )…" at bounding box center [536, 140] width 105 height 212
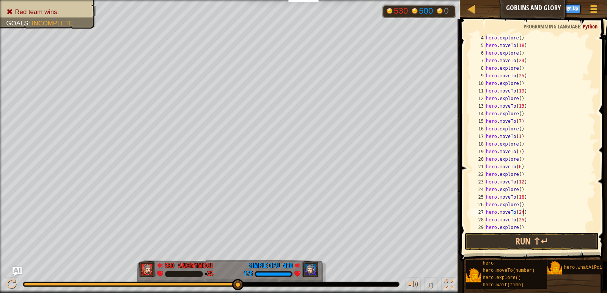
click at [527, 213] on div "hero . explore ( ) hero . moveTo ( 18 ) hero . explore ( ) hero . moveTo ( 24 )…" at bounding box center [536, 140] width 105 height 212
type textarea "hero.moveTo(24)"
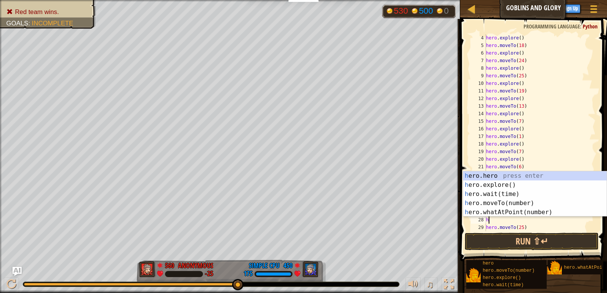
type textarea "her"
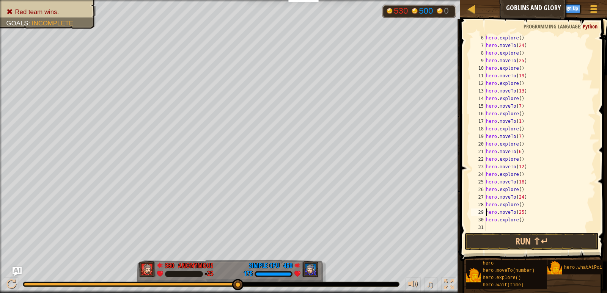
scroll to position [38, 0]
click at [522, 243] on button "Run ⇧↵" at bounding box center [532, 241] width 134 height 17
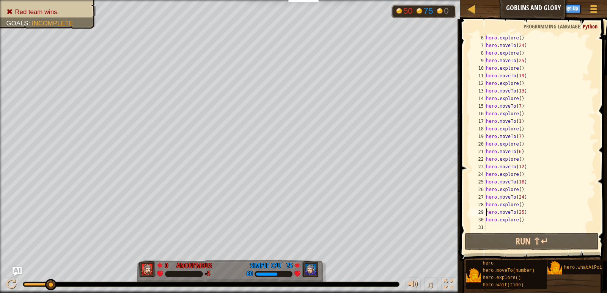
scroll to position [0, 0]
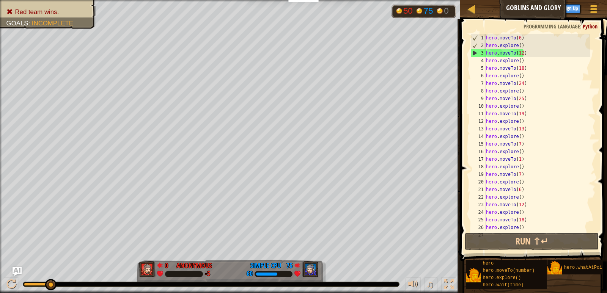
click at [528, 85] on div "hero . moveTo ( 6 ) hero . explore ( ) hero . moveTo ( 12 ) hero . explore ( ) …" at bounding box center [536, 140] width 105 height 212
click at [495, 78] on div "hero . moveTo ( 6 ) hero . explore ( ) hero . moveTo ( 12 ) hero . explore ( ) …" at bounding box center [536, 140] width 105 height 212
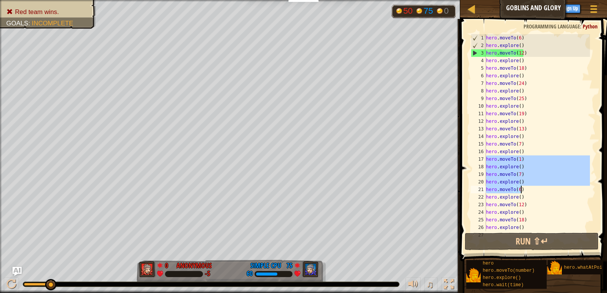
drag, startPoint x: 486, startPoint y: 158, endPoint x: 526, endPoint y: 188, distance: 49.8
click at [526, 188] on div "hero . moveTo ( 6 ) hero . explore ( ) hero . moveTo ( 12 ) hero . explore ( ) …" at bounding box center [536, 140] width 105 height 212
click at [487, 36] on div "hero . moveTo ( 6 ) hero . explore ( ) hero . moveTo ( 12 ) hero . explore ( ) …" at bounding box center [536, 140] width 105 height 212
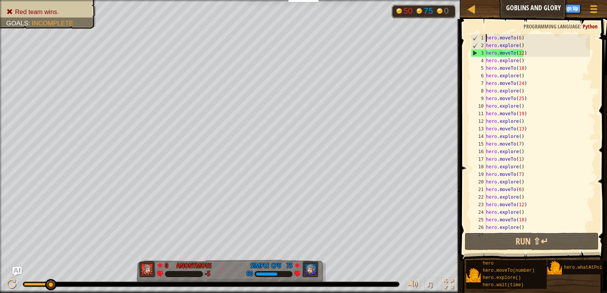
paste textarea "hero.moveTo(6)"
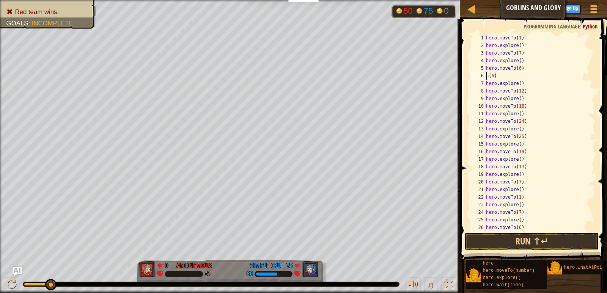
type textarea ")"
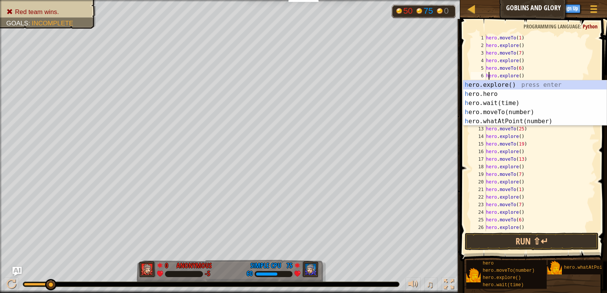
click at [551, 151] on div "hero . moveTo ( 1 ) hero . explore ( ) hero . moveTo ( 7 ) hero . explore ( ) h…" at bounding box center [536, 140] width 105 height 212
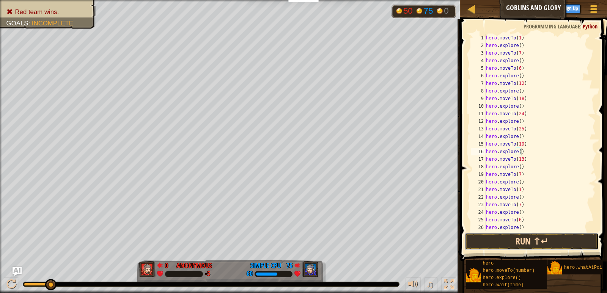
click at [539, 238] on button "Run ⇧↵" at bounding box center [532, 241] width 134 height 17
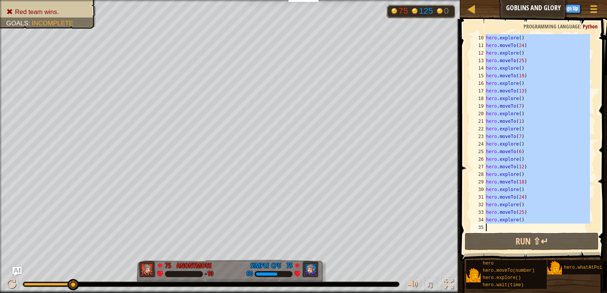
scroll to position [68, 0]
drag, startPoint x: 486, startPoint y: 84, endPoint x: 525, endPoint y: 231, distance: 152.1
click at [525, 231] on div "hero.explore() 10 11 12 13 14 15 16 17 18 19 20 21 22 23 24 25 26 27 28 29 30 3…" at bounding box center [532, 155] width 149 height 265
type textarea "hero.explore()"
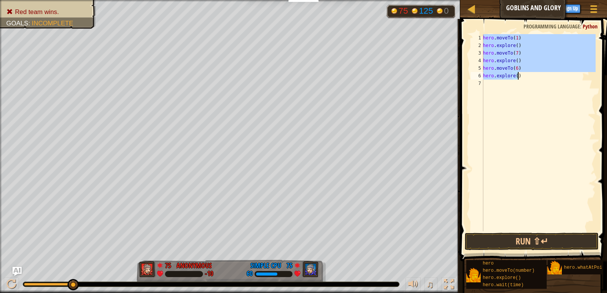
drag, startPoint x: 484, startPoint y: 38, endPoint x: 521, endPoint y: 74, distance: 52.3
click at [521, 74] on div "hero . moveTo ( 1 ) hero . explore ( ) hero . moveTo ( 7 ) hero . explore ( ) h…" at bounding box center [538, 140] width 114 height 212
type textarea "hero.moveTo(6) hero.explore()"
click at [489, 85] on div "hero . moveTo ( 1 ) hero . explore ( ) hero . moveTo ( 7 ) hero . explore ( ) h…" at bounding box center [538, 140] width 114 height 212
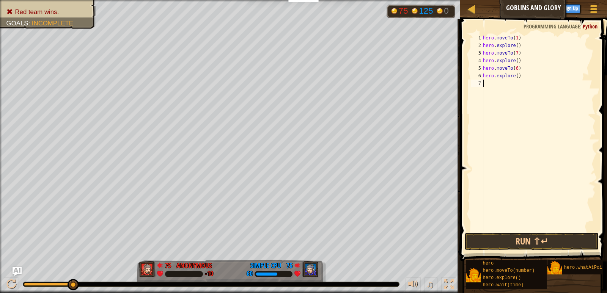
paste textarea "hero.explore()"
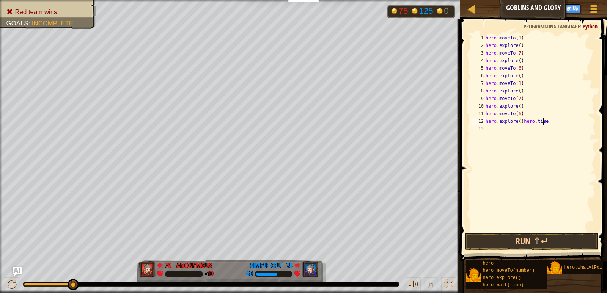
paste textarea
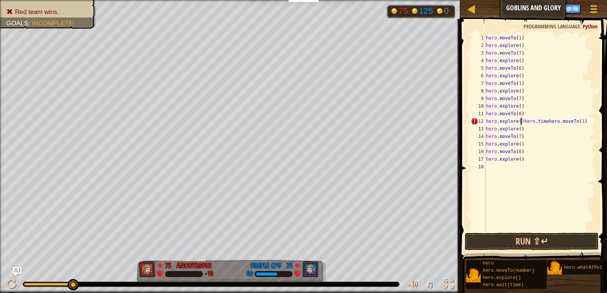
click at [520, 121] on div "hero . moveTo ( 1 ) hero . explore ( ) hero . moveTo ( 7 ) hero . explore ( ) h…" at bounding box center [539, 140] width 111 height 212
type textarea ")"
type textarea "hero.explore()"
click at [502, 160] on div "hero . moveTo ( 1 ) hero . explore ( ) hero . moveTo ( 7 ) hero . explore ( ) h…" at bounding box center [539, 140] width 111 height 212
paste textarea "hero.explore()"
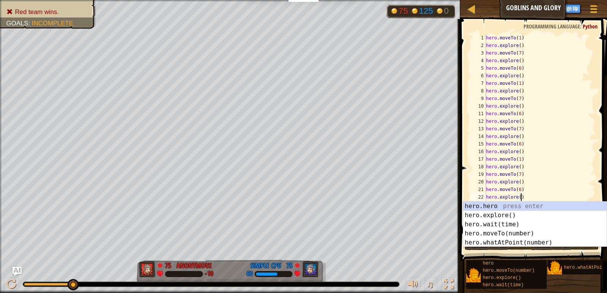
click at [534, 155] on div "hero . moveTo ( 1 ) hero . explore ( ) hero . moveTo ( 7 ) hero . explore ( ) h…" at bounding box center [539, 140] width 111 height 212
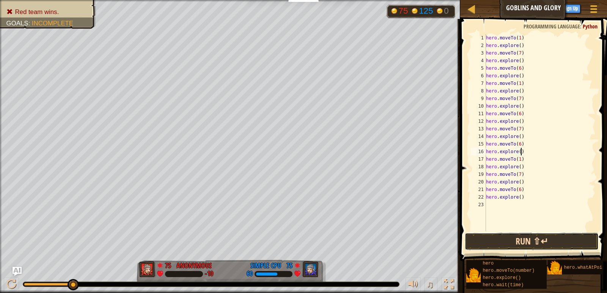
click at [525, 243] on button "Run ⇧↵" at bounding box center [532, 241] width 134 height 17
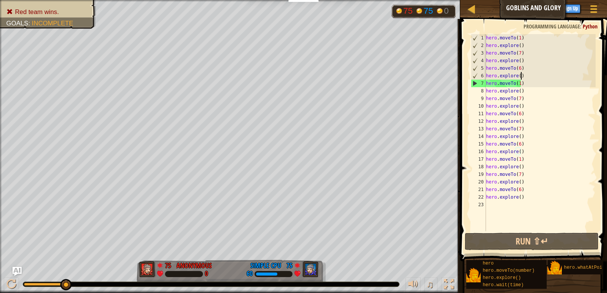
click at [554, 75] on div "hero . moveTo ( 1 ) hero . explore ( ) hero . moveTo ( 7 ) hero . explore ( ) h…" at bounding box center [539, 140] width 111 height 212
drag, startPoint x: 487, startPoint y: 82, endPoint x: 599, endPoint y: 85, distance: 111.9
click at [599, 85] on div "hero.explore() 1 2 3 4 5 6 7 8 9 10 11 12 13 14 15 16 17 18 19 20 21 22 23 hero…" at bounding box center [532, 155] width 149 height 265
type textarea "hero.moveTo(1)"
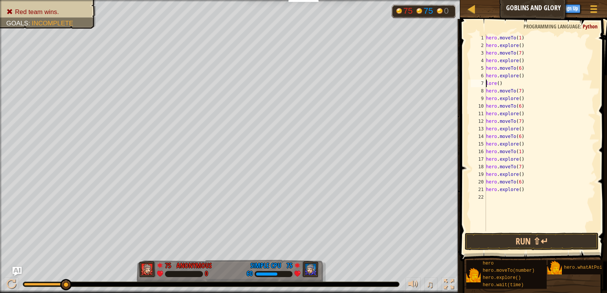
type textarea ")"
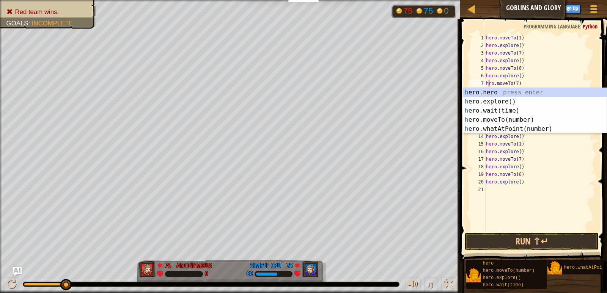
scroll to position [3, 0]
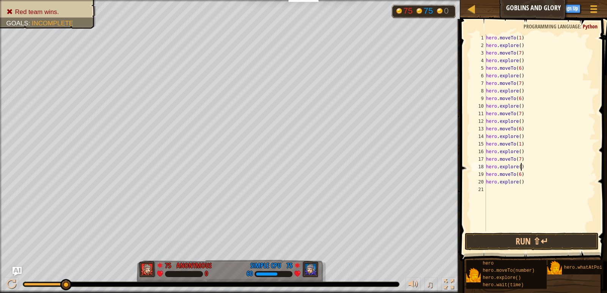
click at [567, 167] on div "hero . moveTo ( 1 ) hero . explore ( ) hero . moveTo ( 7 ) hero . explore ( ) h…" at bounding box center [539, 140] width 111 height 212
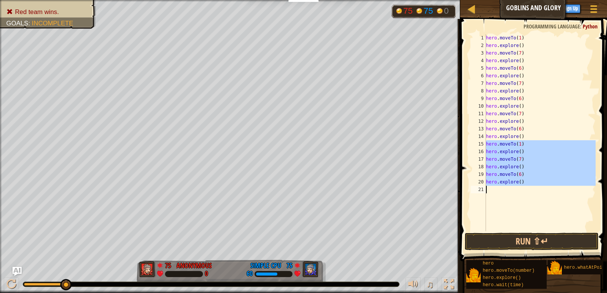
drag, startPoint x: 487, startPoint y: 143, endPoint x: 528, endPoint y: 203, distance: 72.7
click at [528, 203] on div "hero . moveTo ( 1 ) hero . explore ( ) hero . moveTo ( 7 ) hero . explore ( ) h…" at bounding box center [539, 140] width 111 height 212
type textarea "hero.explore()"
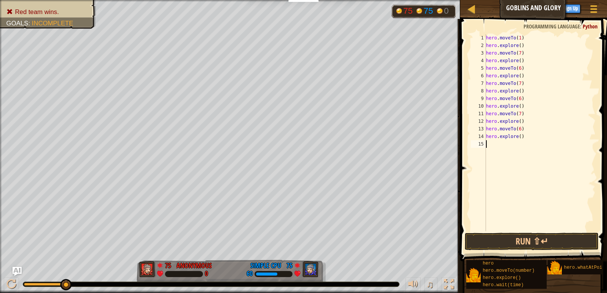
scroll to position [3, 0]
click at [532, 239] on button "Run ⇧↵" at bounding box center [532, 241] width 134 height 17
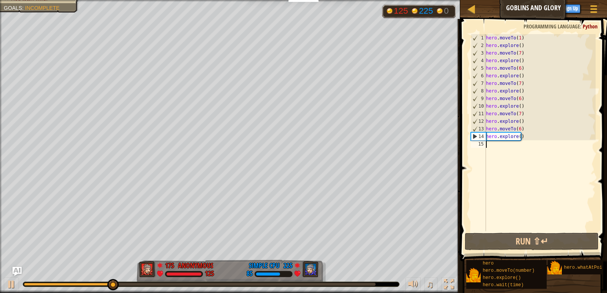
click at [504, 145] on div "hero . moveTo ( 1 ) hero . explore ( ) hero . moveTo ( 7 ) hero . explore ( ) h…" at bounding box center [539, 140] width 111 height 212
click at [553, 90] on div "hero . moveTo ( 1 ) hero . explore ( ) hero . moveTo ( 7 ) hero . explore ( ) h…" at bounding box center [539, 140] width 111 height 212
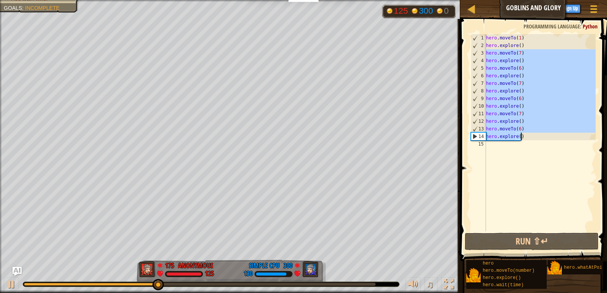
drag, startPoint x: 486, startPoint y: 55, endPoint x: 528, endPoint y: 137, distance: 92.1
click at [528, 137] on div "hero . moveTo ( 1 ) hero . explore ( ) hero . moveTo ( 7 ) hero . explore ( ) h…" at bounding box center [539, 140] width 111 height 212
type textarea "hero.moveTo(6) hero.explore()"
click at [497, 148] on div "hero . moveTo ( 1 ) hero . explore ( ) hero . moveTo ( 7 ) hero . explore ( ) h…" at bounding box center [539, 140] width 111 height 212
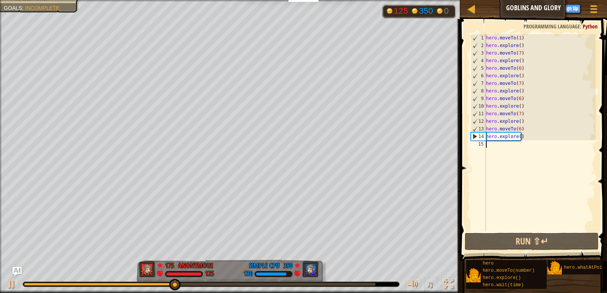
paste textarea "hero.explore()"
type textarea "hero.explore()"
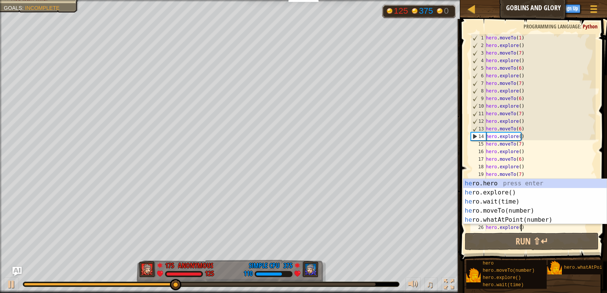
scroll to position [0, 0]
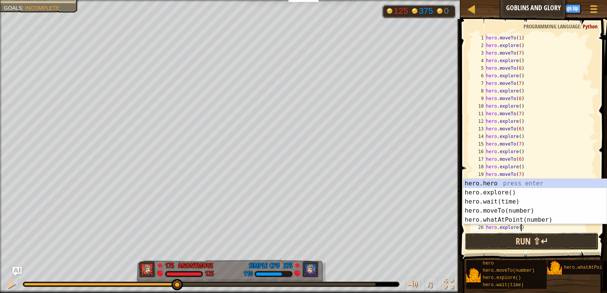
click at [526, 238] on button "Run ⇧↵" at bounding box center [532, 241] width 134 height 17
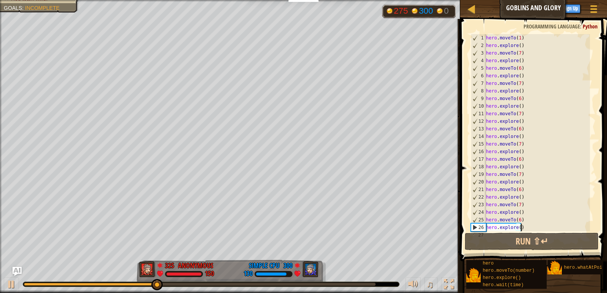
scroll to position [8, 0]
click at [492, 228] on div "hero . explore ( ) hero . moveTo ( 7 ) hero . explore ( ) hero . moveTo ( 6 ) h…" at bounding box center [536, 140] width 105 height 212
paste textarea "hero.explore()"
type textarea "hero.explore()"
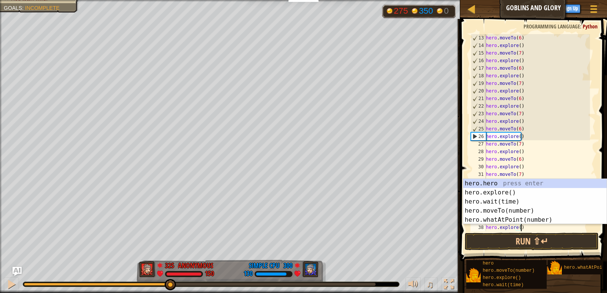
scroll to position [99, 0]
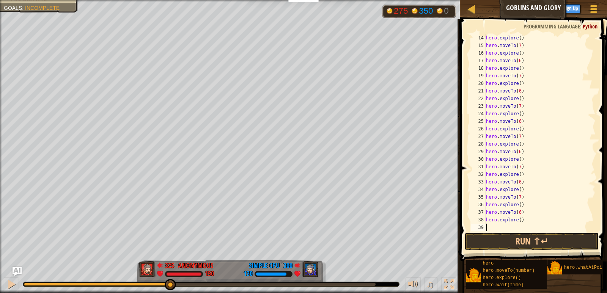
paste textarea "hero.explore()"
type textarea "hero.explore()"
paste textarea "hero.explore()"
type textarea "hero.explore()"
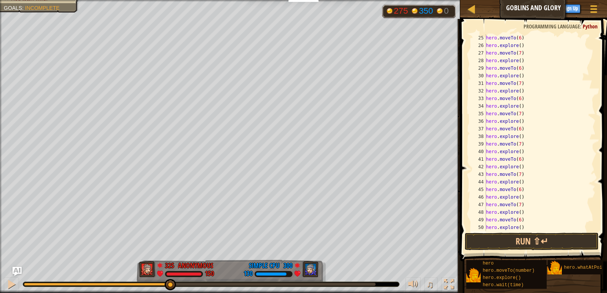
scroll to position [273, 0]
paste textarea "hero.explore()"
type textarea "hero.explore()"
click at [498, 240] on button "Run ⇧↵" at bounding box center [532, 241] width 134 height 17
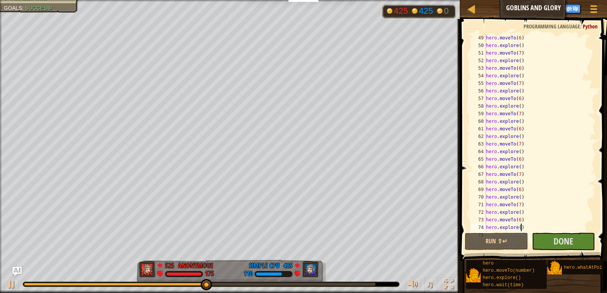
scroll to position [372, 0]
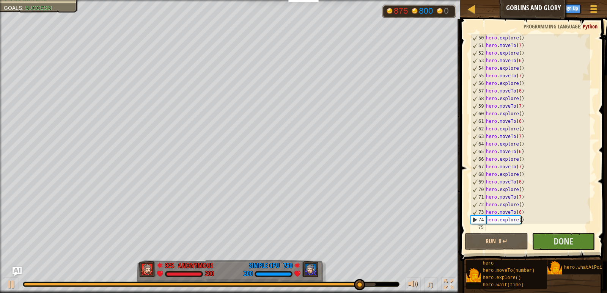
click at [501, 228] on div "hero . explore ( ) hero . moveTo ( 7 ) hero . explore ( ) hero . moveTo ( 6 ) h…" at bounding box center [536, 140] width 105 height 212
paste textarea "hero.explore()"
type textarea "hero.explore()"
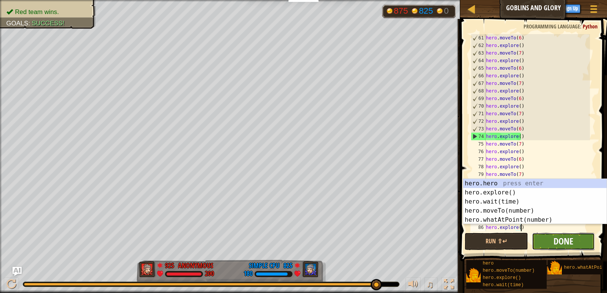
click at [563, 241] on span "Done" at bounding box center [563, 241] width 20 height 12
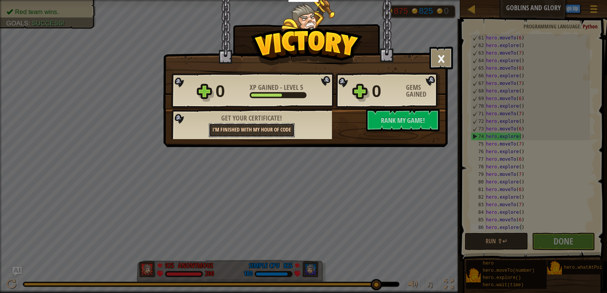
click at [254, 131] on link "I'm finished with my Hour of Code" at bounding box center [252, 130] width 86 height 14
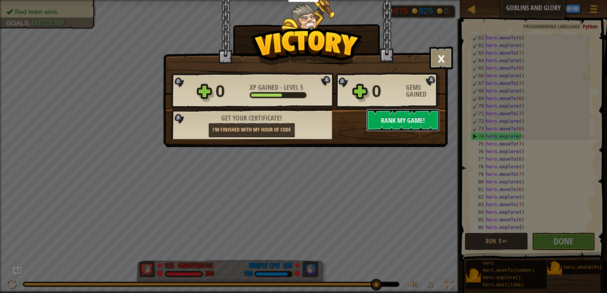
click at [407, 123] on span "Rank My Game!" at bounding box center [403, 120] width 44 height 9
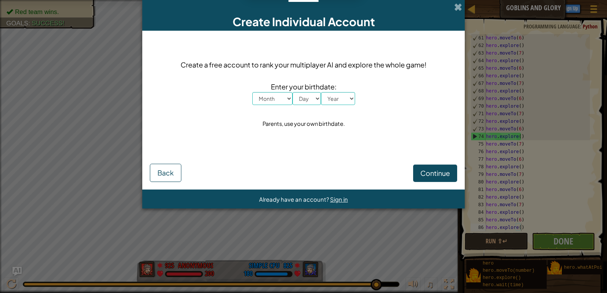
click at [279, 100] on select "Month January February March April May June July August September October Novem…" at bounding box center [272, 98] width 40 height 13
select select "11"
click at [252, 92] on select "Month January February March April May June July August September October Novem…" at bounding box center [272, 98] width 40 height 13
click at [303, 93] on select "Day 1 2 3 4 5 6 7 8 9 10 11 12 13 14 15 16 17 18 19 20 21 22 23 24 25 26 27 28 …" at bounding box center [306, 98] width 28 height 13
select select "9"
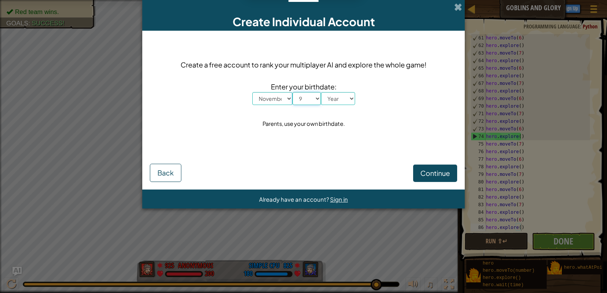
click at [292, 92] on select "Day 1 2 3 4 5 6 7 8 9 10 11 12 13 14 15 16 17 18 19 20 21 22 23 24 25 26 27 28 …" at bounding box center [306, 98] width 28 height 13
click at [342, 96] on select "Year [DATE] 2024 2023 2022 2021 2020 2019 2018 2017 2016 2015 2014 2013 2012 20…" at bounding box center [338, 98] width 34 height 13
select select "1970"
click at [321, 92] on select "Year [DATE] 2024 2023 2022 2021 2020 2019 2018 2017 2016 2015 2014 2013 2012 20…" at bounding box center [338, 98] width 34 height 13
click at [419, 173] on button "Continue" at bounding box center [435, 173] width 44 height 17
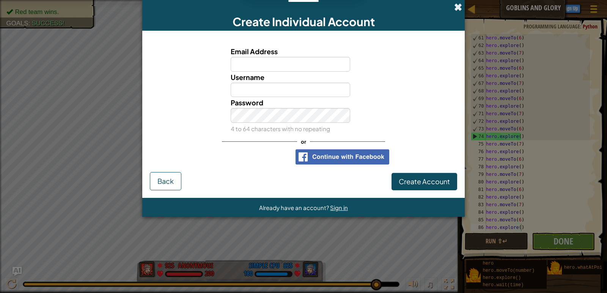
click at [459, 5] on span at bounding box center [458, 7] width 8 height 8
